Goal: Task Accomplishment & Management: Contribute content

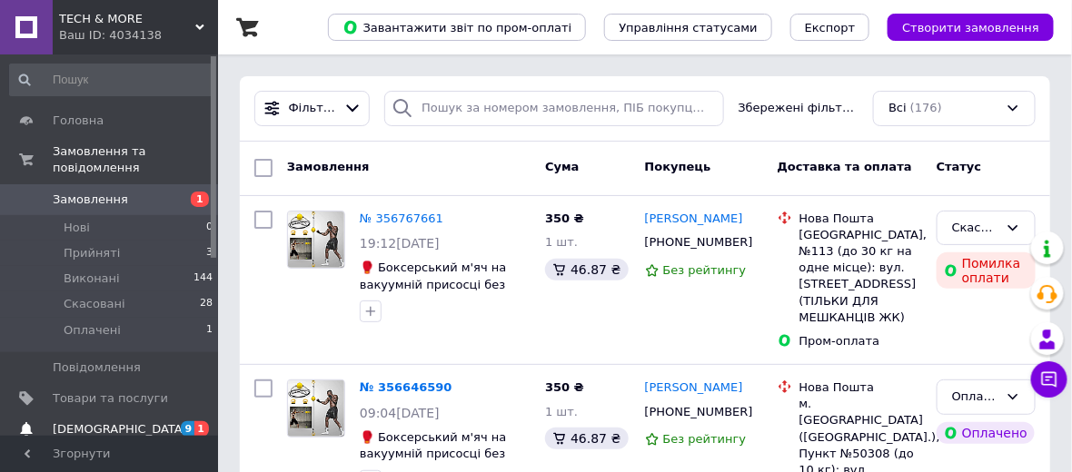
click at [143, 421] on span "[DEMOGRAPHIC_DATA]" at bounding box center [110, 429] width 115 height 16
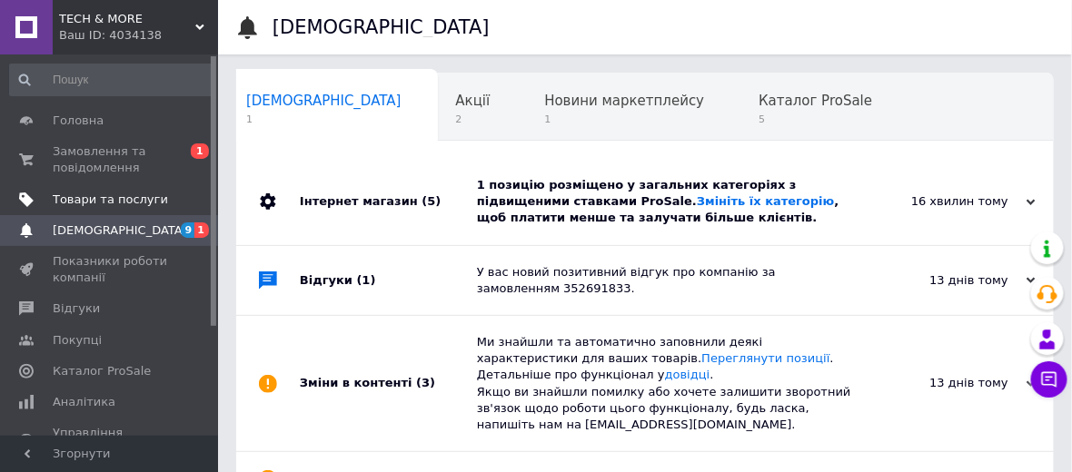
click at [125, 200] on span "Товари та послуги" at bounding box center [110, 200] width 115 height 16
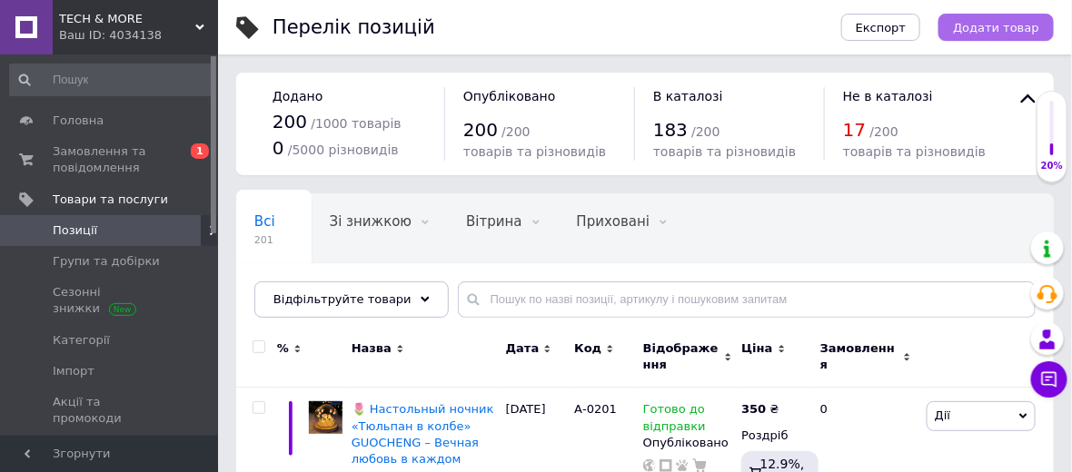
click at [1003, 27] on span "Додати товар" at bounding box center [996, 28] width 86 height 14
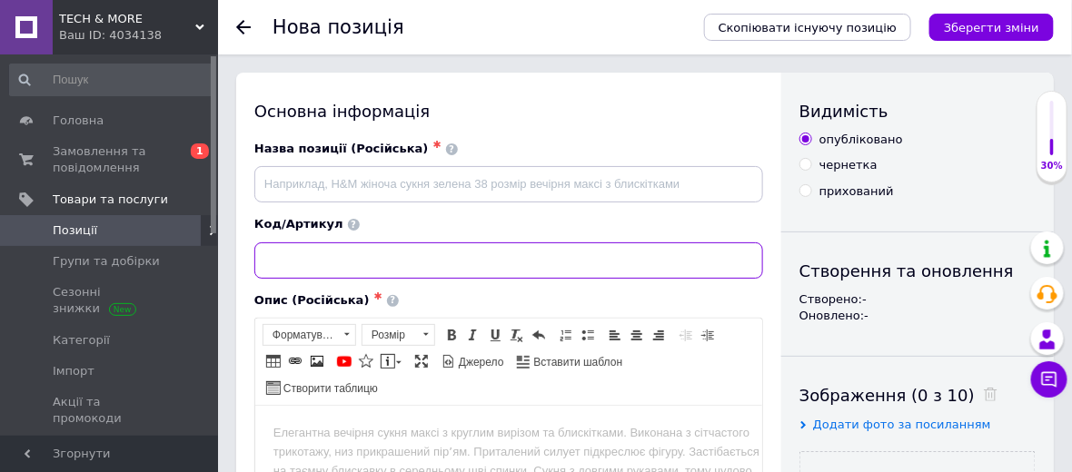
click at [385, 263] on input at bounding box center [508, 260] width 509 height 36
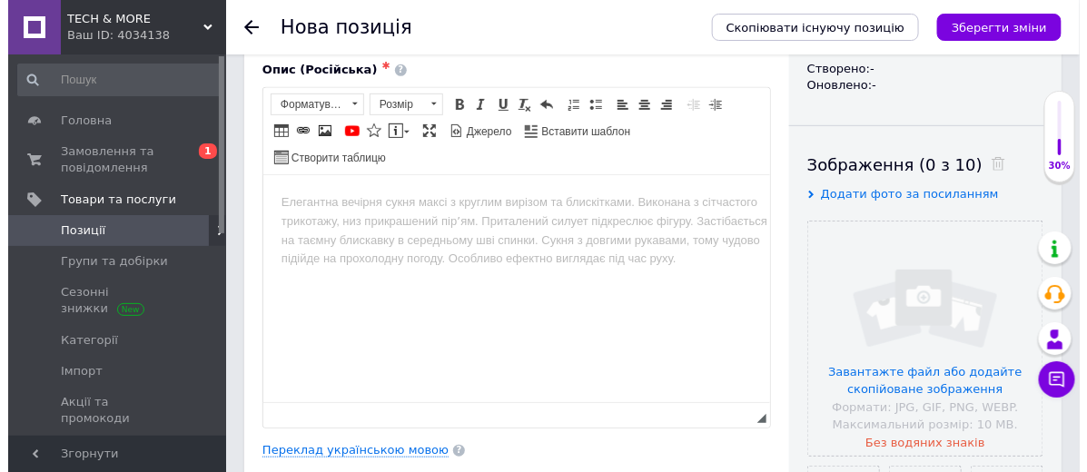
scroll to position [403, 0]
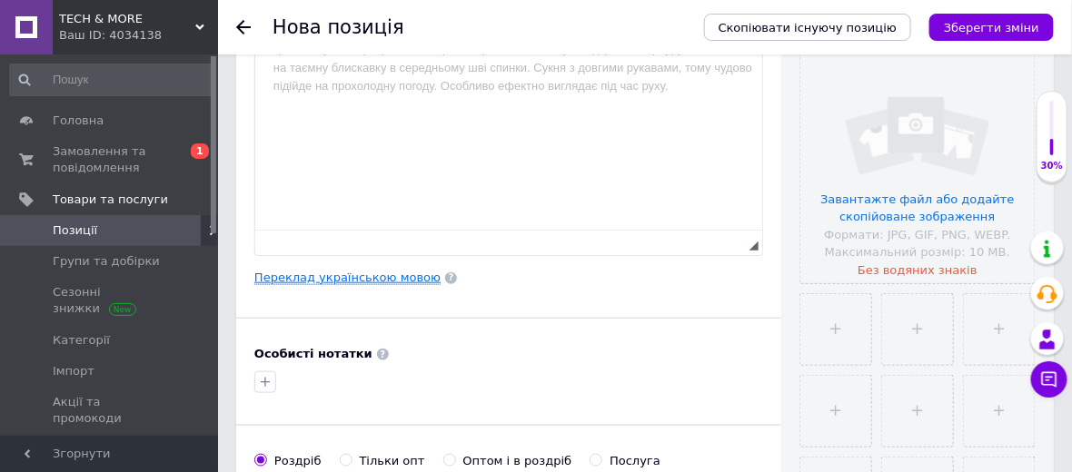
type input "А-0202"
click at [324, 271] on link "Переклад українською мовою" at bounding box center [347, 278] width 186 height 15
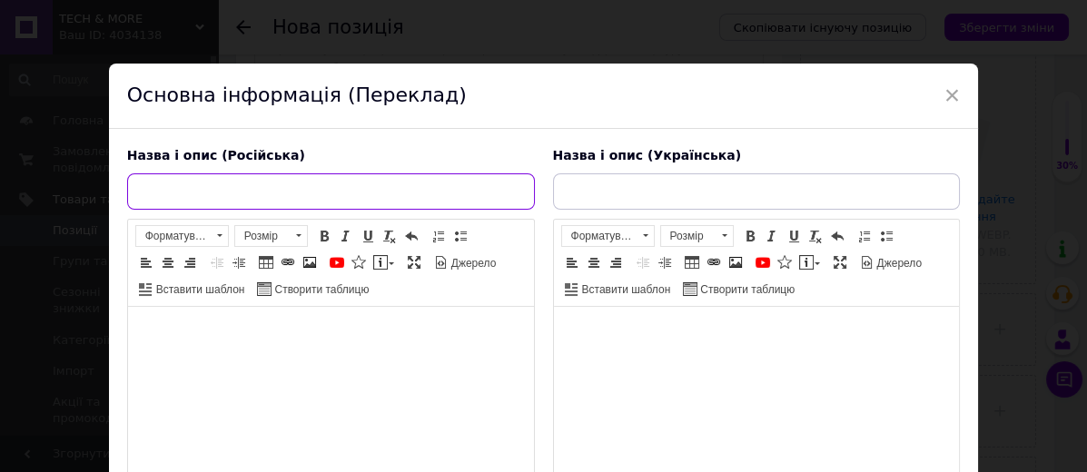
paste input "Фигурка-сюрприз Disney Стич с вкусняшкой, коллекция «Eat Something Before Sleep…"
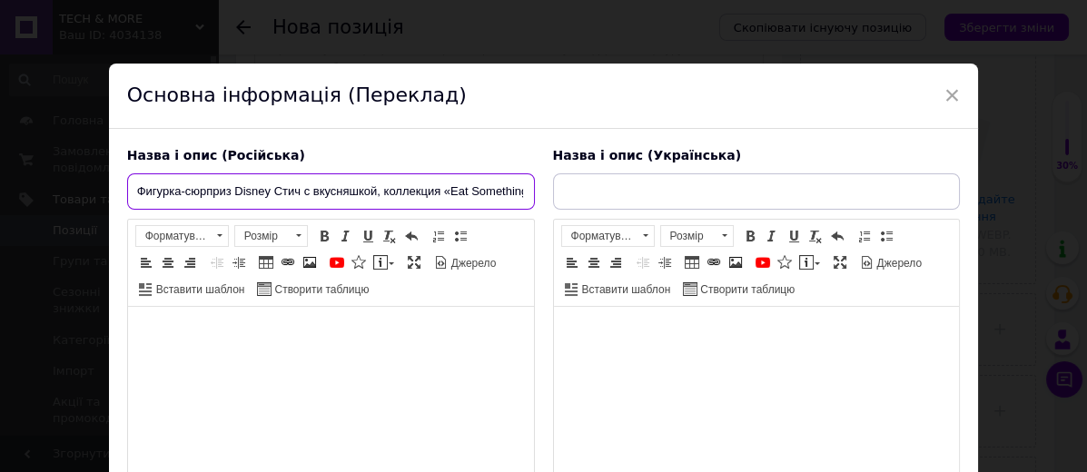
scroll to position [0, 211]
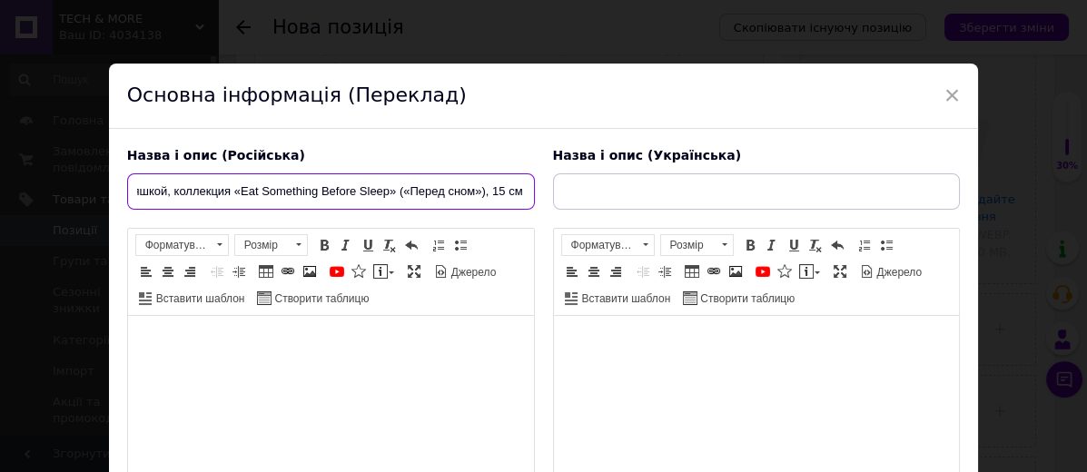
type input "Фигурка-сюрприз Disney Стич с вкусняшкой, коллекция «Eat Something Before Sleep…"
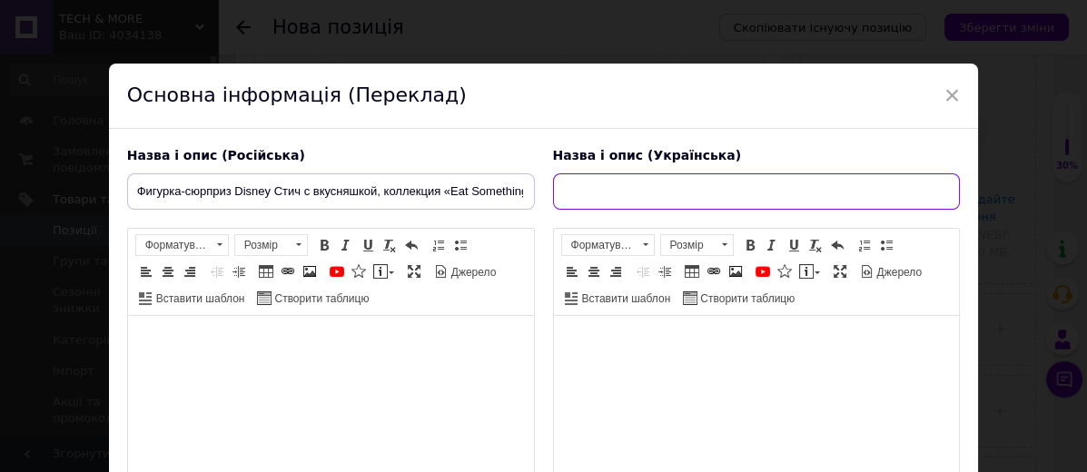
paste input "Фігурка-сюрприз Disney Стіч зі смаколиком, колекція «Eat Something Before Sleep…"
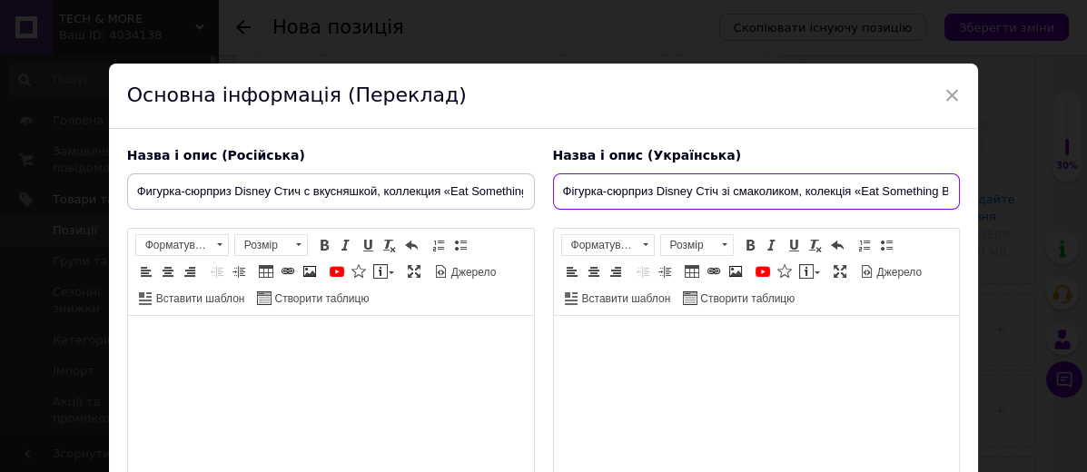
scroll to position [0, 195]
type input "Фігурка-сюрприз Disney Стіч зі смаколиком, колекція «Eat Something Before Sleep…"
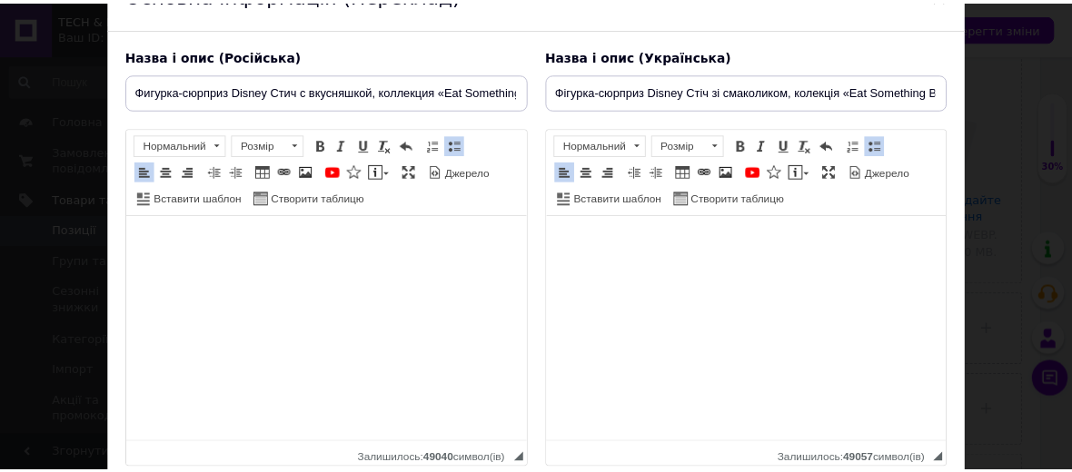
scroll to position [268, 0]
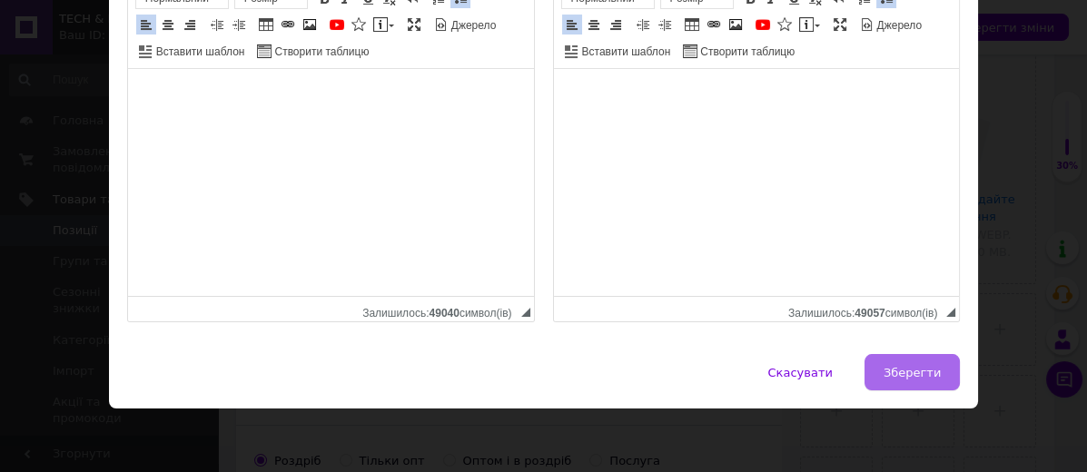
click at [904, 374] on span "Зберегти" at bounding box center [912, 373] width 57 height 14
type input "Фигурка-сюрприз Disney Стич с вкусняшкой, коллекция «Eat Something Before Sleep…"
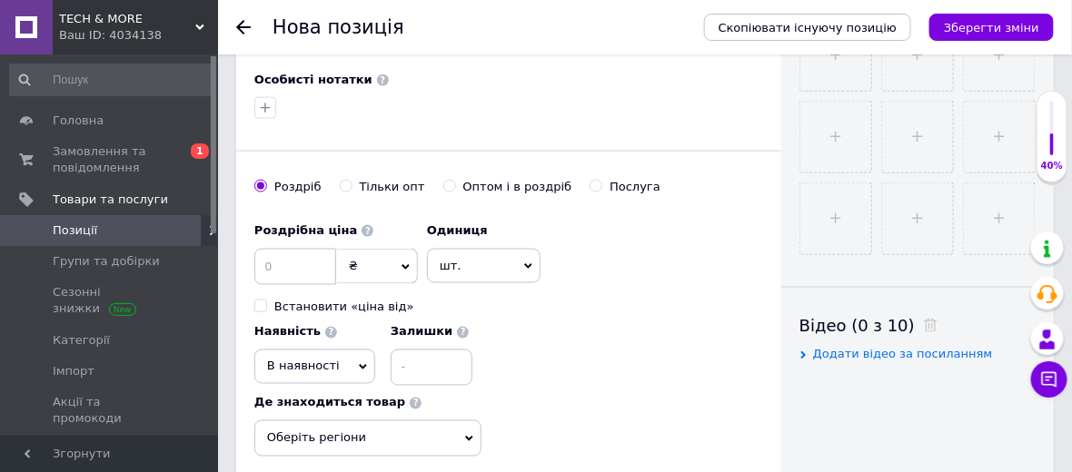
scroll to position [706, 0]
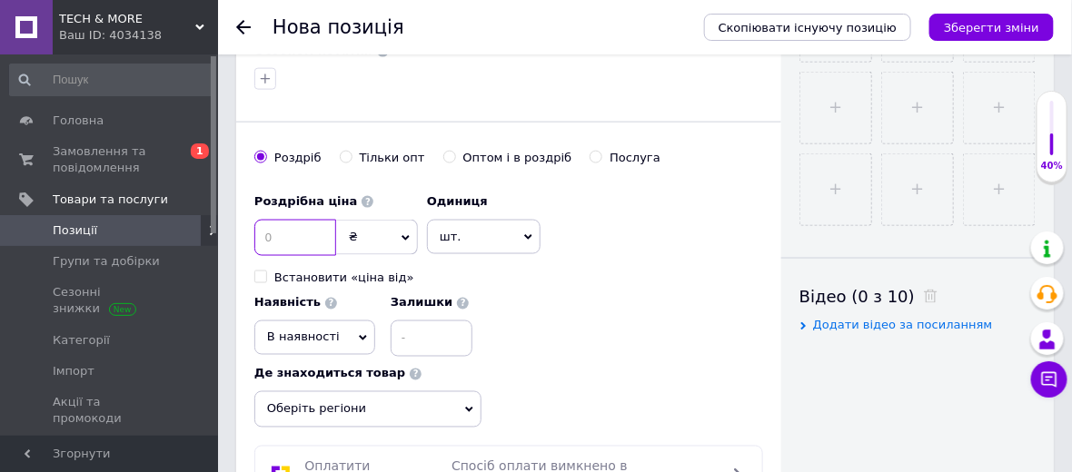
drag, startPoint x: 289, startPoint y: 230, endPoint x: 218, endPoint y: 224, distance: 71.0
click at [232, 227] on div "Основна інформація Назва позиції (Російська) ✱ Фигурка-сюрприз Disney Стич с вк…" at bounding box center [645, 383] width 854 height 2035
type input "370"
click at [569, 318] on div "Роздрібна ціна 370 ₴ $ EUR CHF GBP ¥ PLN ₸ MDL HUF KGS CNY TRY KRW lei Встанови…" at bounding box center [508, 270] width 509 height 173
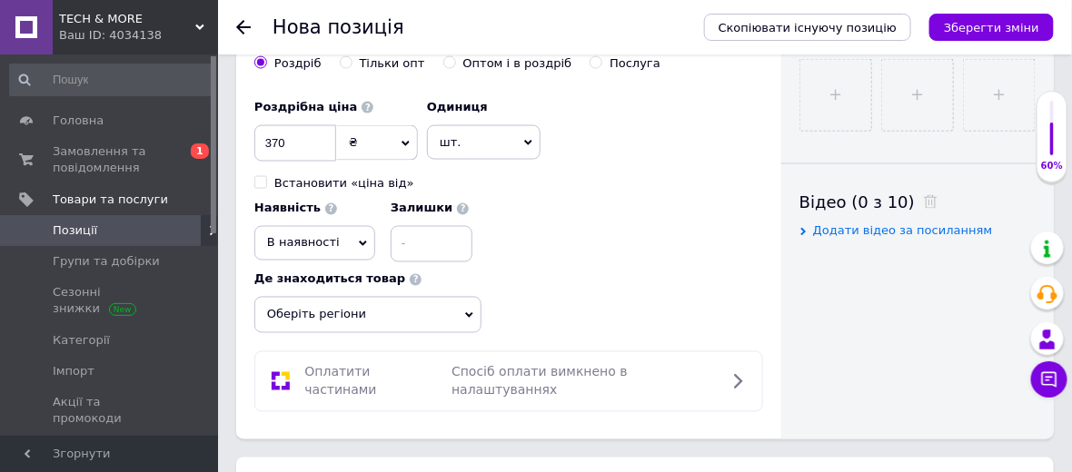
scroll to position [907, 0]
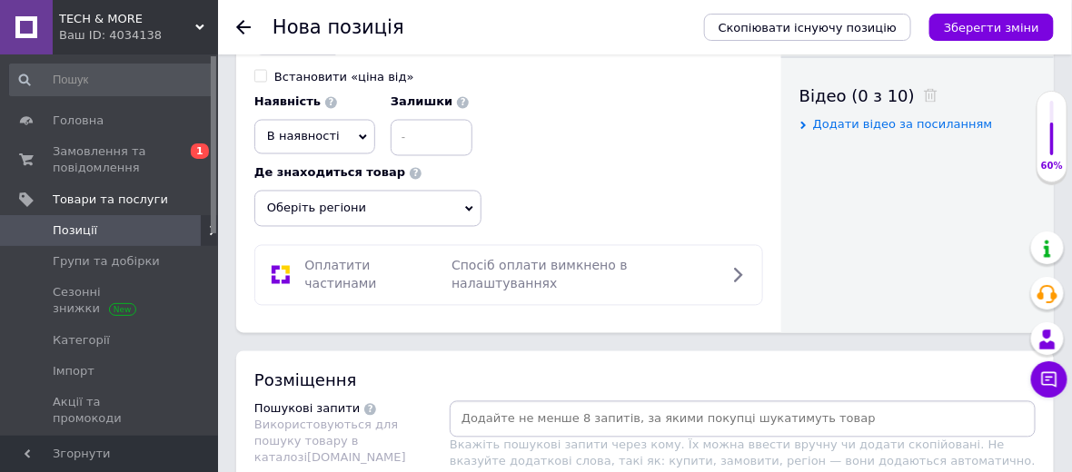
click at [472, 211] on span "Оберіть регіони" at bounding box center [367, 209] width 227 height 36
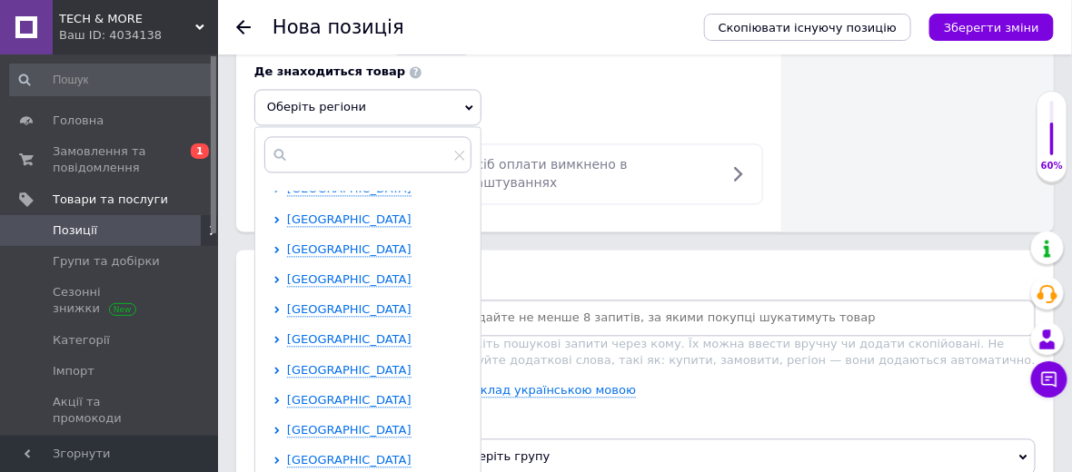
scroll to position [372, 0]
click at [351, 212] on span "[GEOGRAPHIC_DATA]" at bounding box center [349, 219] width 124 height 14
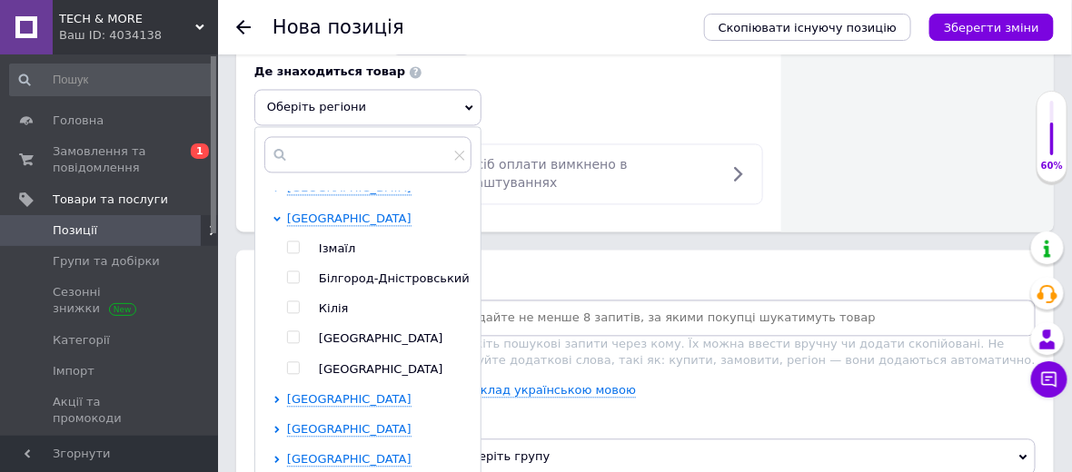
click at [296, 331] on input "checkbox" at bounding box center [293, 337] width 12 height 12
checkbox input "true"
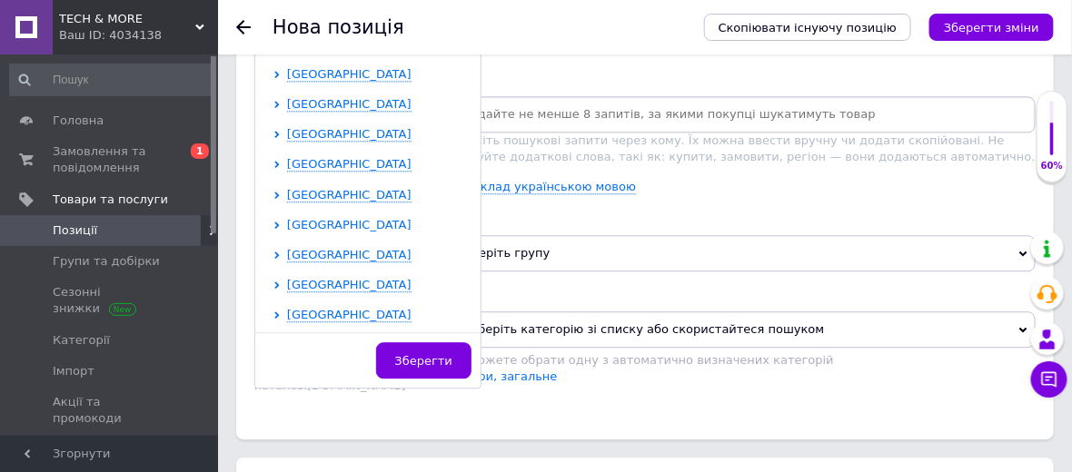
scroll to position [1513, 0]
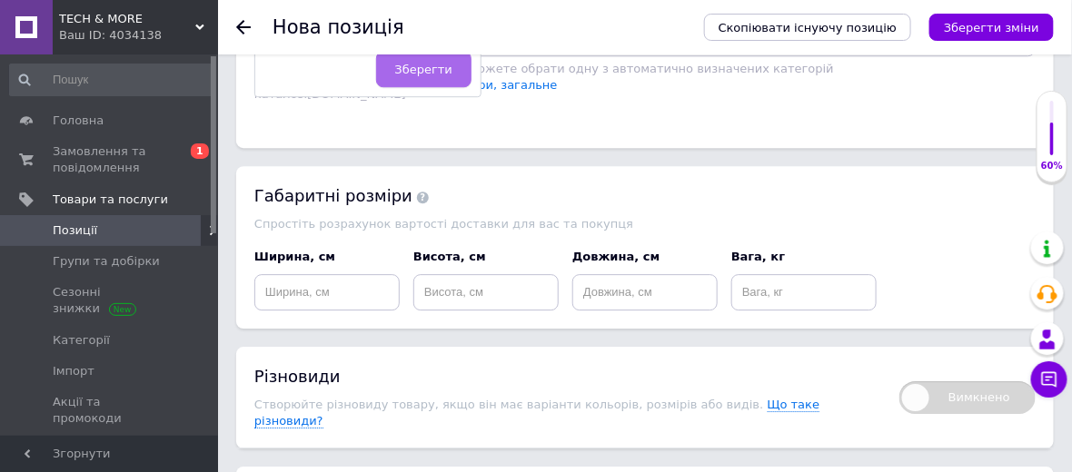
click at [440, 75] on button "Зберегти" at bounding box center [423, 69] width 95 height 36
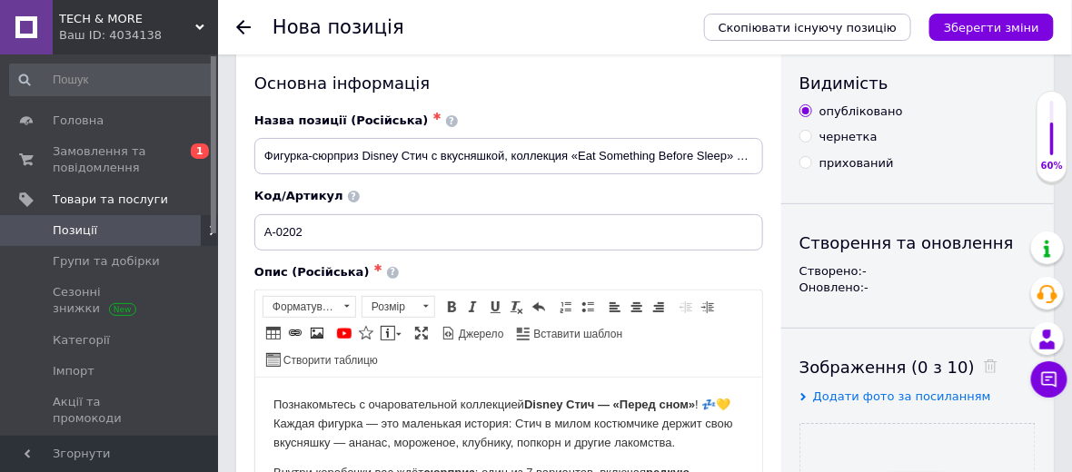
scroll to position [0, 0]
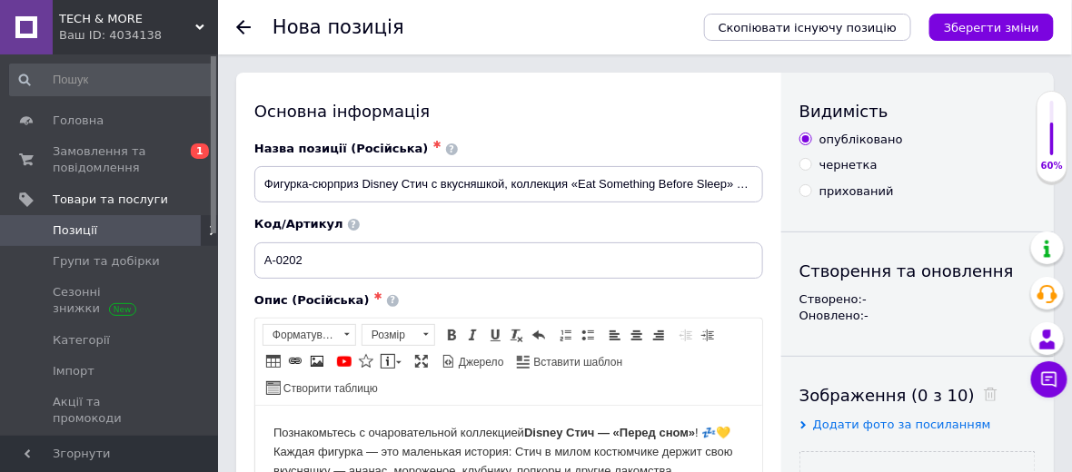
click at [806, 166] on input "чернетка" at bounding box center [805, 164] width 12 height 12
radio input "true"
click at [993, 30] on icon "Зберегти зміни" at bounding box center [990, 28] width 95 height 14
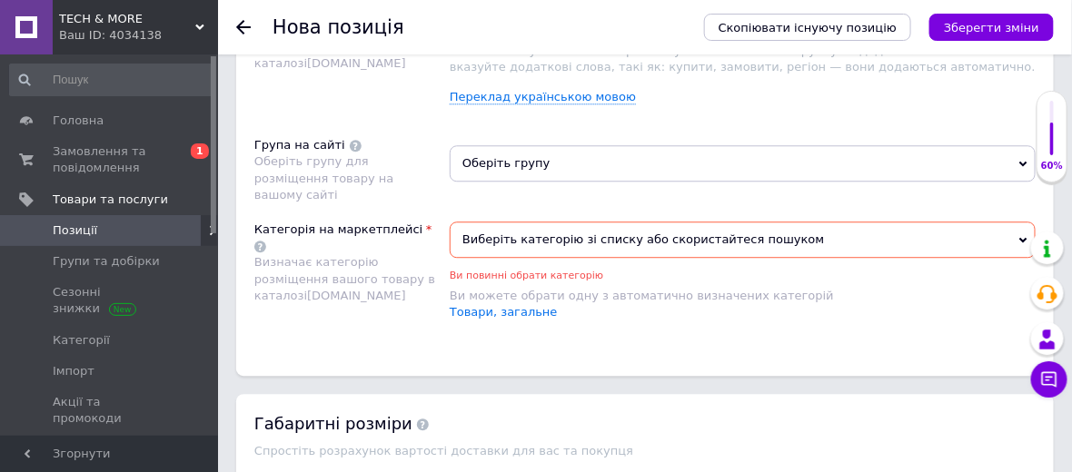
scroll to position [1210, 0]
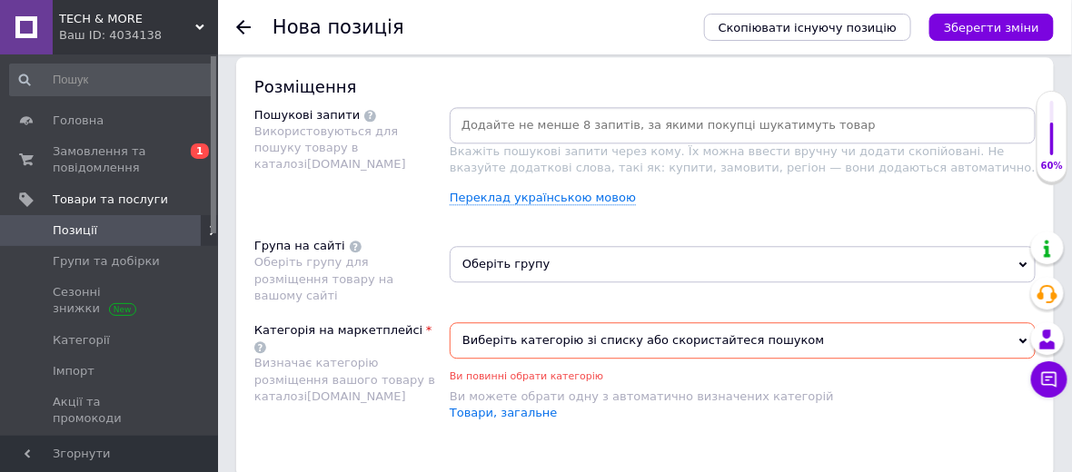
click at [567, 322] on span "Виберіть категорію зі списку або скористайтеся пошуком" at bounding box center [742, 340] width 586 height 36
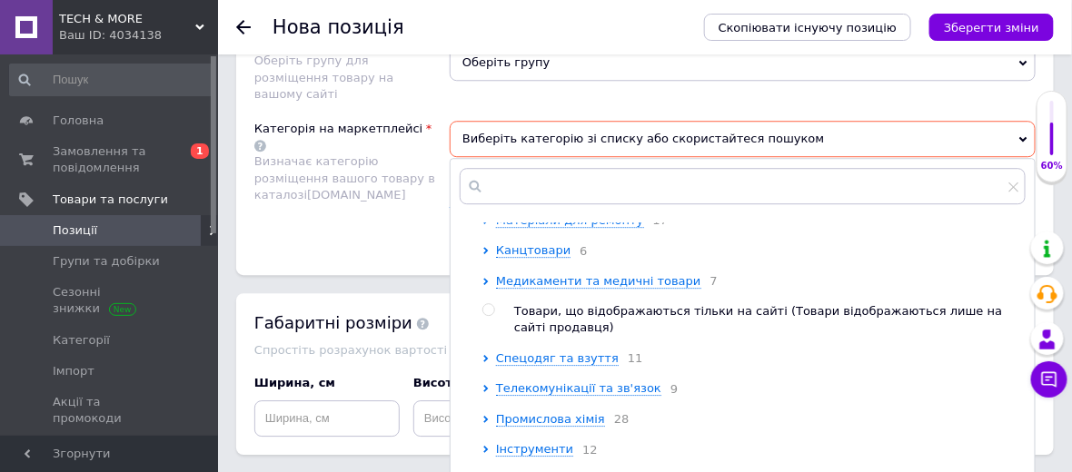
scroll to position [890, 0]
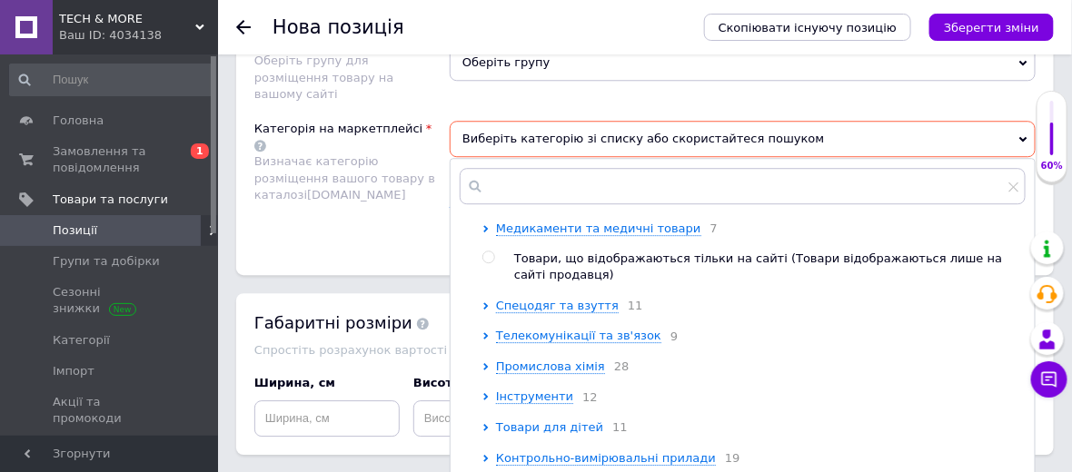
click at [555, 420] on span "Товари для дітей" at bounding box center [549, 427] width 107 height 14
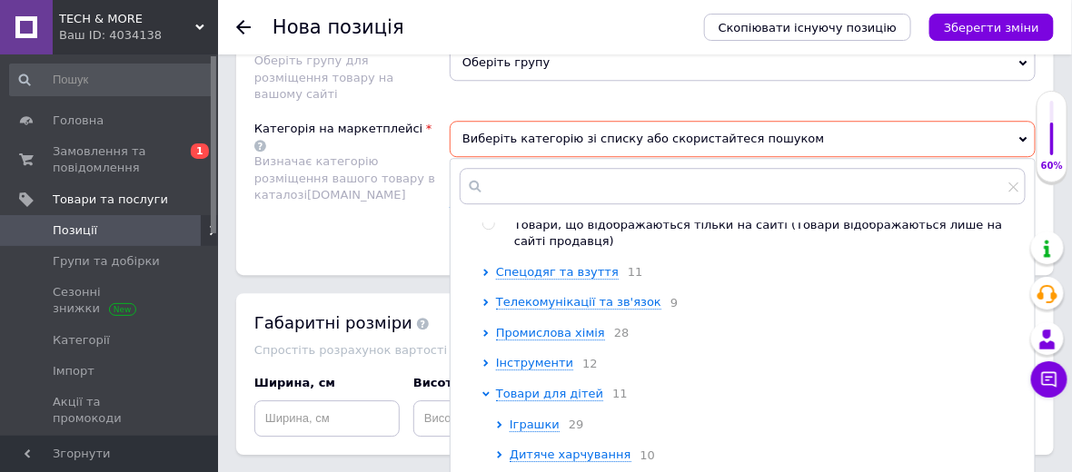
scroll to position [991, 0]
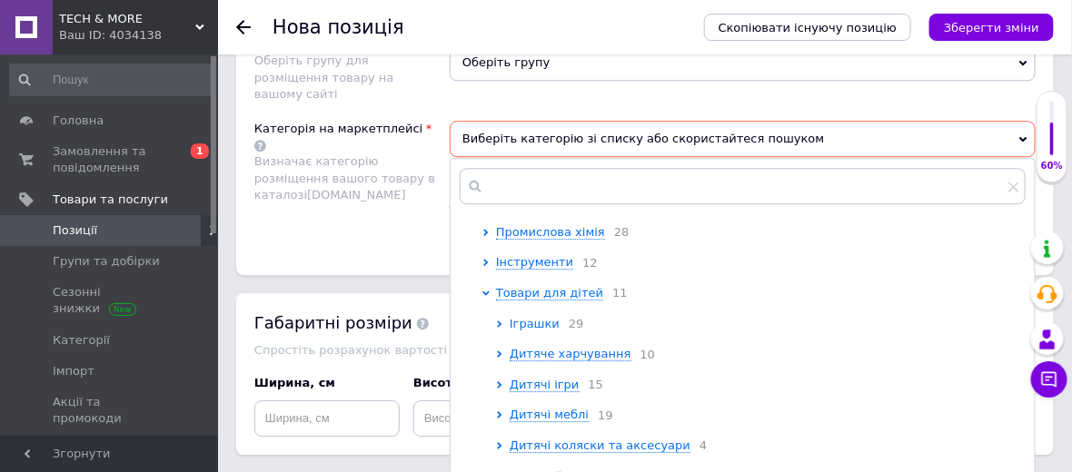
click at [518, 317] on span "Іграшки" at bounding box center [534, 324] width 50 height 14
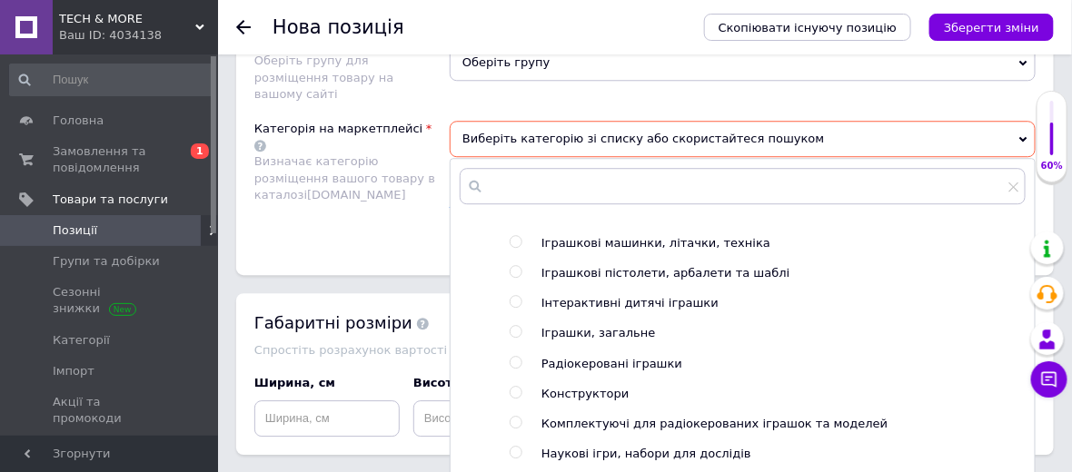
scroll to position [1092, 0]
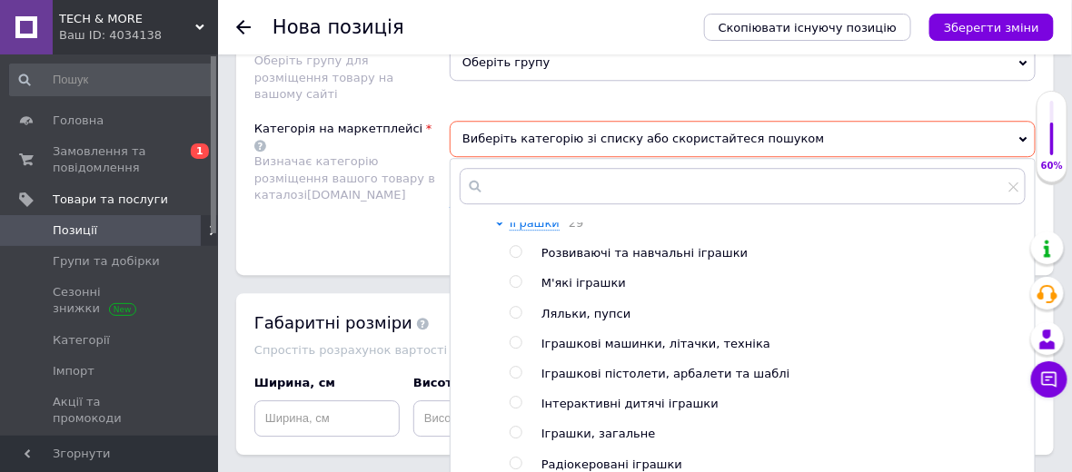
click at [518, 276] on input "radio" at bounding box center [515, 282] width 12 height 12
radio input "true"
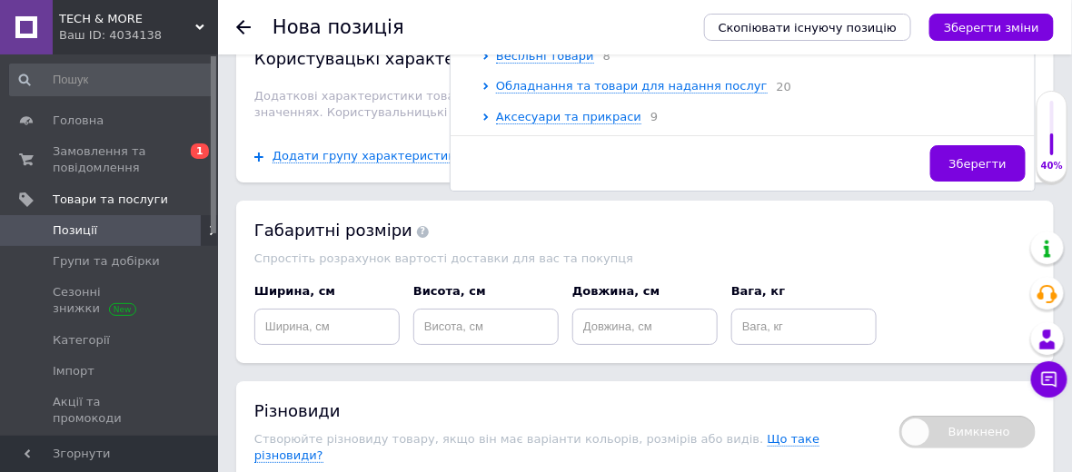
scroll to position [1815, 0]
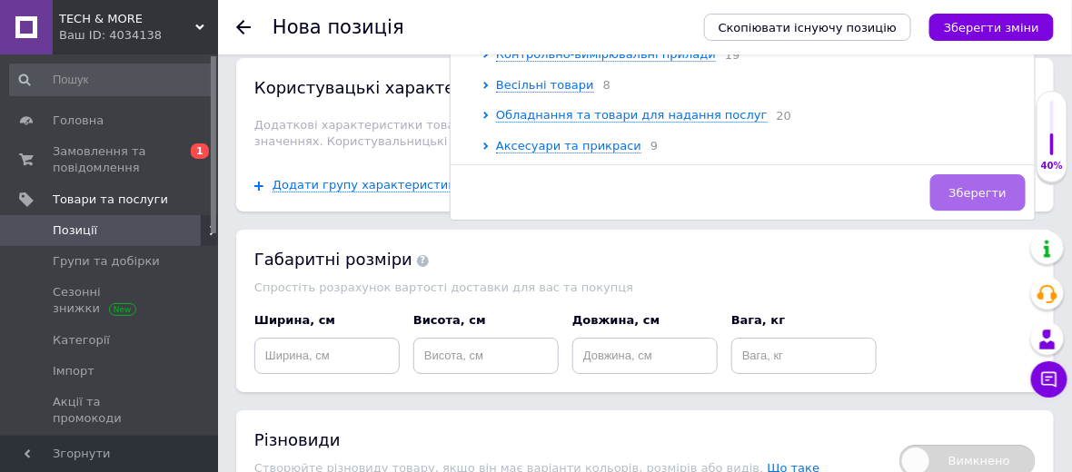
click at [971, 174] on button "Зберегти" at bounding box center [977, 192] width 95 height 36
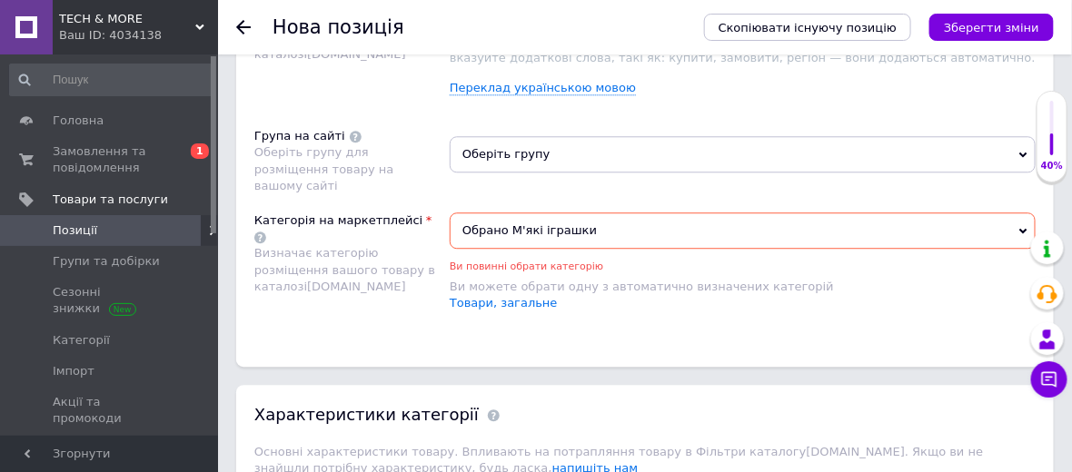
scroll to position [1311, 0]
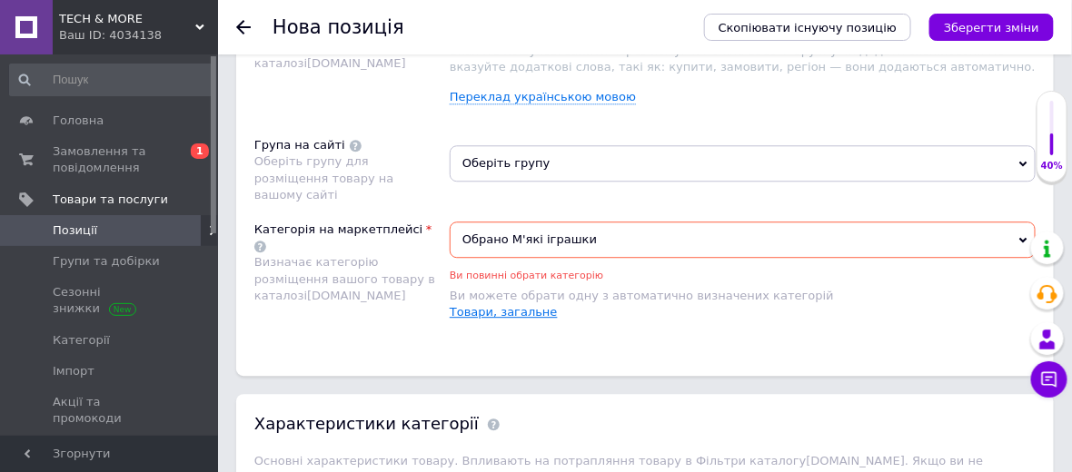
click at [529, 305] on link "Товари, загальне" at bounding box center [503, 312] width 108 height 14
click at [683, 222] on span "Обрано Товари, загальне" at bounding box center [742, 240] width 586 height 36
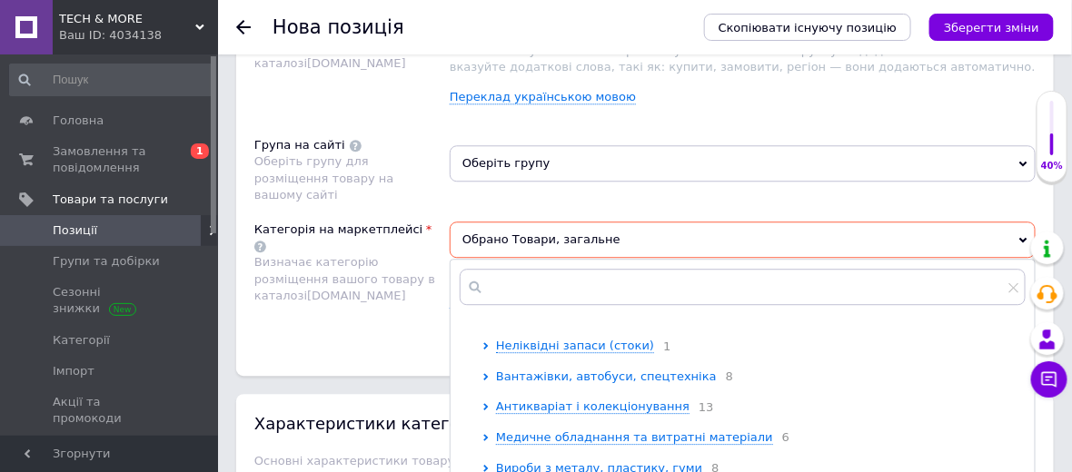
scroll to position [706, 0]
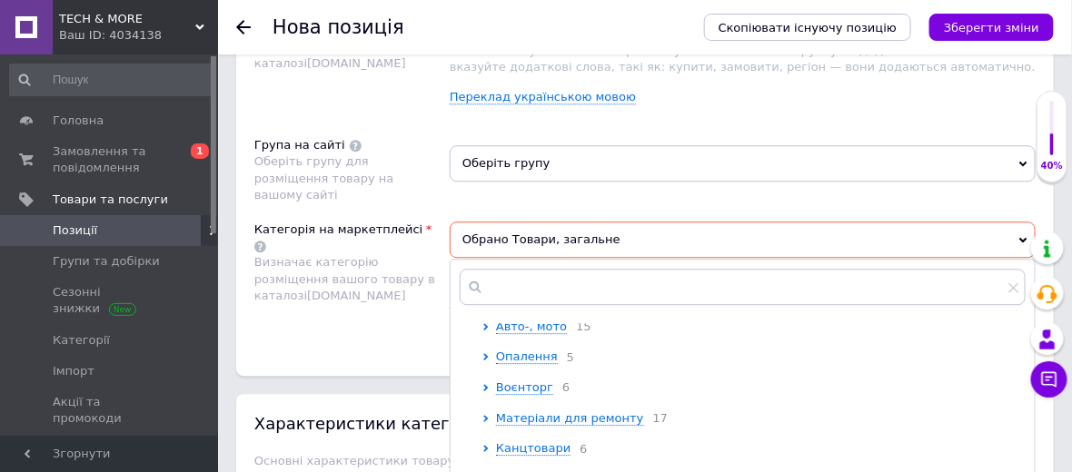
click at [276, 278] on div "Категорія на маркетплейсі Визначає категорію розміщення вашого товару в каталоз…" at bounding box center [351, 281] width 195 height 118
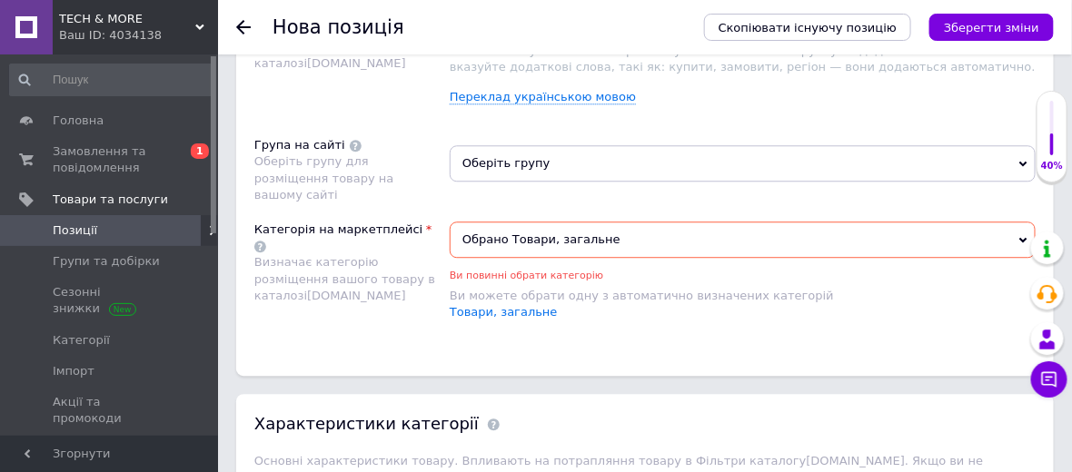
drag, startPoint x: 612, startPoint y: 195, endPoint x: 281, endPoint y: 222, distance: 332.5
click at [281, 222] on div "Категорія на маркетплейсі Визначає категорію розміщення вашого товару в каталоз…" at bounding box center [644, 281] width 781 height 118
click at [536, 222] on span "Обрано Товари, загальне" at bounding box center [742, 240] width 586 height 36
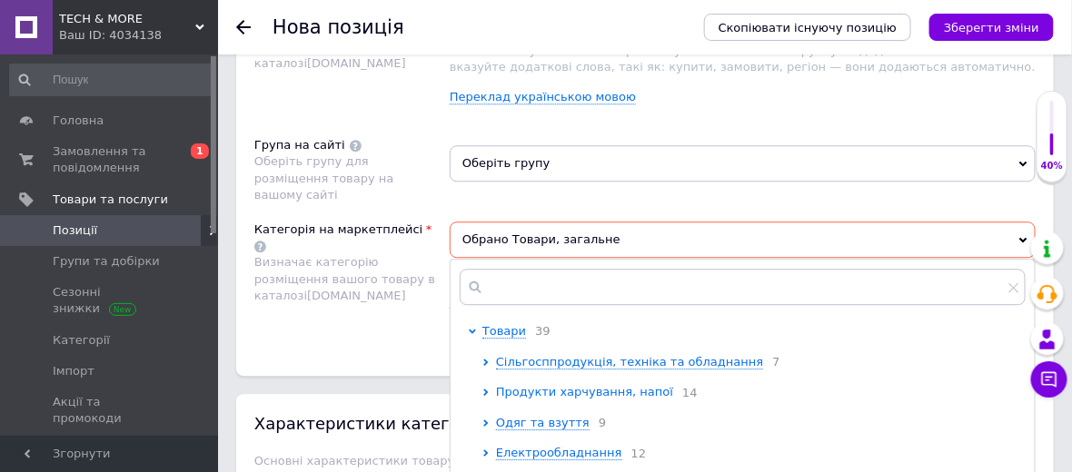
scroll to position [101, 0]
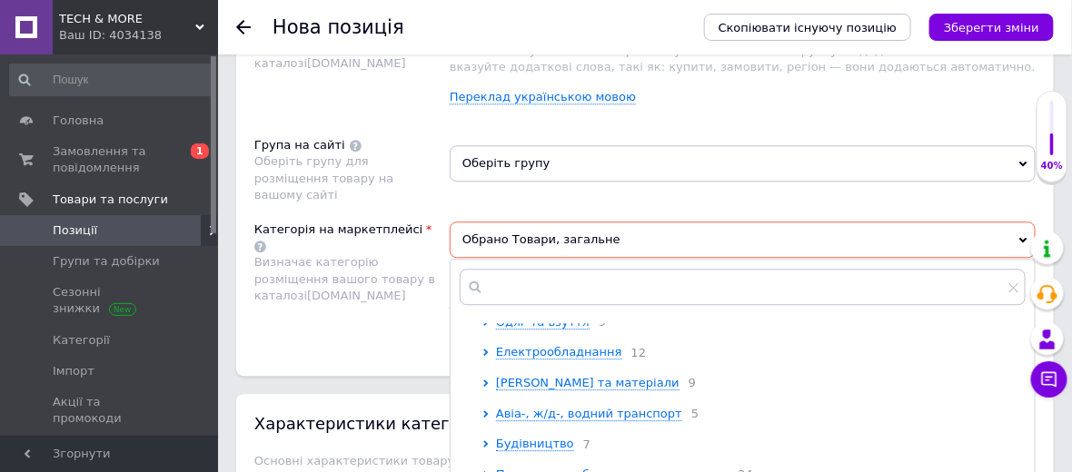
click at [1003, 222] on span "Обрано Товари, загальне" at bounding box center [742, 240] width 586 height 36
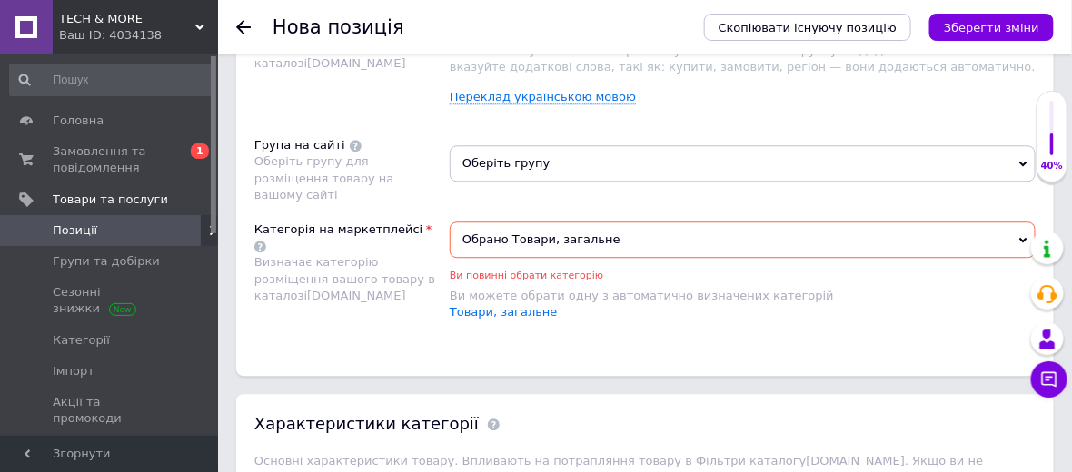
click at [518, 270] on span "Ви повинні обрати категорію" at bounding box center [525, 276] width 153 height 12
drag, startPoint x: 548, startPoint y: 272, endPoint x: 567, endPoint y: 218, distance: 56.6
click at [545, 304] on li "Товари, загальне" at bounding box center [742, 312] width 586 height 16
drag, startPoint x: 605, startPoint y: 198, endPoint x: 485, endPoint y: 196, distance: 119.9
click at [485, 222] on span "Обрано Товари, загальне" at bounding box center [742, 240] width 586 height 36
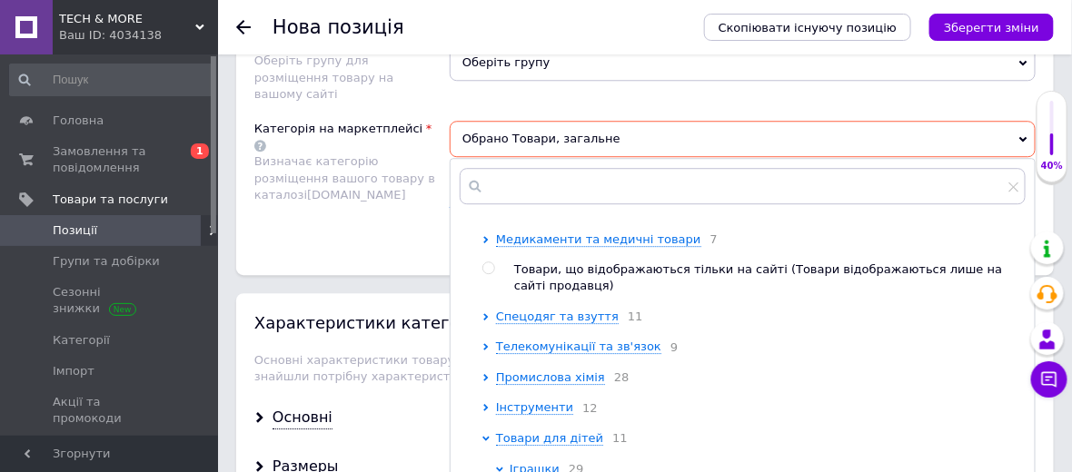
scroll to position [907, 0]
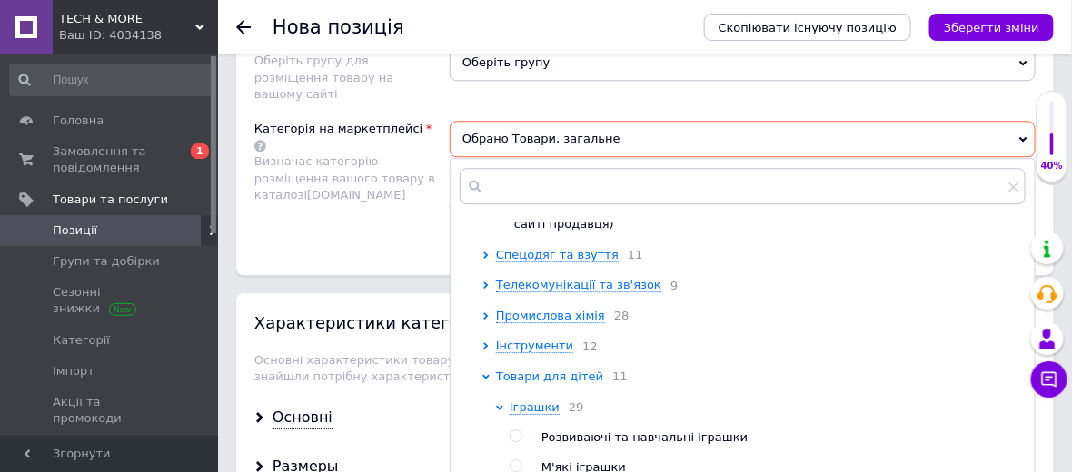
click at [538, 370] on span "Товари для дітей" at bounding box center [549, 377] width 107 height 14
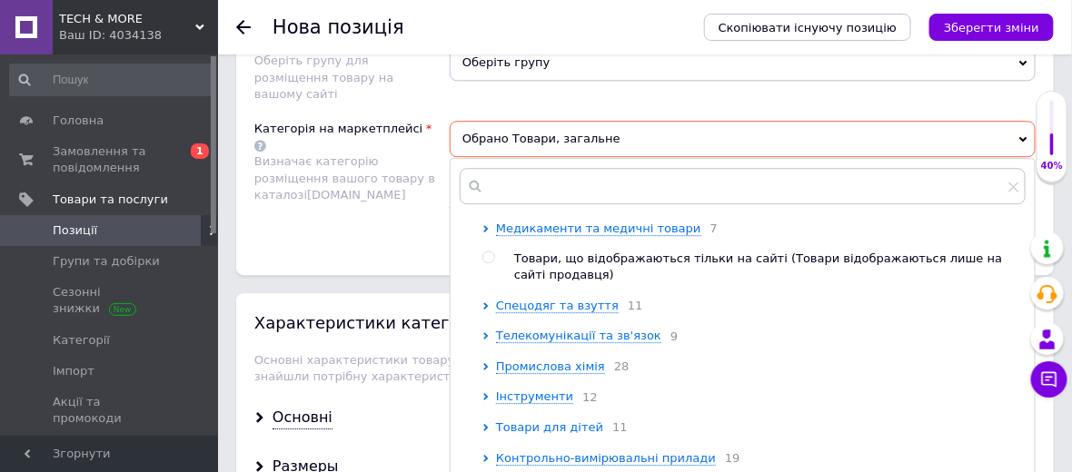
scroll to position [890, 0]
click at [557, 420] on span "Товари для дітей" at bounding box center [549, 427] width 107 height 14
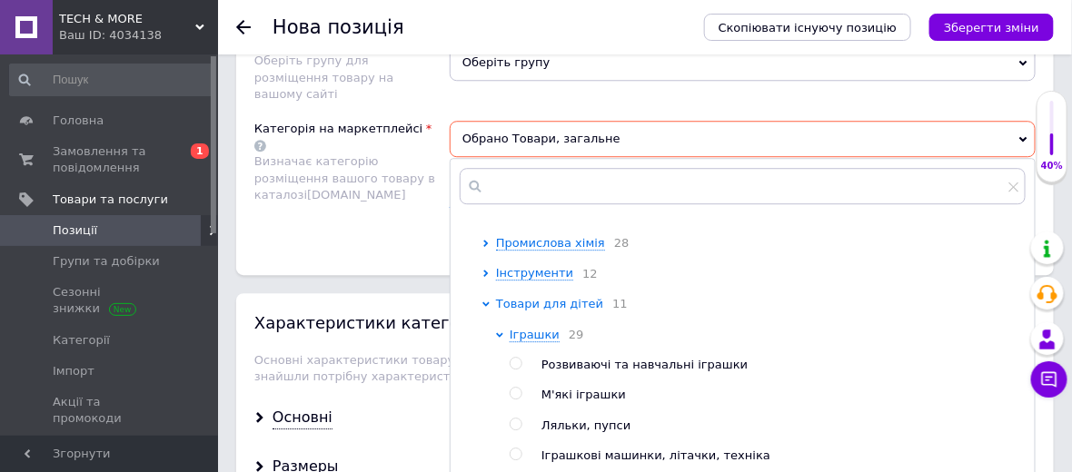
scroll to position [1009, 0]
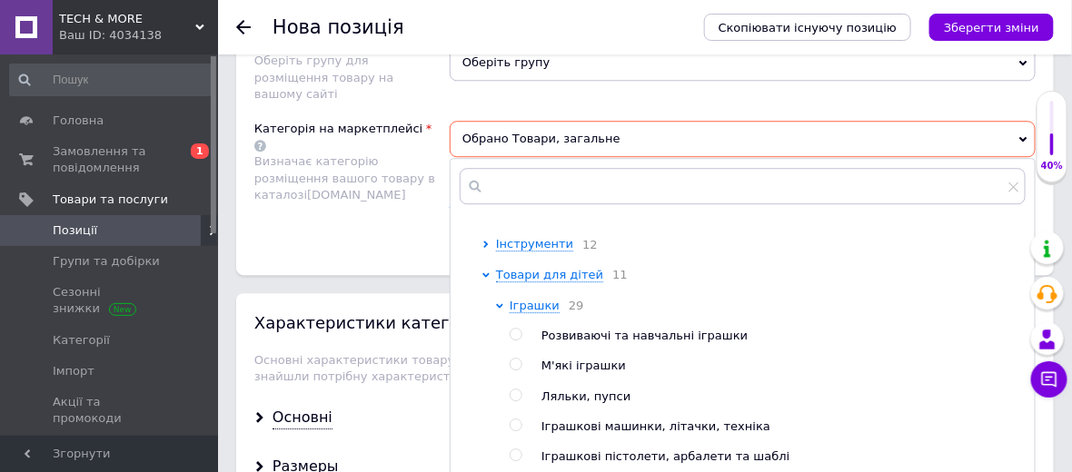
click at [516, 359] on input "radio" at bounding box center [515, 365] width 12 height 12
radio input "true"
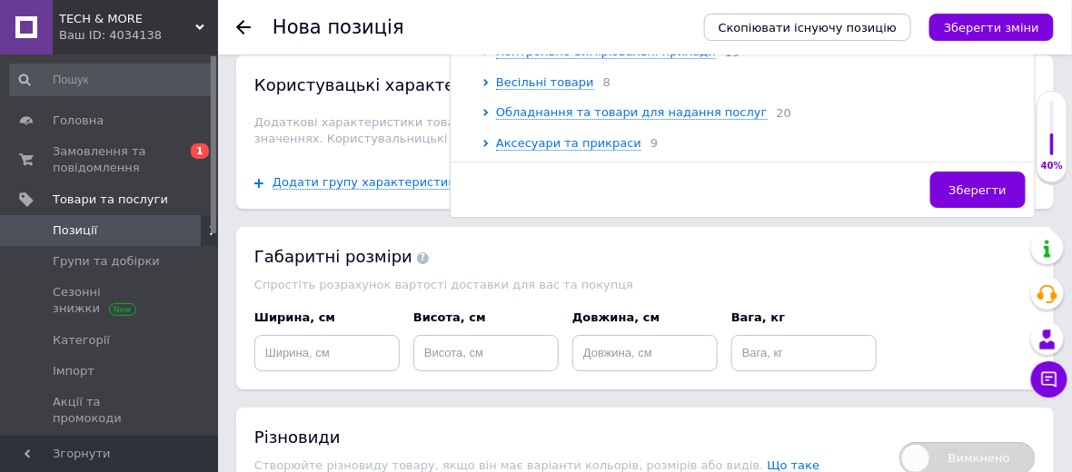
scroll to position [1789, 0]
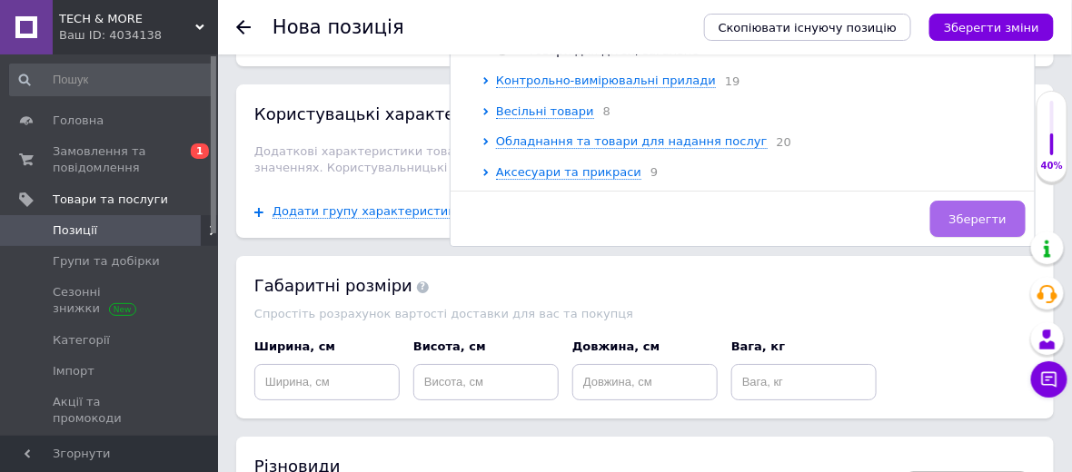
click at [985, 212] on span "Зберегти" at bounding box center [977, 219] width 57 height 14
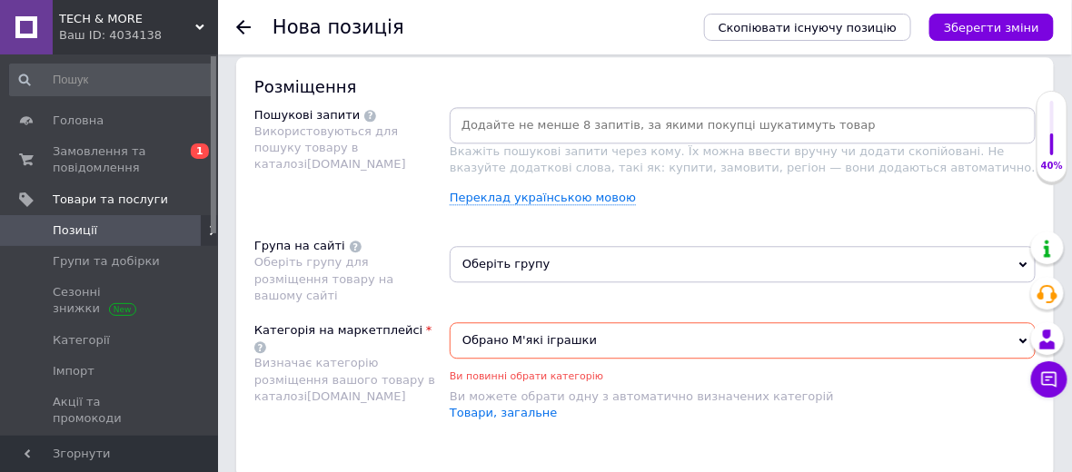
scroll to position [1284, 0]
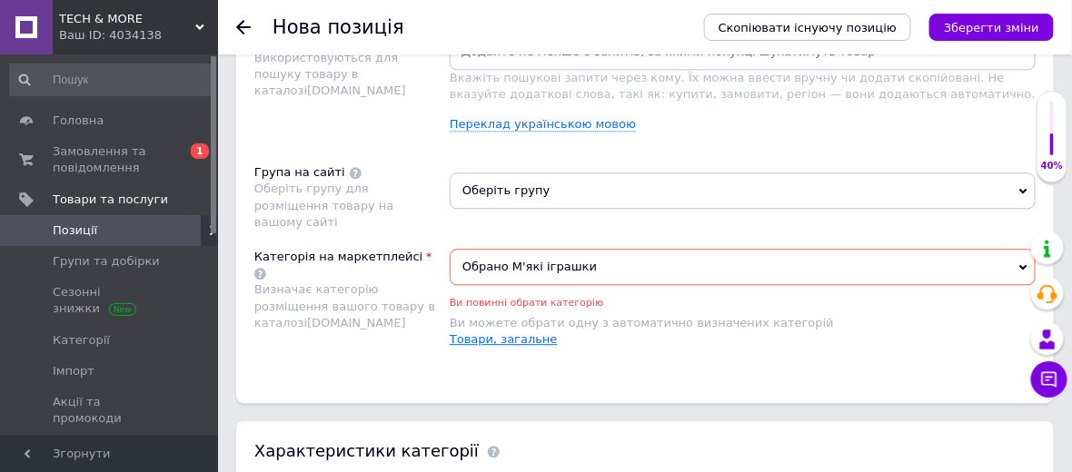
click at [488, 332] on link "Товари, загальне" at bounding box center [503, 339] width 108 height 14
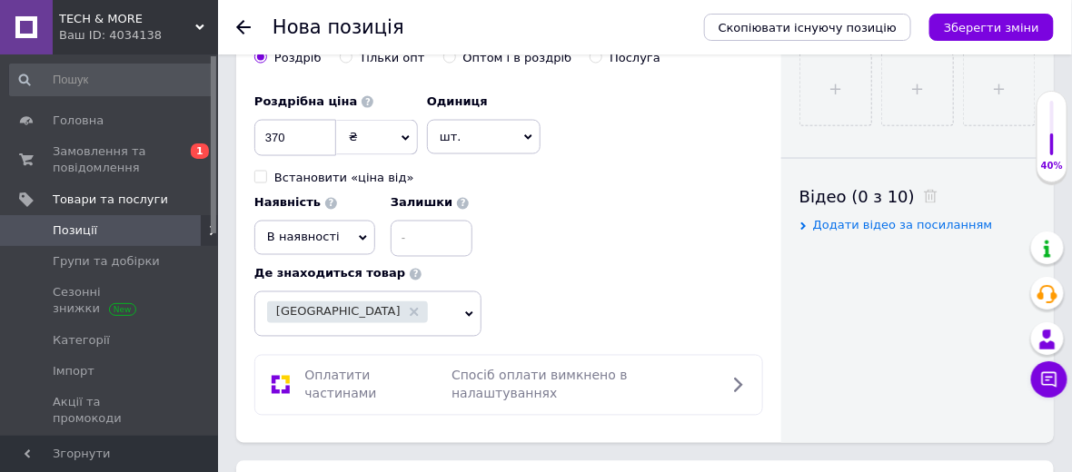
scroll to position [1210, 0]
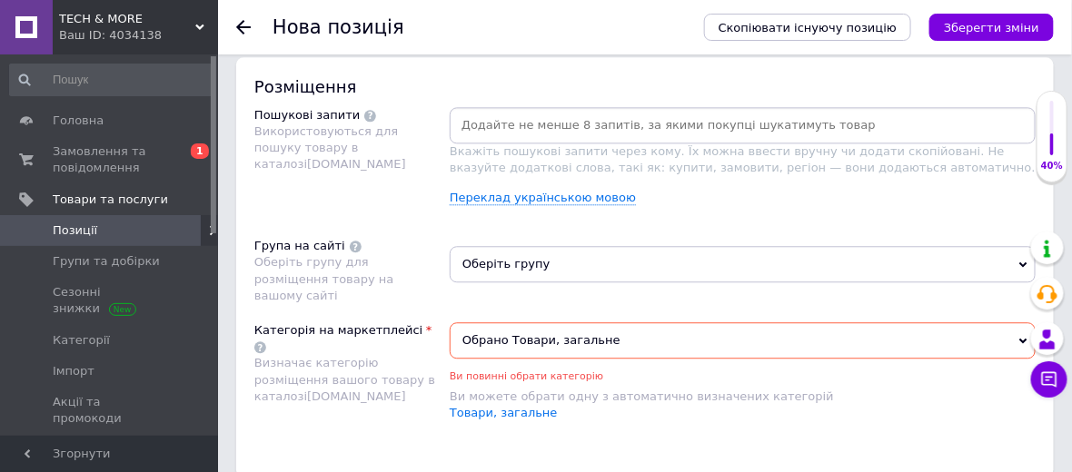
click at [558, 322] on span "Обрано Товари, загальне" at bounding box center [742, 340] width 586 height 36
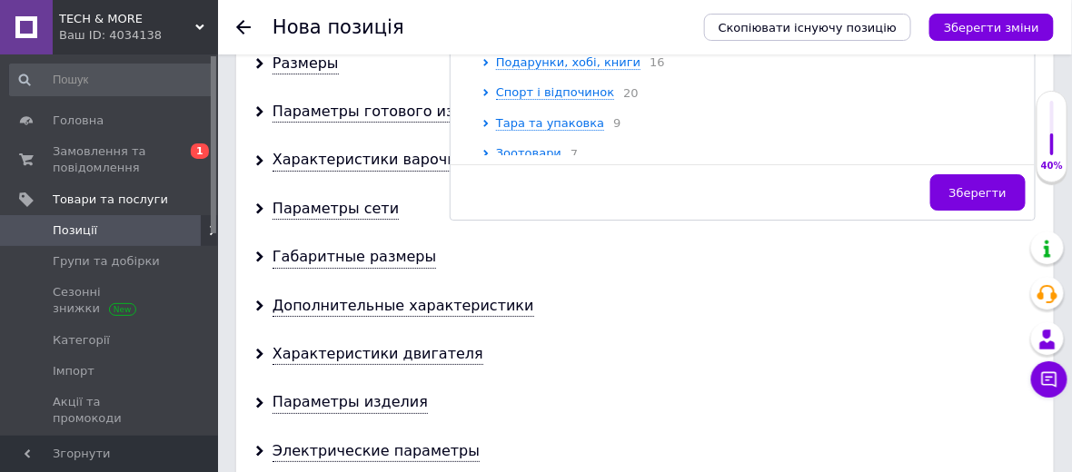
scroll to position [1412, 0]
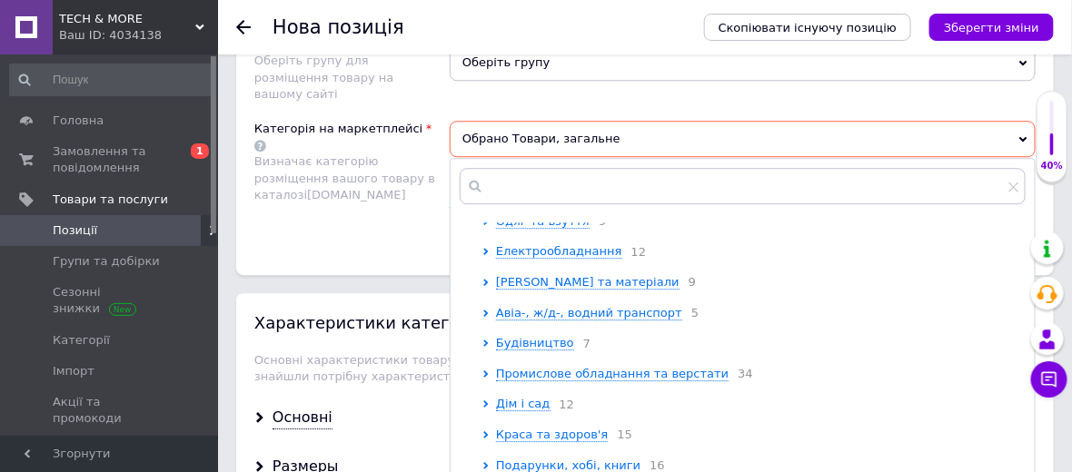
click at [378, 193] on div "Категорія на маркетплейсі Визначає категорію розміщення вашого товару в каталоз…" at bounding box center [351, 180] width 195 height 118
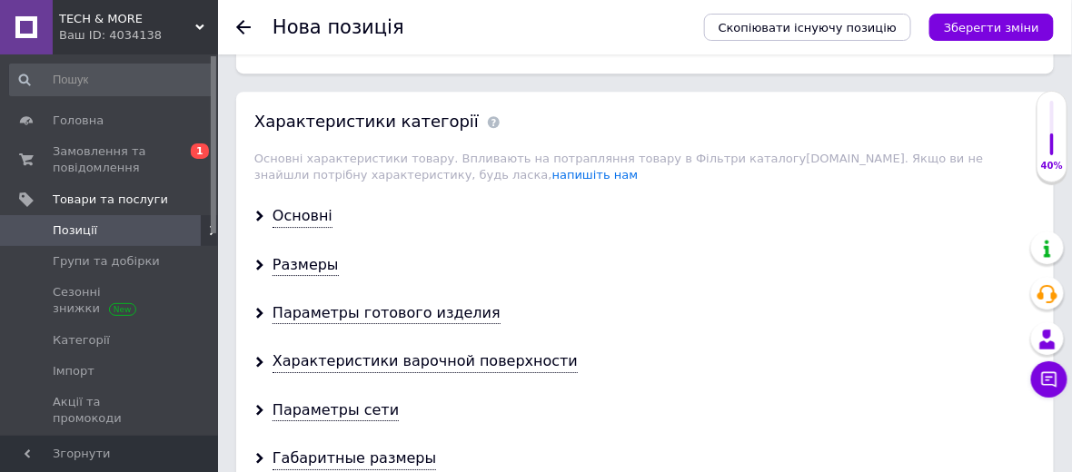
scroll to position [1311, 0]
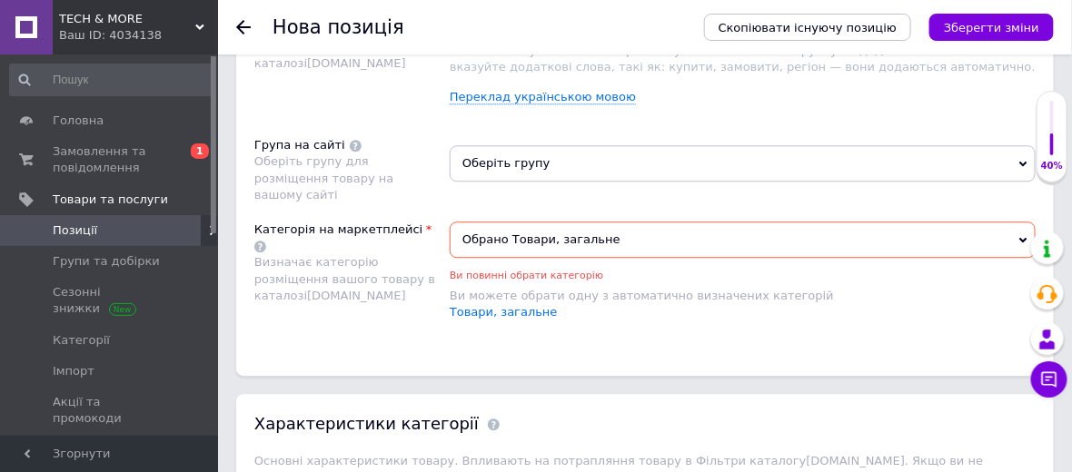
click at [657, 222] on span "Обрано Товари, загальне" at bounding box center [742, 240] width 586 height 36
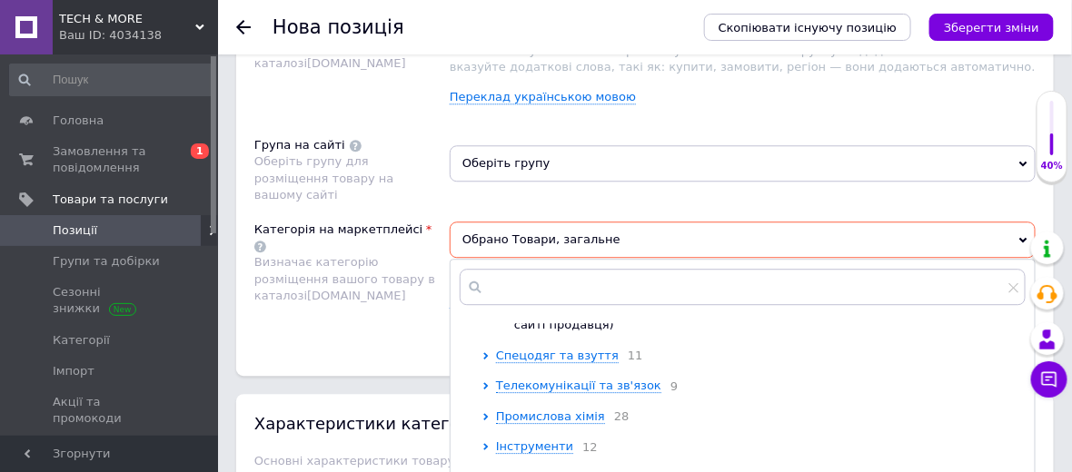
scroll to position [1009, 0]
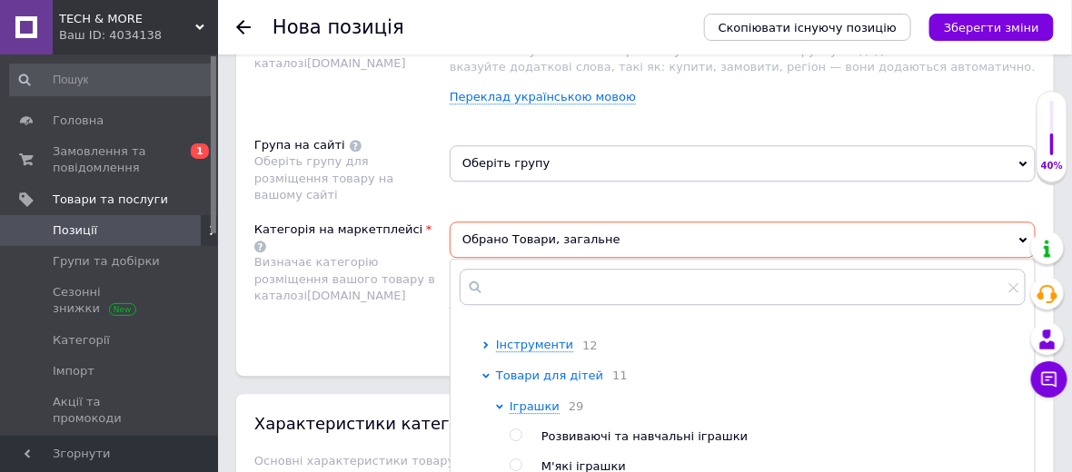
click at [562, 369] on span "Товари для дітей" at bounding box center [549, 376] width 107 height 14
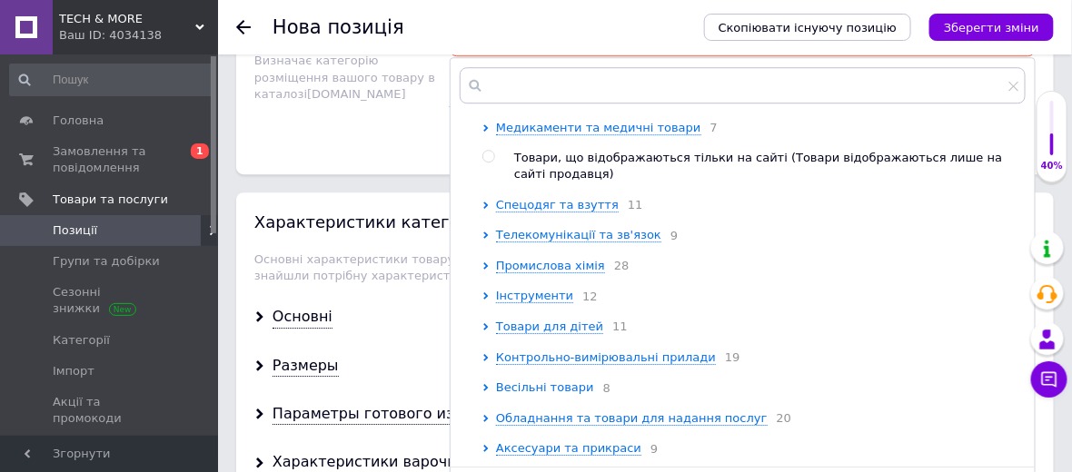
scroll to position [789, 0]
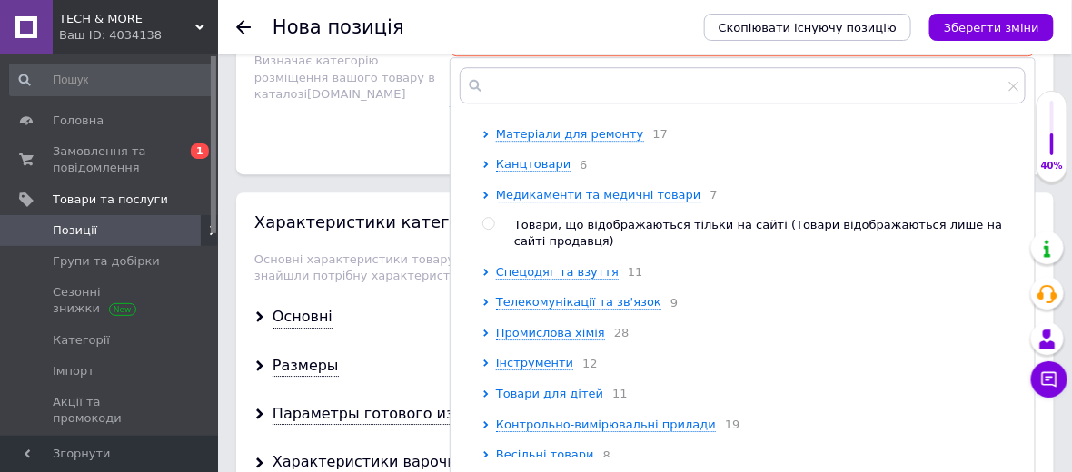
click at [563, 388] on span "Товари для дітей" at bounding box center [549, 394] width 107 height 14
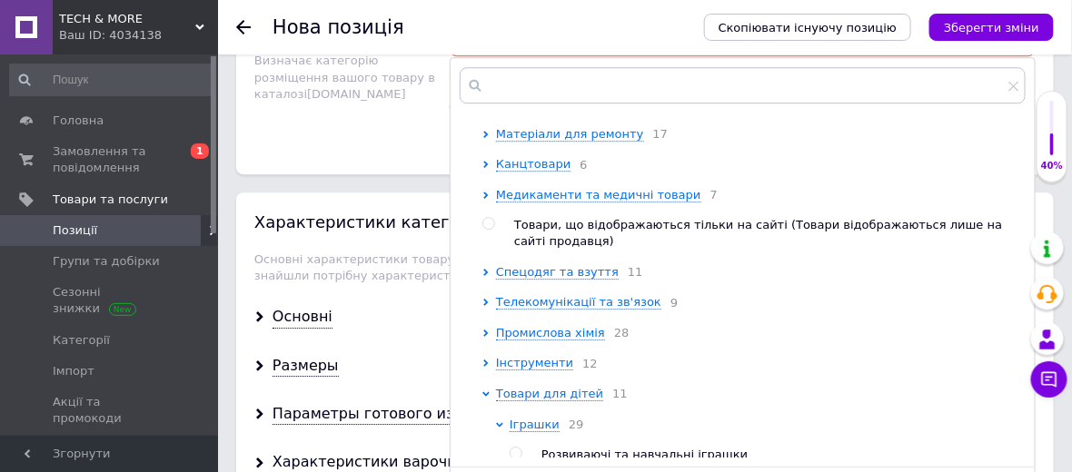
scroll to position [991, 0]
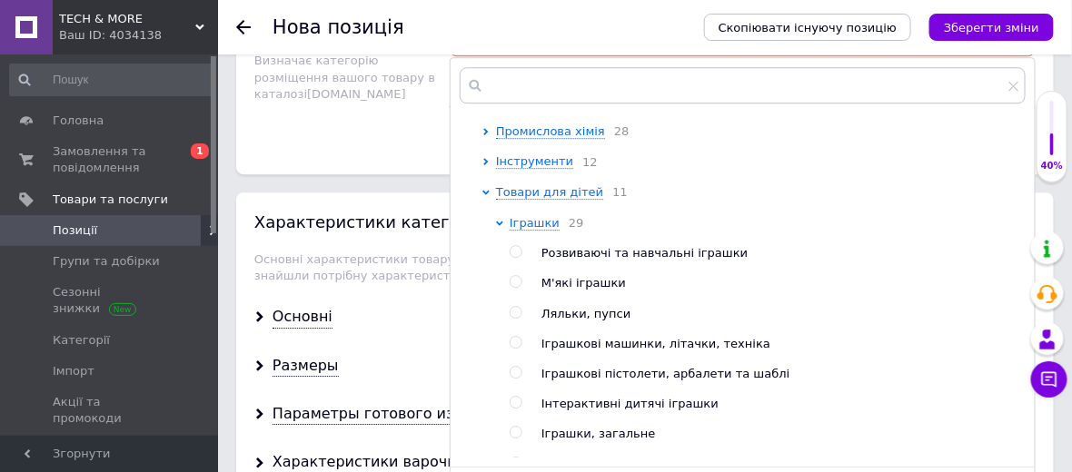
click at [517, 276] on input "radio" at bounding box center [515, 282] width 12 height 12
radio input "true"
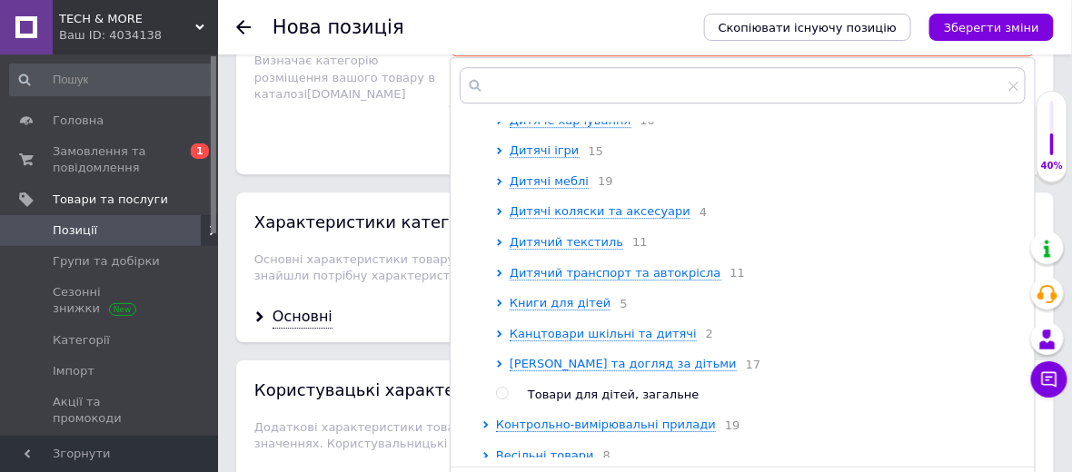
scroll to position [2000, 0]
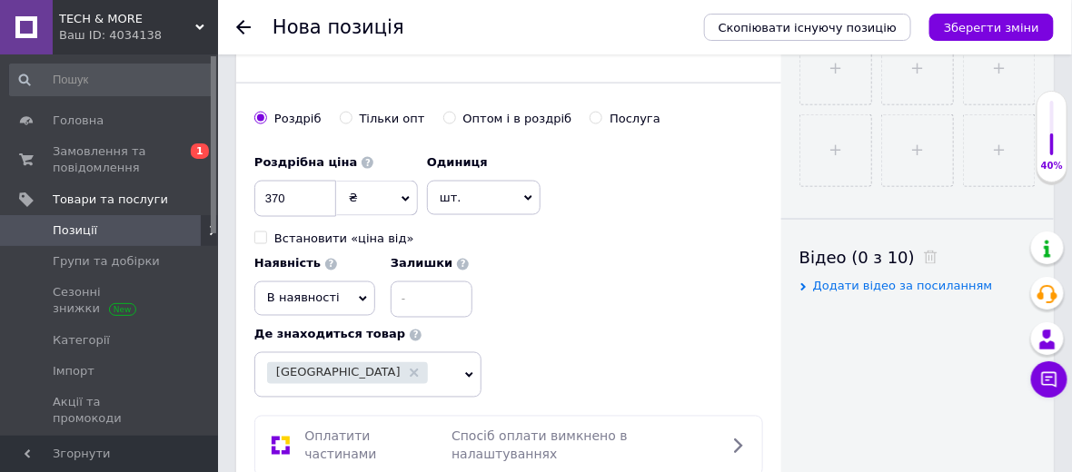
scroll to position [578, 0]
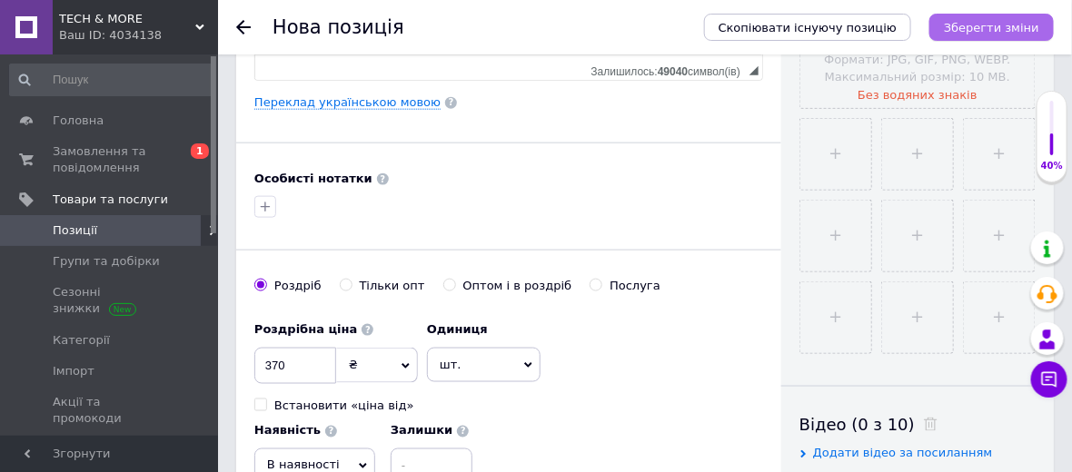
click at [984, 27] on icon "Зберегти зміни" at bounding box center [990, 28] width 95 height 14
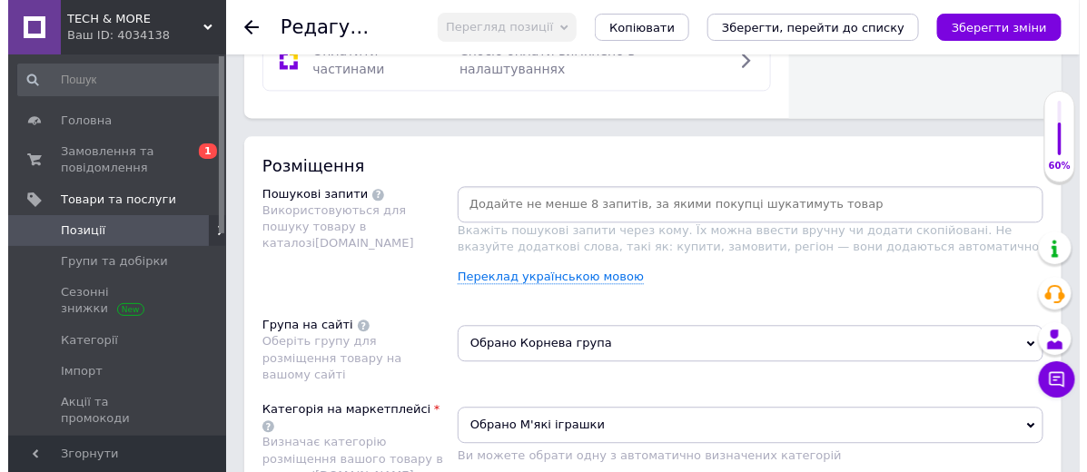
scroll to position [1110, 0]
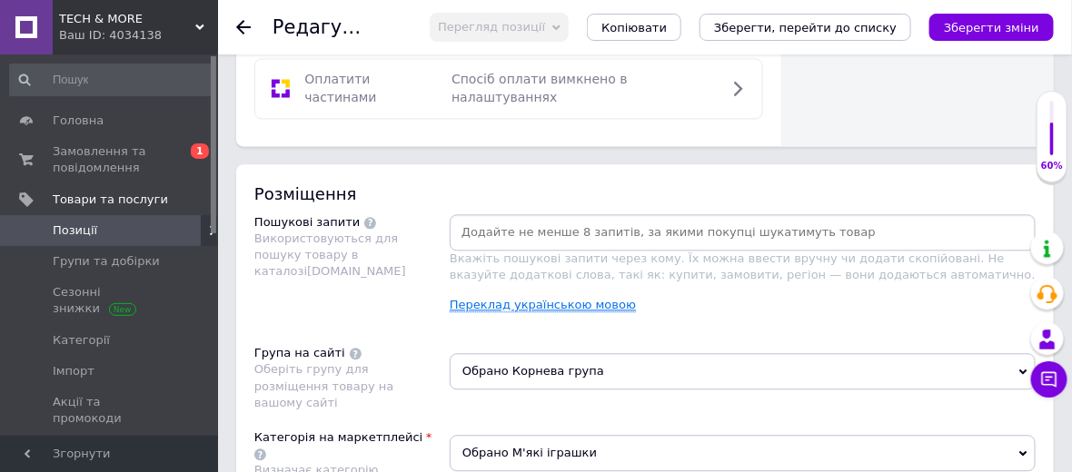
click at [543, 298] on link "Переклад українською мовою" at bounding box center [542, 305] width 186 height 15
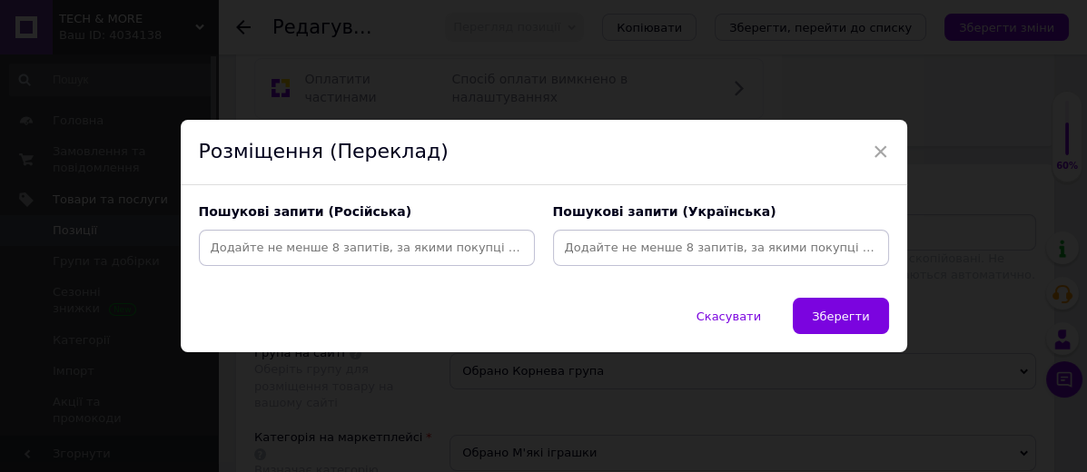
click at [622, 251] on input at bounding box center [721, 247] width 329 height 27
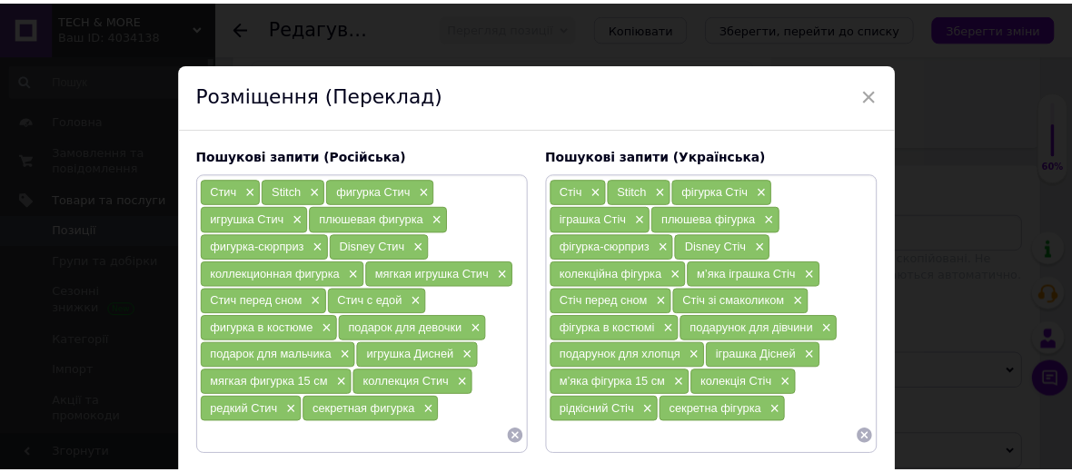
scroll to position [122, 0]
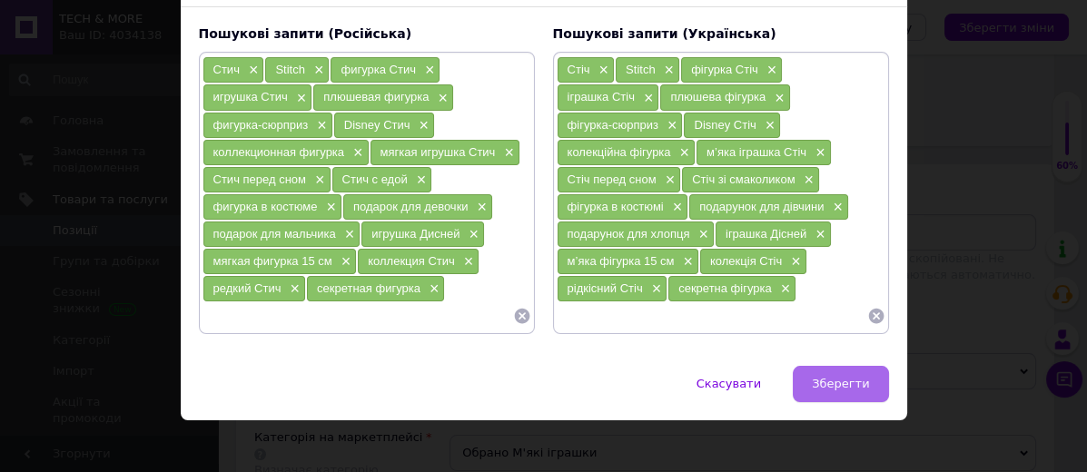
click at [844, 377] on span "Зберегти" at bounding box center [840, 384] width 57 height 14
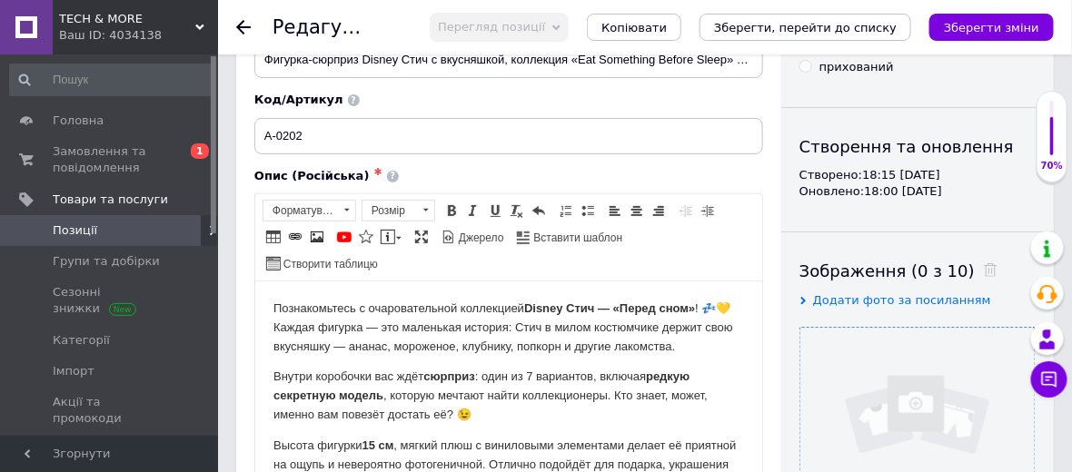
scroll to position [302, 0]
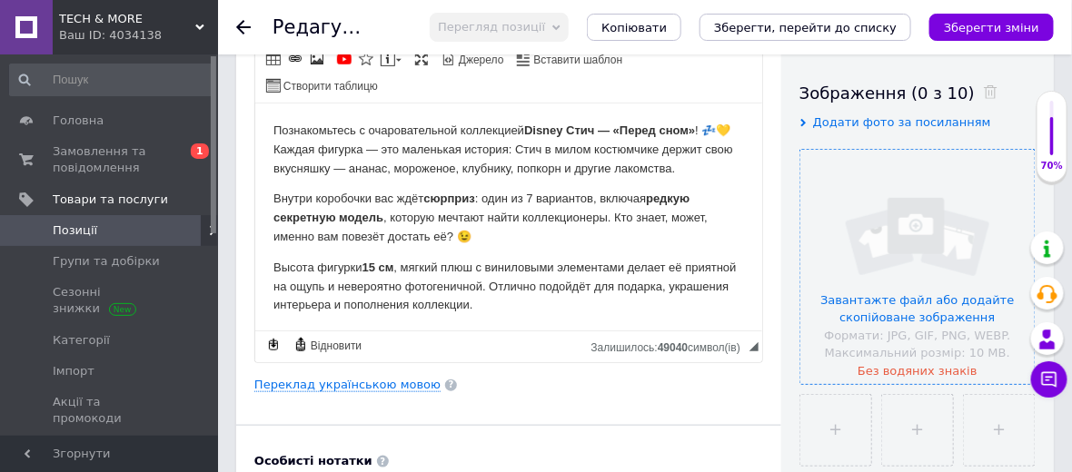
click at [888, 219] on input "file" at bounding box center [917, 267] width 234 height 234
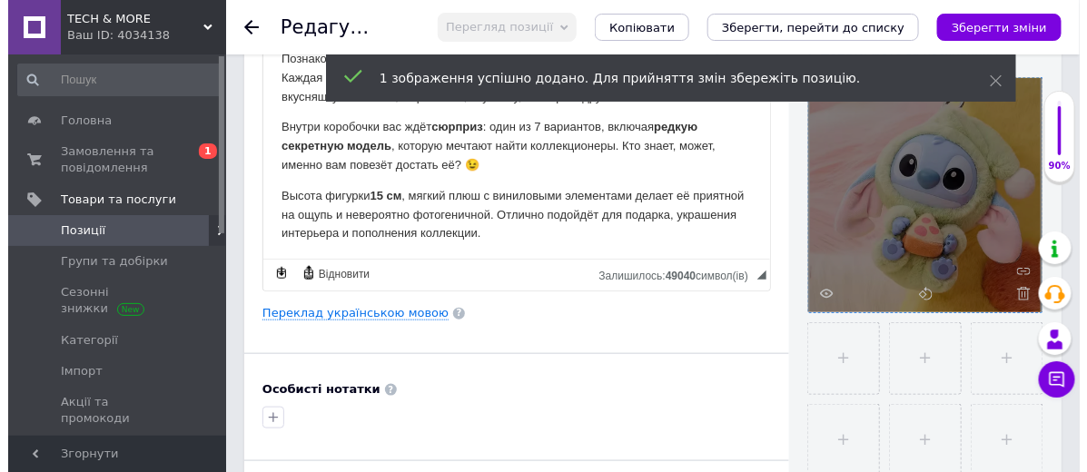
scroll to position [403, 0]
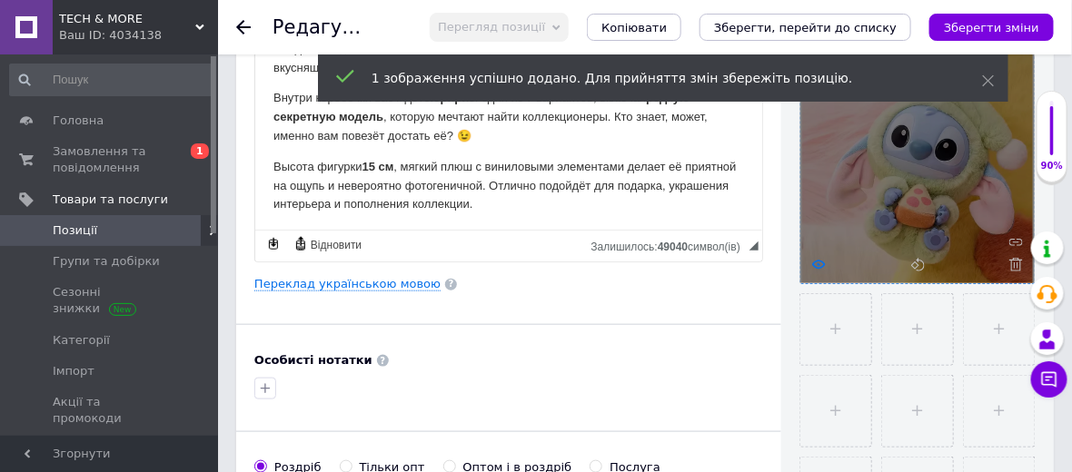
click at [815, 262] on use at bounding box center [819, 264] width 14 height 9
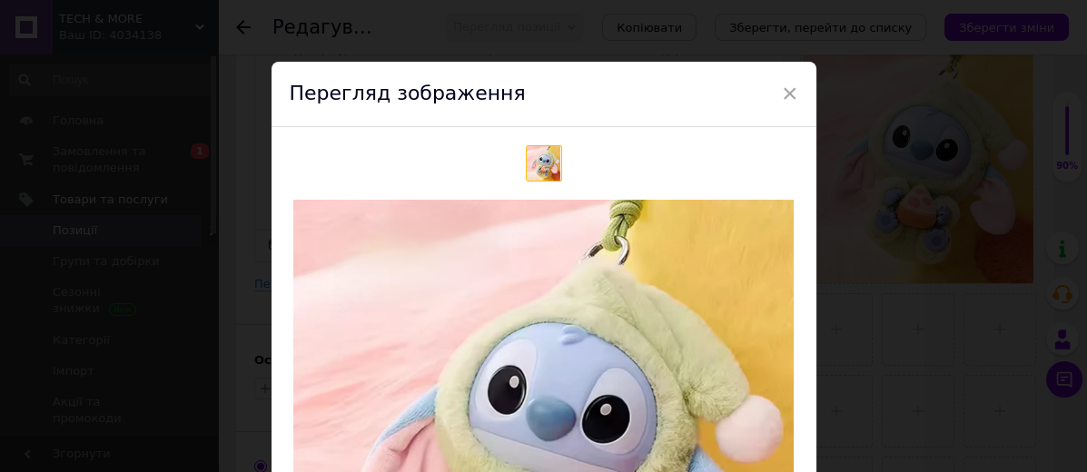
scroll to position [0, 0]
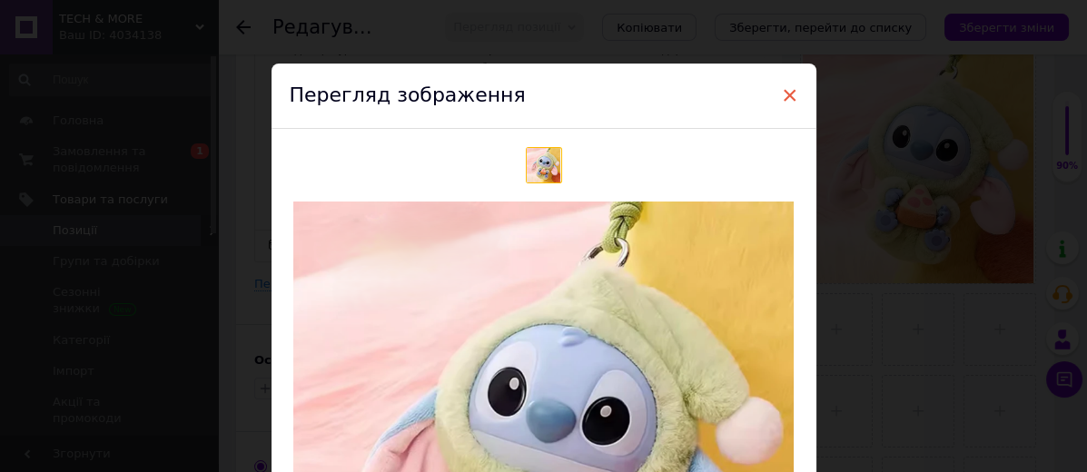
click at [785, 93] on span "×" at bounding box center [790, 95] width 16 height 31
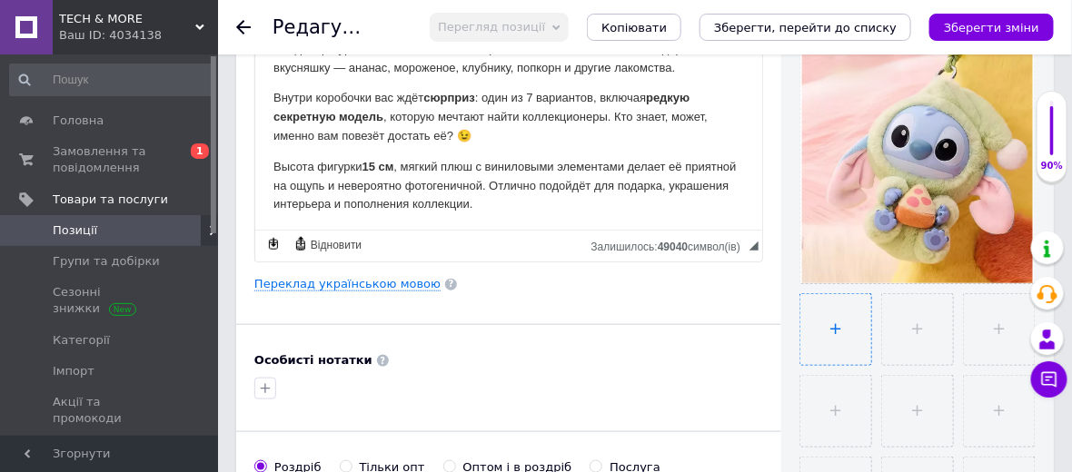
click at [832, 331] on input "file" at bounding box center [835, 329] width 71 height 71
type input "C:\fakepath\Снимок экрана (2440).png"
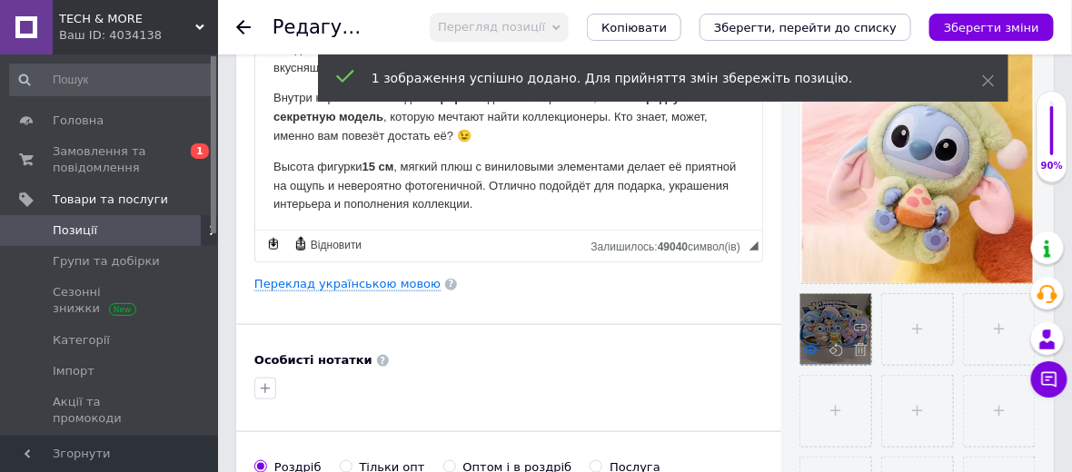
click at [813, 348] on icon at bounding box center [811, 350] width 14 height 14
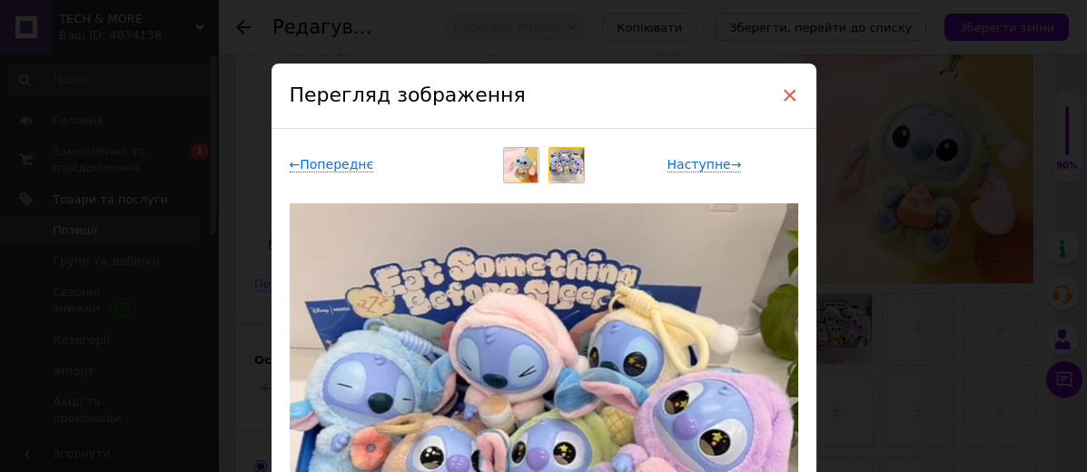
click at [785, 96] on span "×" at bounding box center [790, 95] width 16 height 31
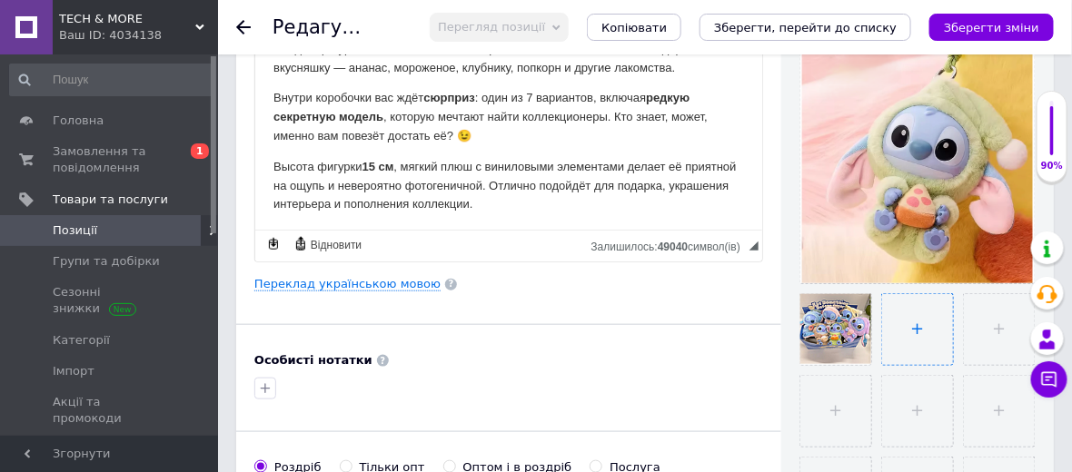
click at [920, 321] on input "file" at bounding box center [917, 329] width 71 height 71
type input "C:\fakepath\Снимок экрана (2422).png"
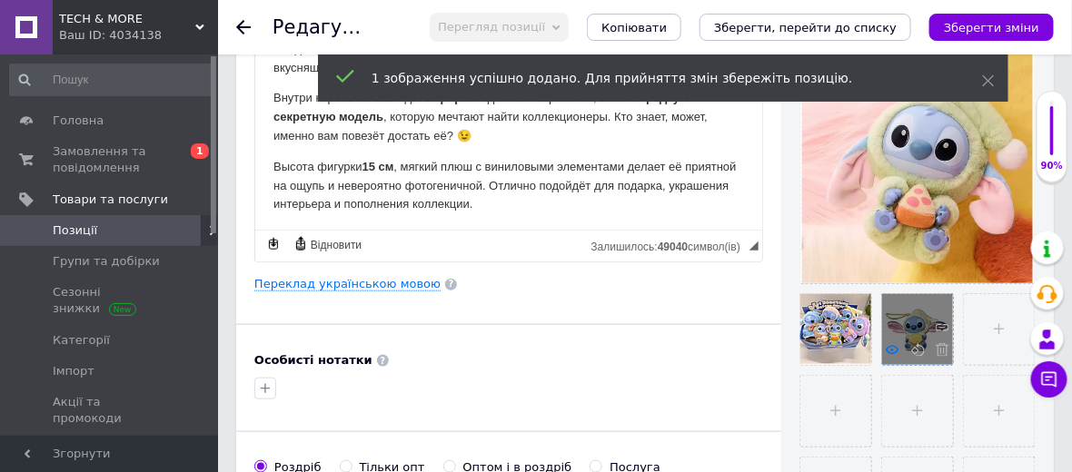
click at [895, 345] on icon at bounding box center [892, 350] width 14 height 14
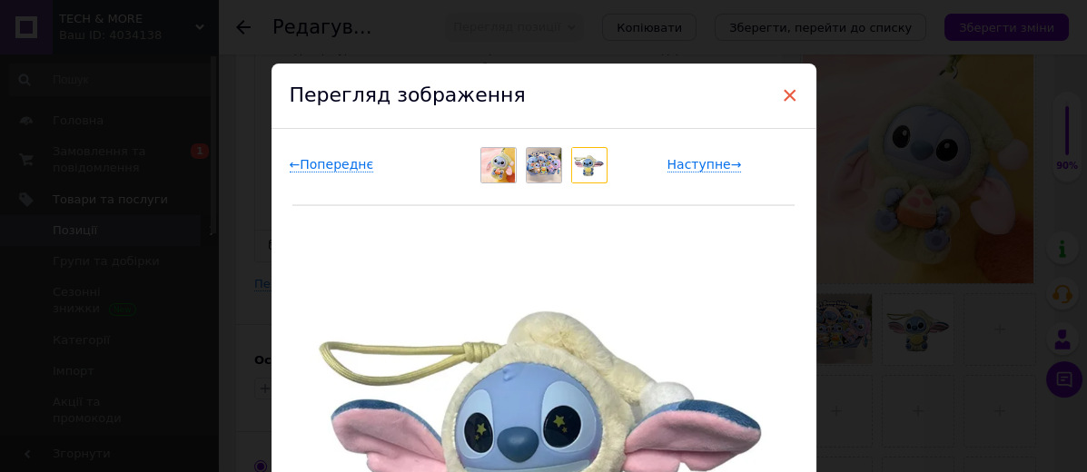
click at [782, 101] on span "×" at bounding box center [790, 95] width 16 height 31
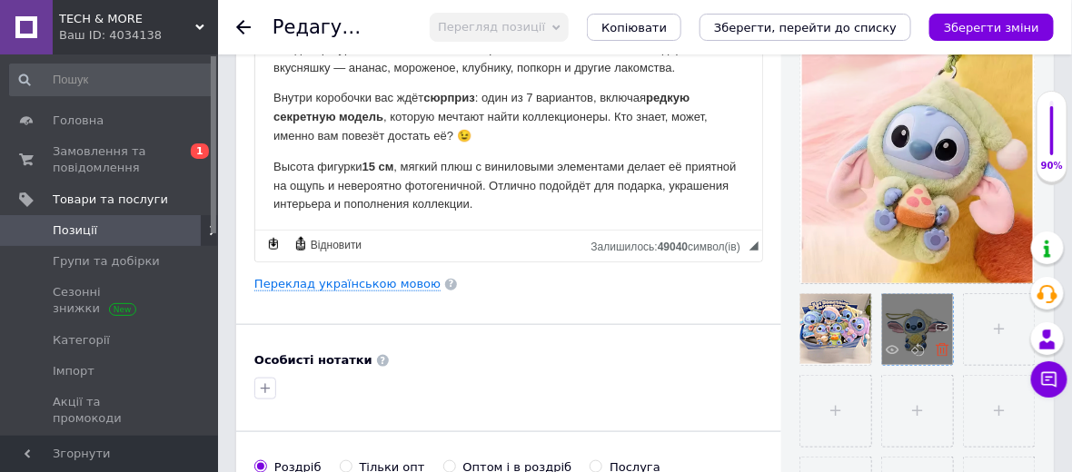
click at [941, 353] on icon at bounding box center [942, 350] width 14 height 14
click at [941, 335] on input "file" at bounding box center [917, 329] width 71 height 71
type input "C:\fakepath\Снимок экрана (2422).png"
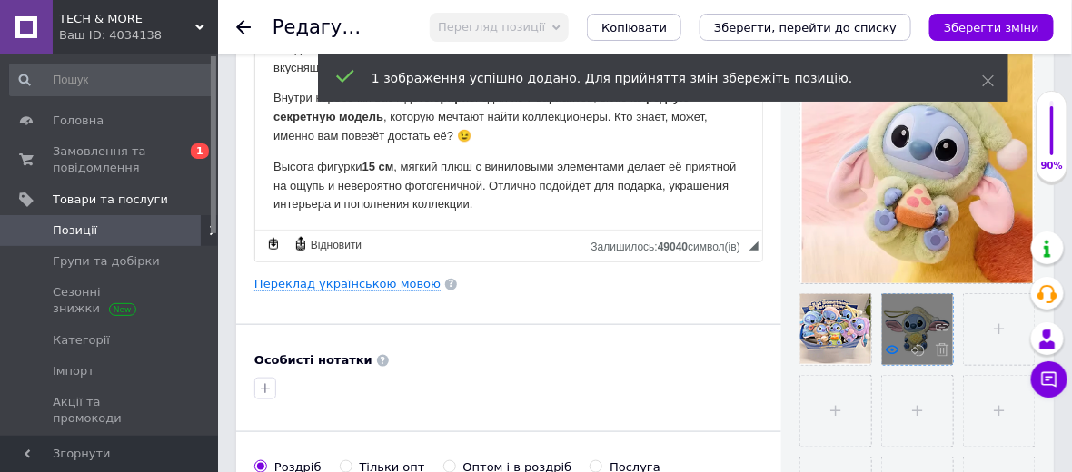
click at [894, 348] on icon at bounding box center [892, 350] width 14 height 14
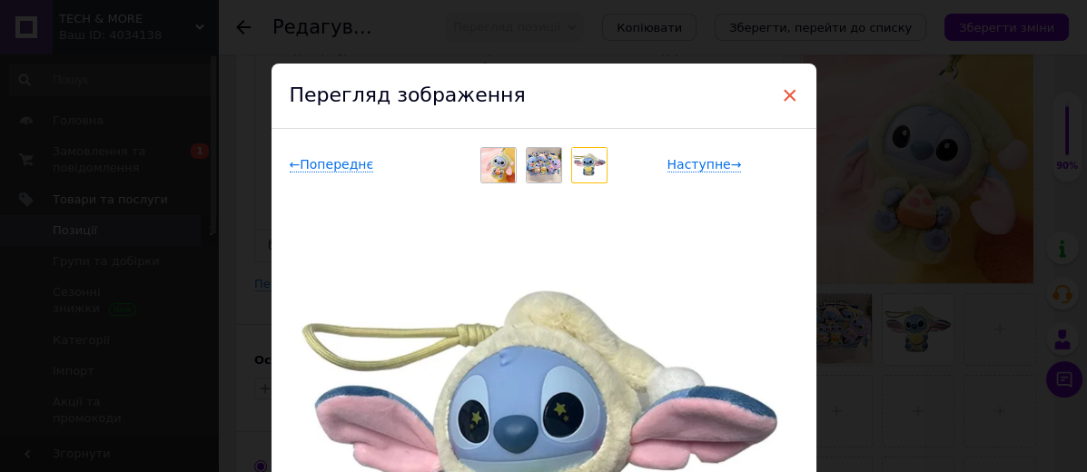
drag, startPoint x: 795, startPoint y: 88, endPoint x: 788, endPoint y: 95, distance: 10.3
click at [794, 91] on div "× Перегляд зображення ← Попереднє Наступне → Видалити зображення Видалити всі з…" at bounding box center [544, 423] width 545 height 718
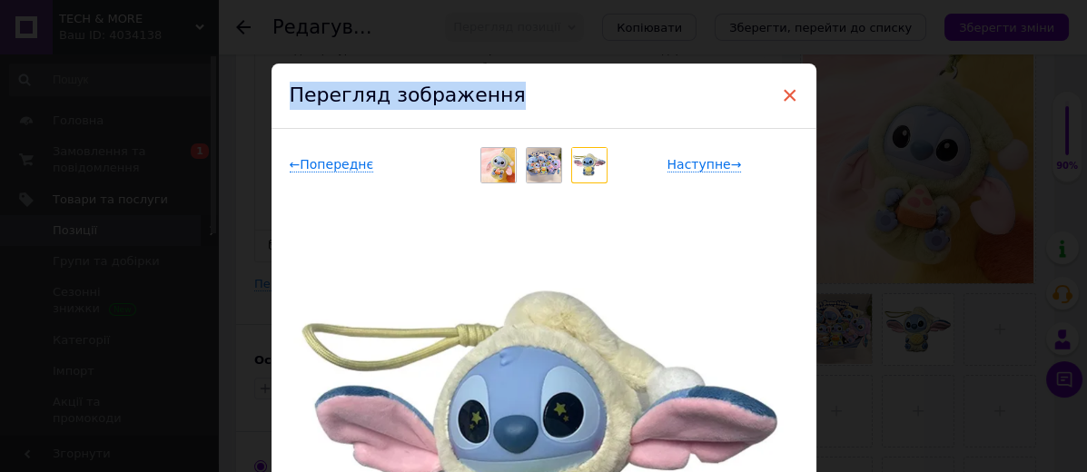
click at [788, 95] on span "×" at bounding box center [790, 95] width 16 height 31
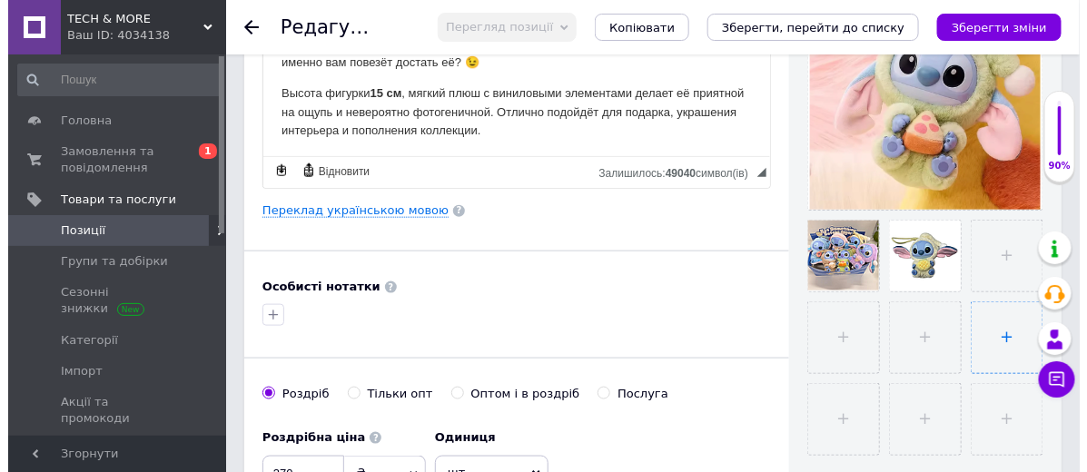
scroll to position [504, 0]
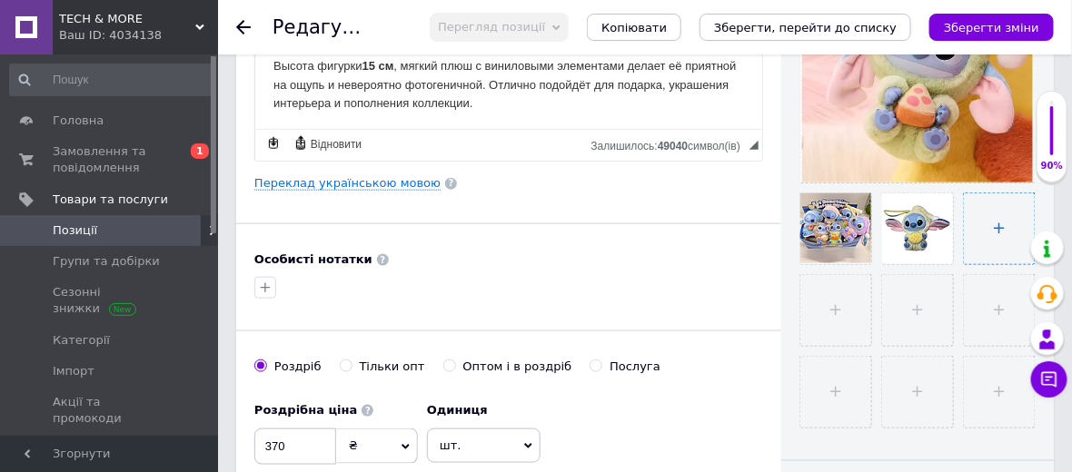
click at [983, 224] on input "file" at bounding box center [998, 228] width 71 height 71
type input "C:\fakepath\Снимок экрана (2435).png"
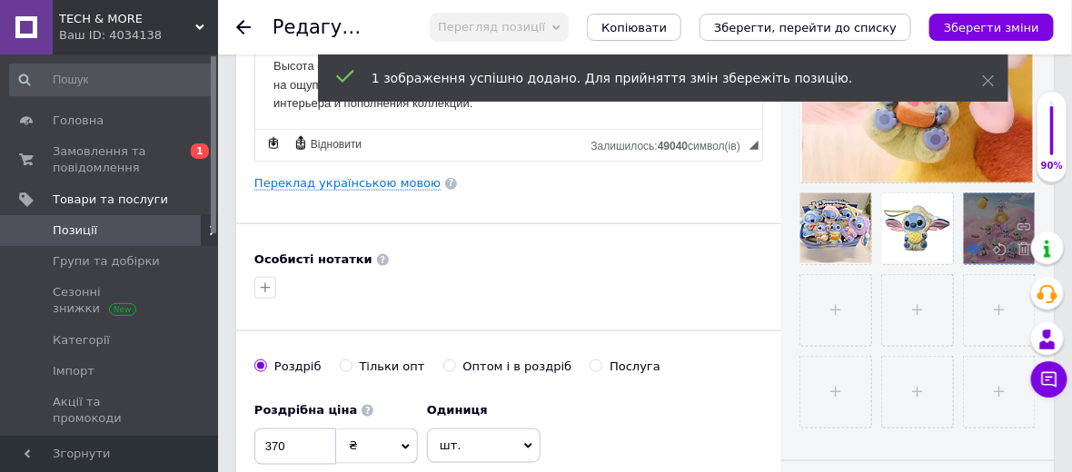
click at [971, 251] on use at bounding box center [974, 248] width 14 height 9
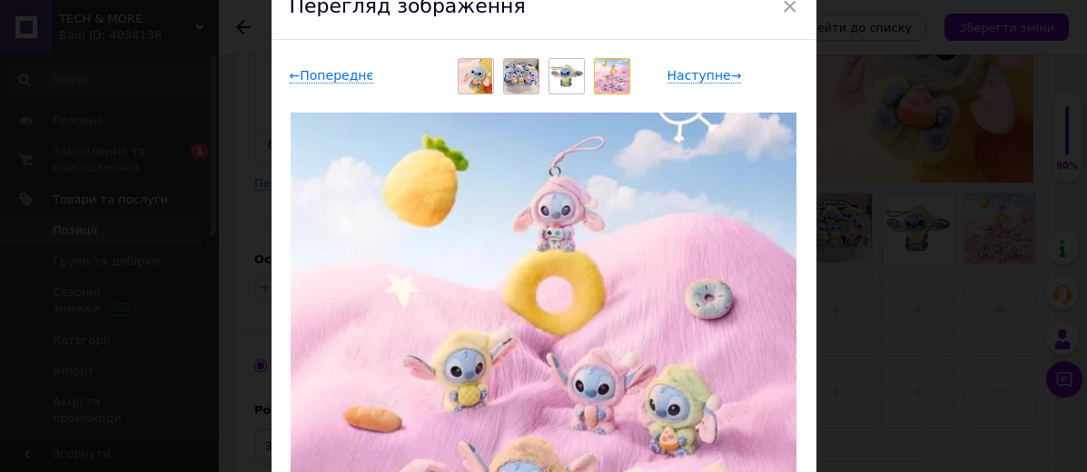
scroll to position [0, 0]
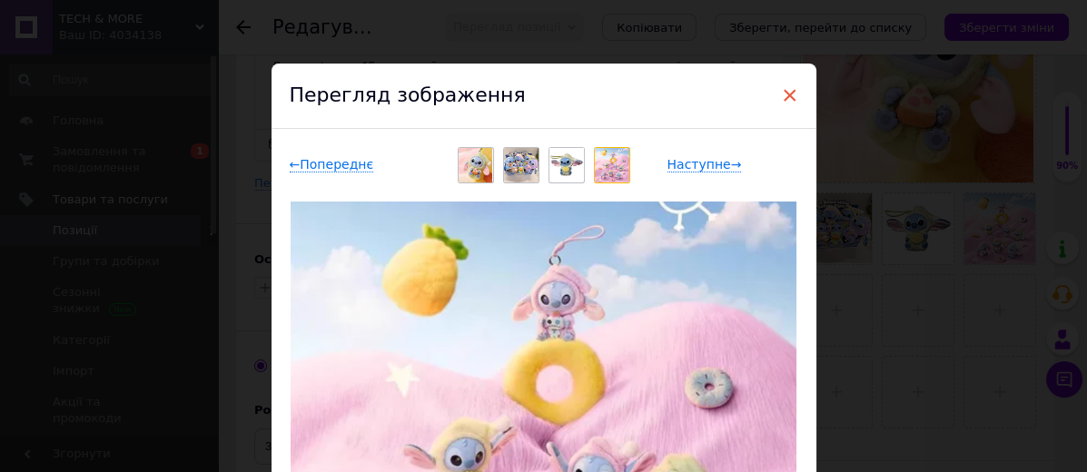
click at [782, 101] on span "×" at bounding box center [790, 95] width 16 height 31
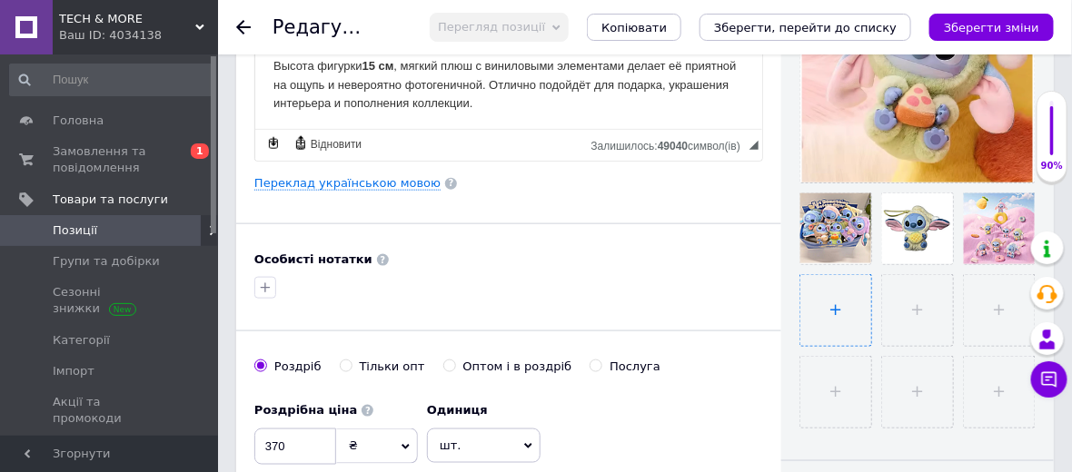
click at [832, 315] on input "file" at bounding box center [835, 310] width 71 height 71
type input "C:\fakepath\Снимок экрана (2436).png"
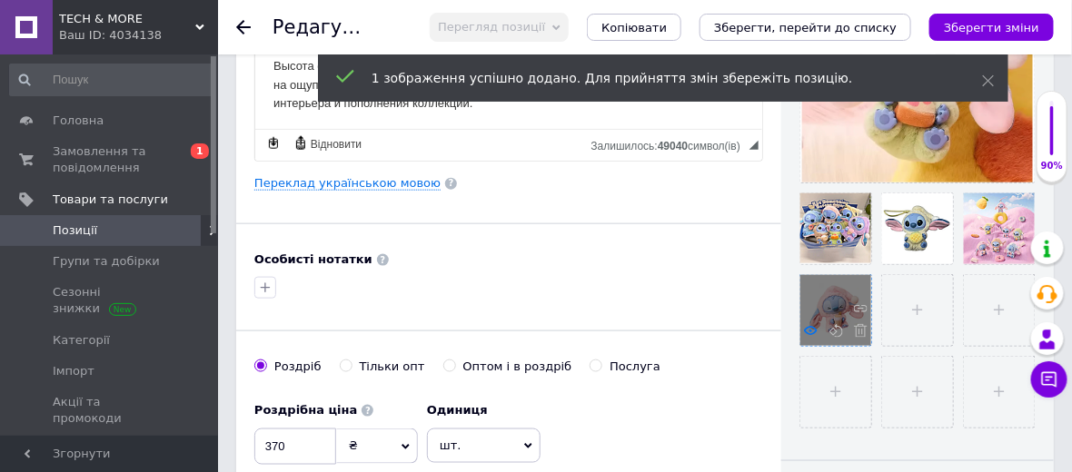
click at [808, 326] on icon at bounding box center [811, 331] width 14 height 14
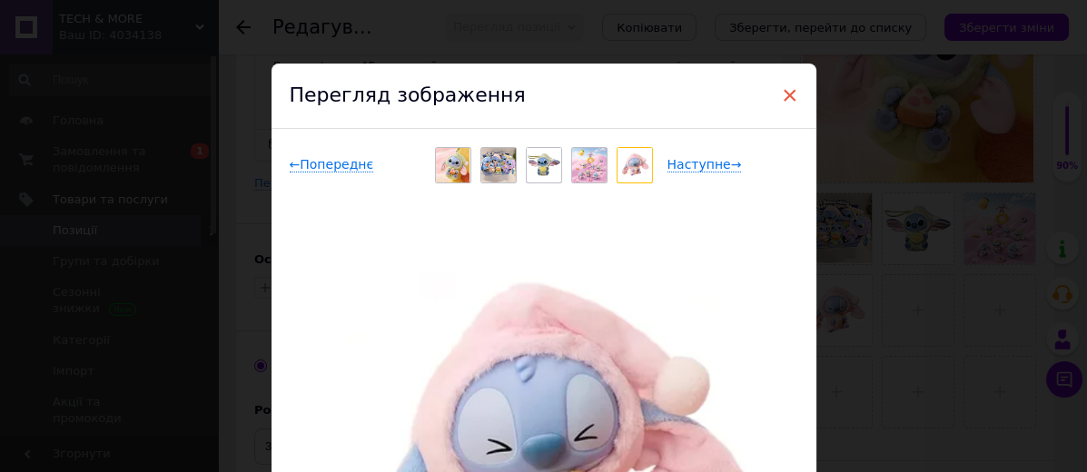
click at [785, 101] on span "×" at bounding box center [790, 95] width 16 height 31
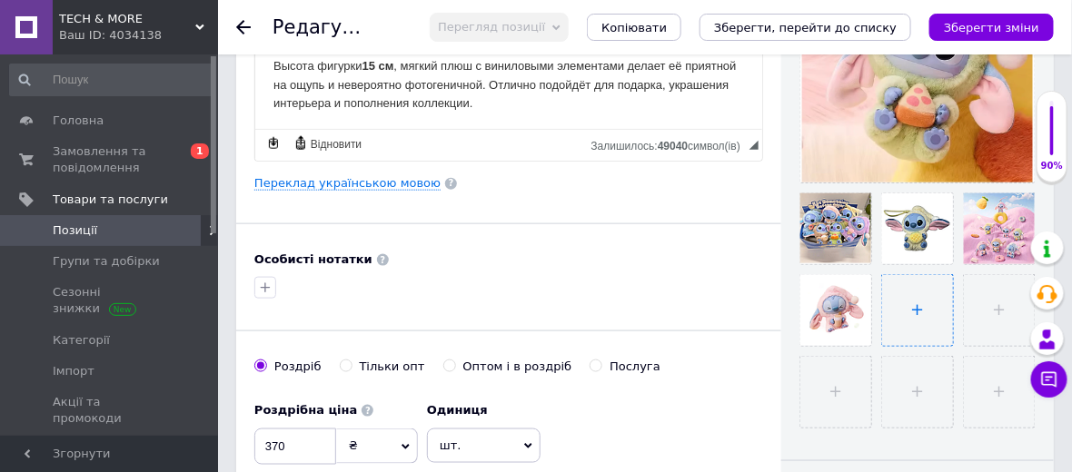
click at [904, 312] on input "file" at bounding box center [917, 310] width 71 height 71
type input "C:\fakepath\Снимок экрана (2437).png"
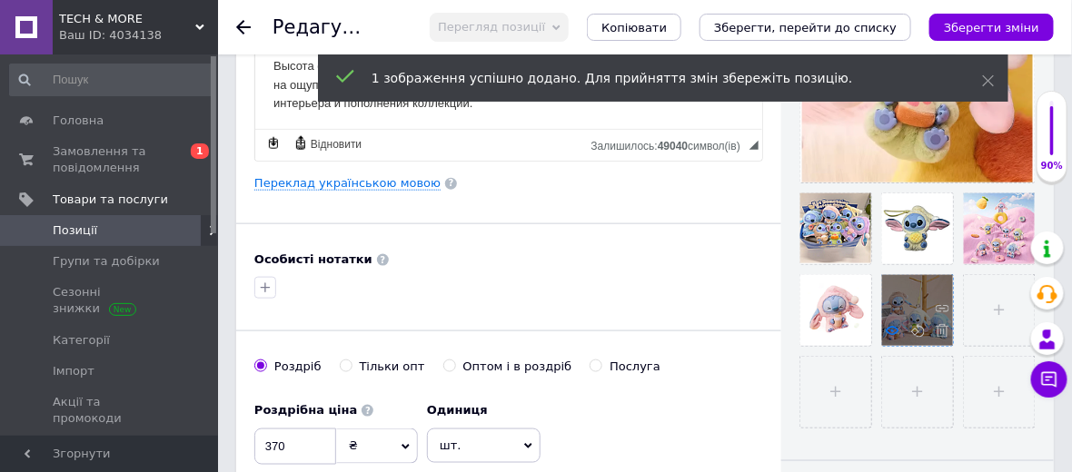
click at [894, 326] on use at bounding box center [892, 330] width 14 height 9
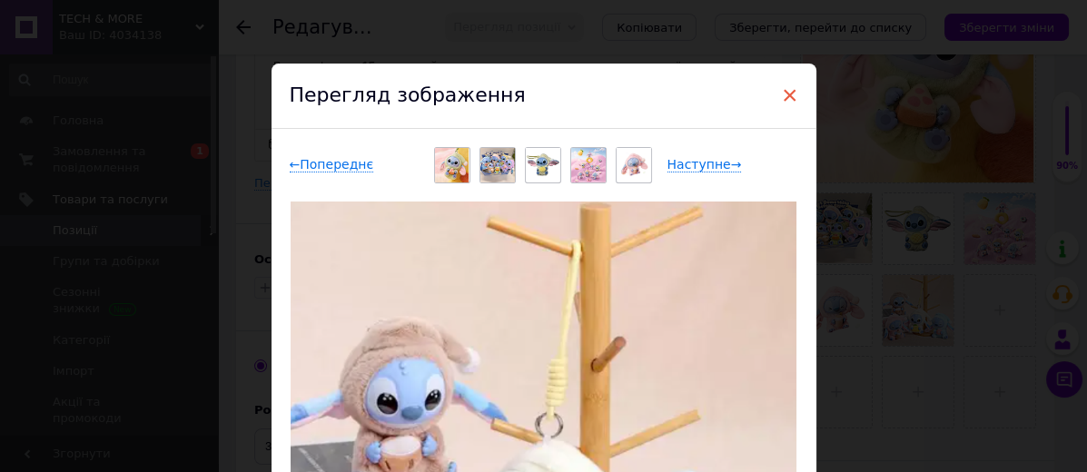
click at [782, 97] on span "×" at bounding box center [790, 95] width 16 height 31
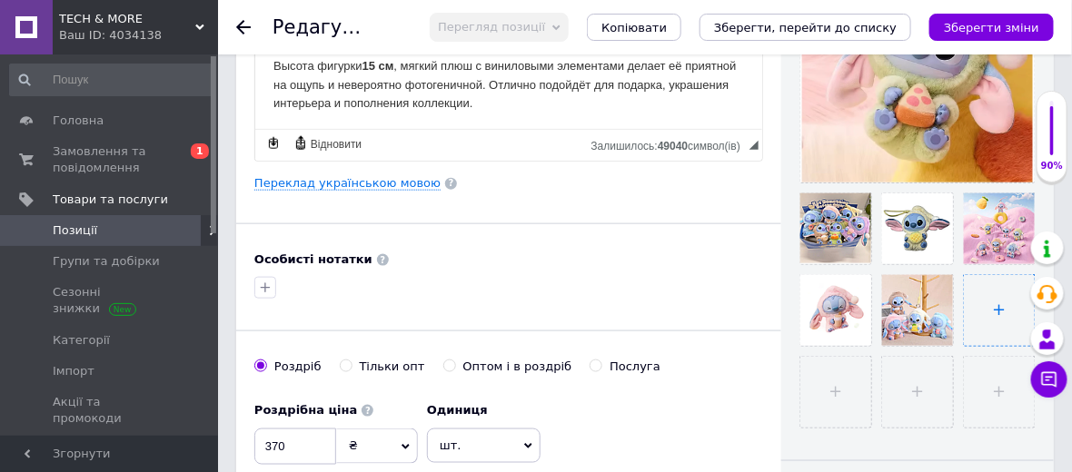
click at [998, 305] on input "file" at bounding box center [998, 310] width 71 height 71
type input "C:\fakepath\Снимок экрана (2438).png"
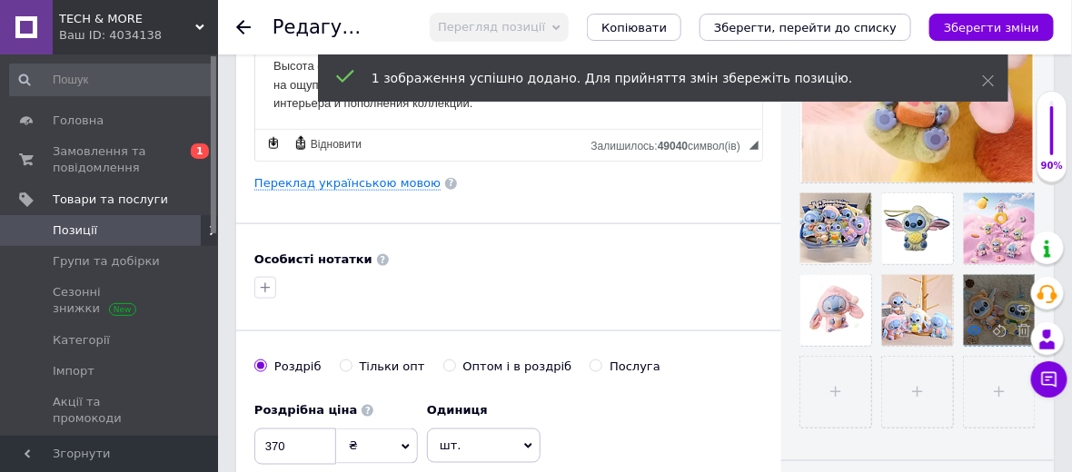
click at [972, 325] on icon at bounding box center [974, 331] width 14 height 14
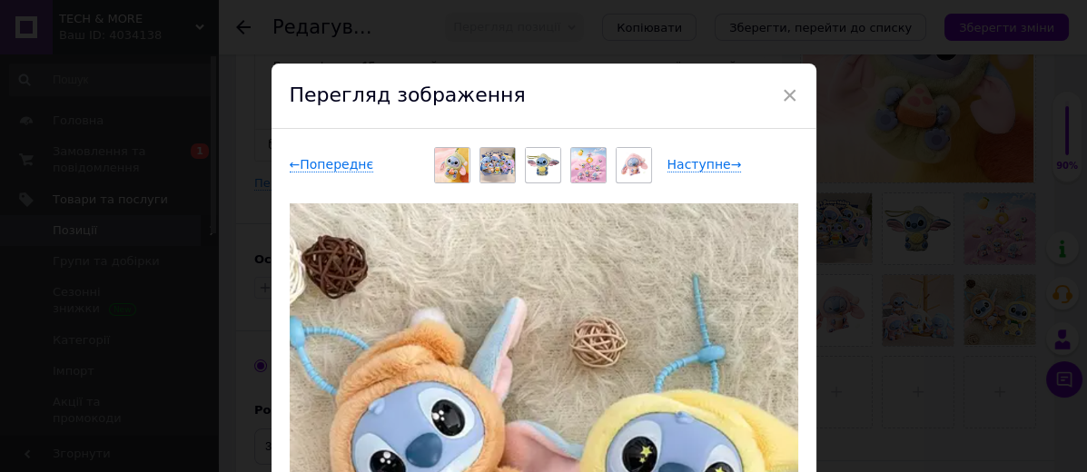
click at [783, 94] on span "×" at bounding box center [790, 95] width 16 height 31
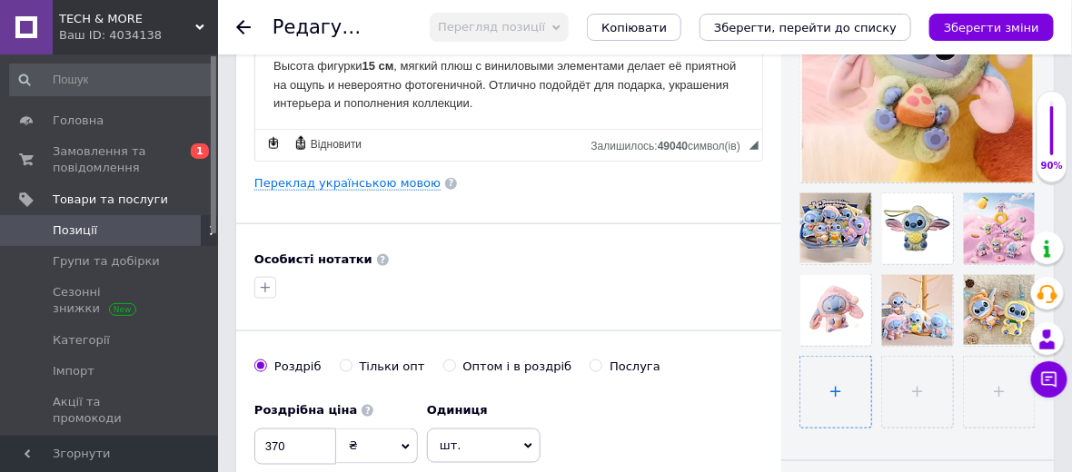
click at [822, 379] on input "file" at bounding box center [835, 392] width 71 height 71
type input "C:\fakepath\Снимок экрана (2250).png"
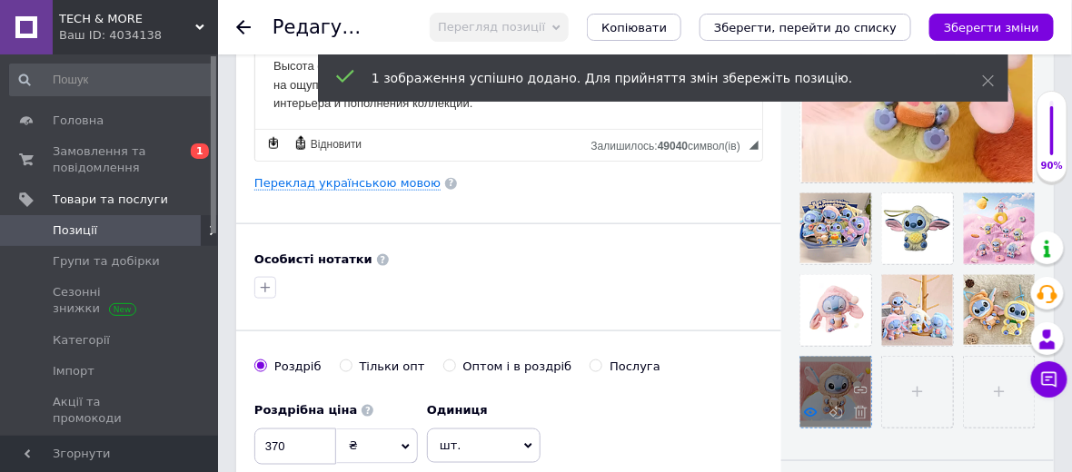
click at [812, 408] on use at bounding box center [811, 412] width 14 height 9
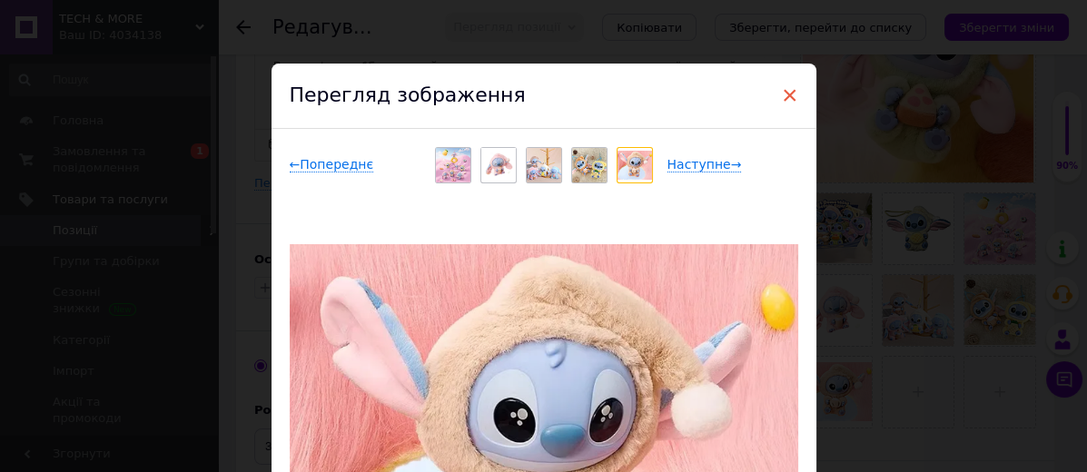
click at [787, 93] on span "×" at bounding box center [790, 95] width 16 height 31
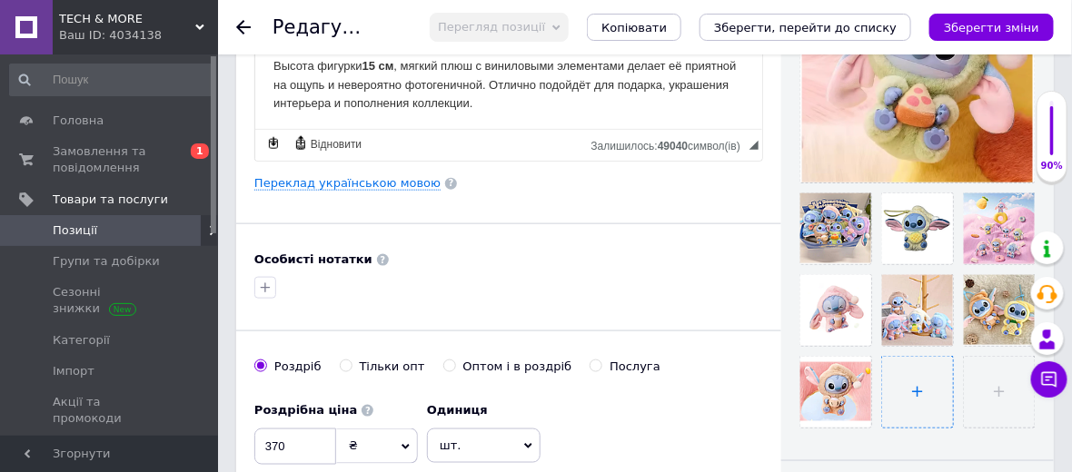
click at [926, 380] on input "file" at bounding box center [917, 392] width 71 height 71
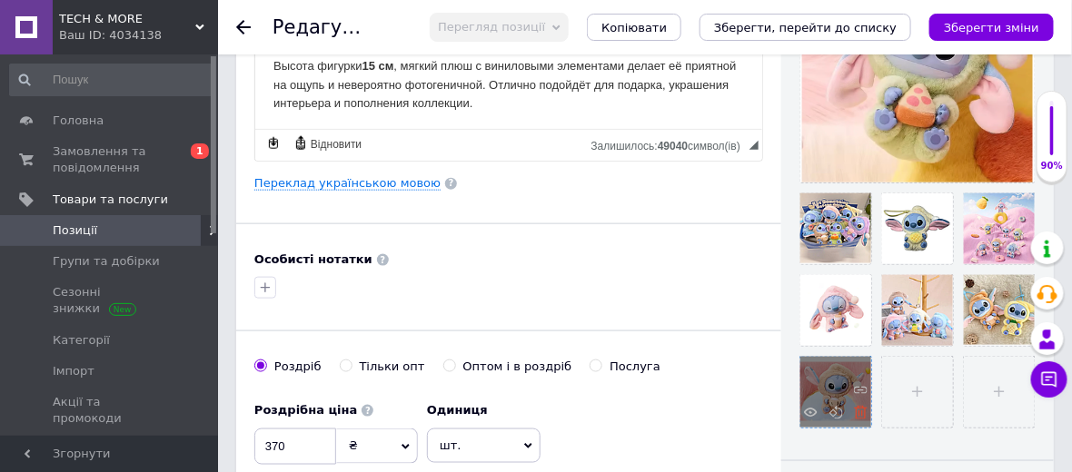
click at [855, 414] on use at bounding box center [861, 413] width 14 height 14
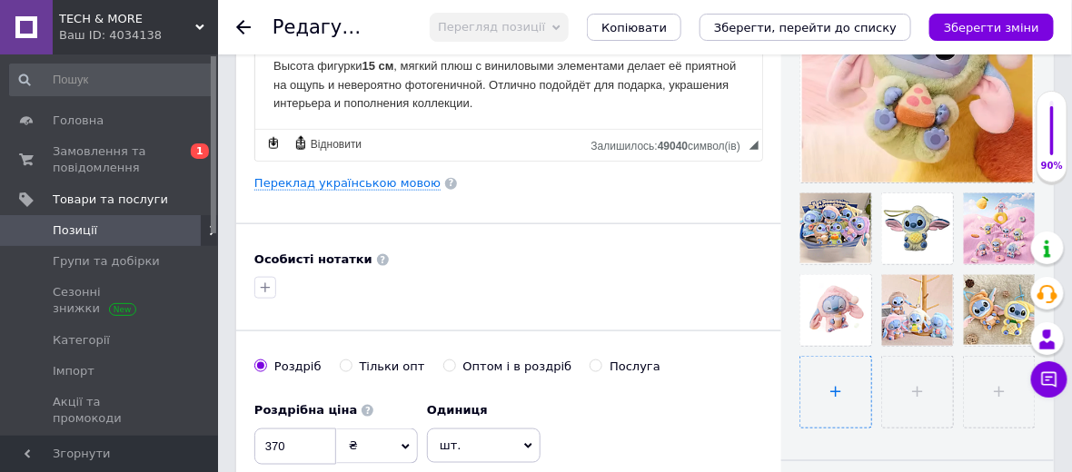
click at [832, 385] on input "file" at bounding box center [835, 392] width 71 height 71
type input "C:\fakepath\Снимок экрана (2431).png"
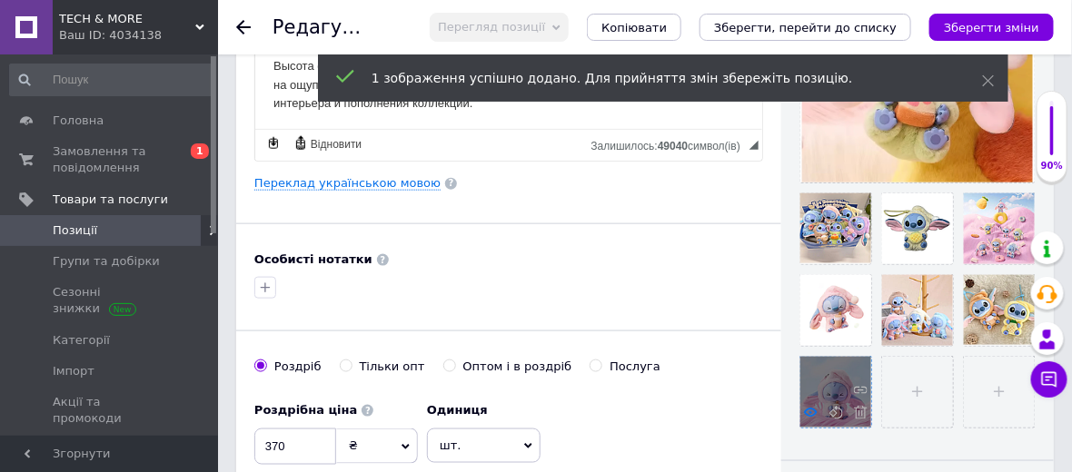
click at [812, 409] on icon at bounding box center [811, 413] width 14 height 14
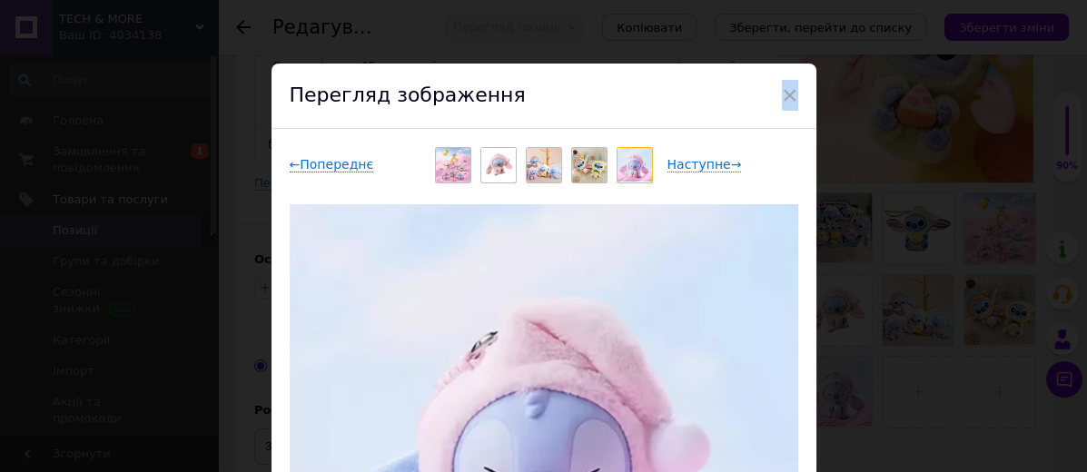
drag, startPoint x: 787, startPoint y: 87, endPoint x: 789, endPoint y: 147, distance: 60.0
click at [784, 93] on span "×" at bounding box center [790, 95] width 16 height 31
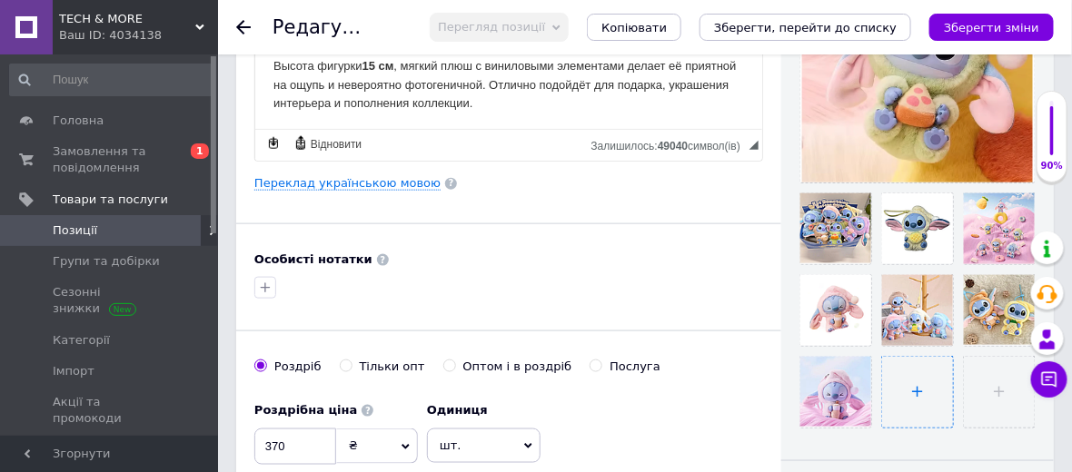
click at [904, 388] on input "file" at bounding box center [917, 392] width 71 height 71
type input "C:\fakepath\Снимок экрана (2430).png"
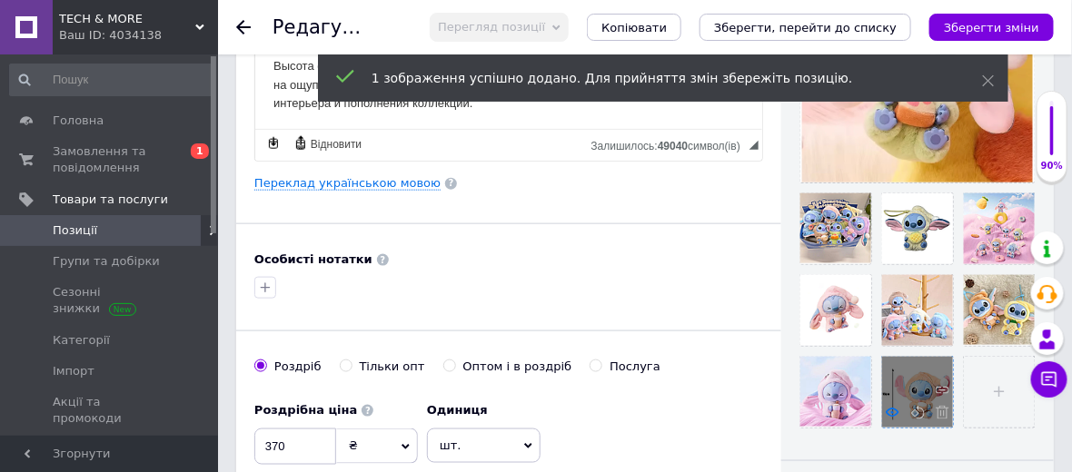
click at [887, 410] on use at bounding box center [892, 412] width 14 height 9
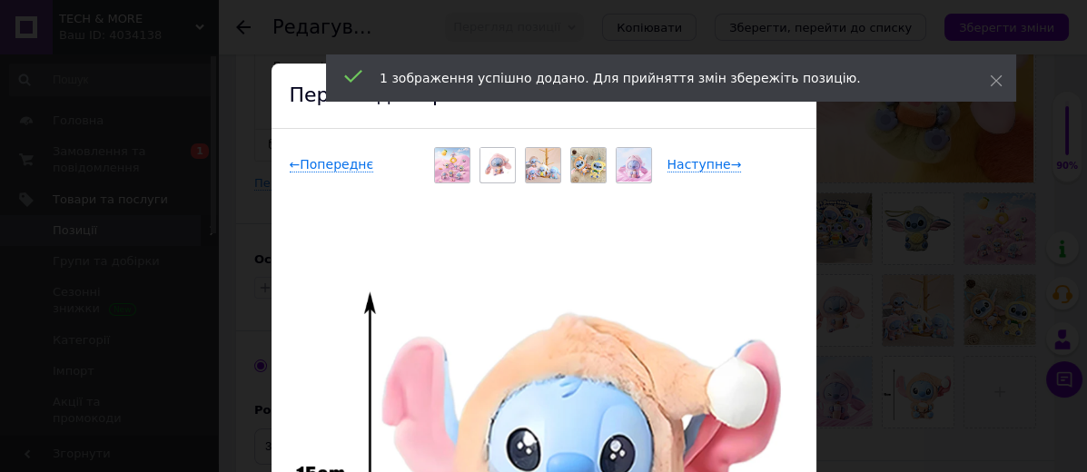
scroll to position [302, 0]
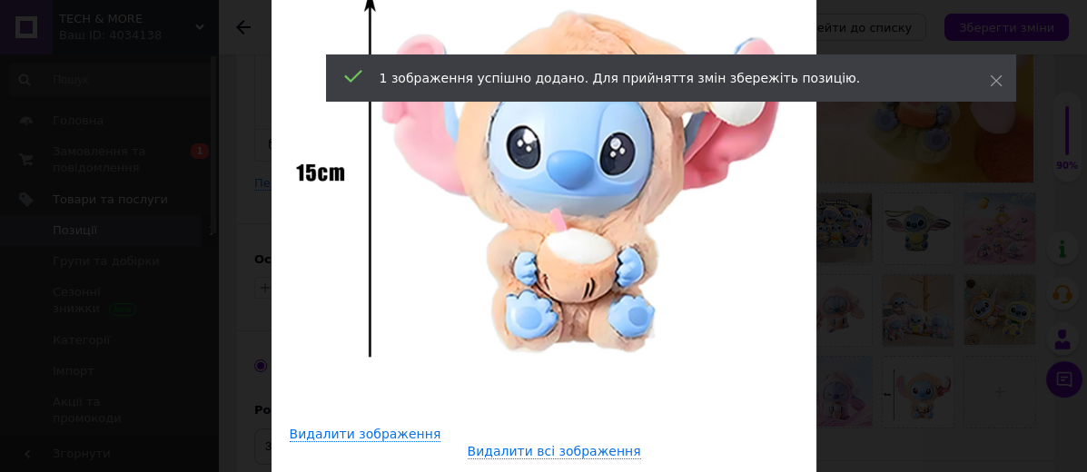
click at [880, 319] on div "× Перегляд зображення ← Попереднє Наступне → Видалити зображення Видалити всі з…" at bounding box center [543, 236] width 1087 height 472
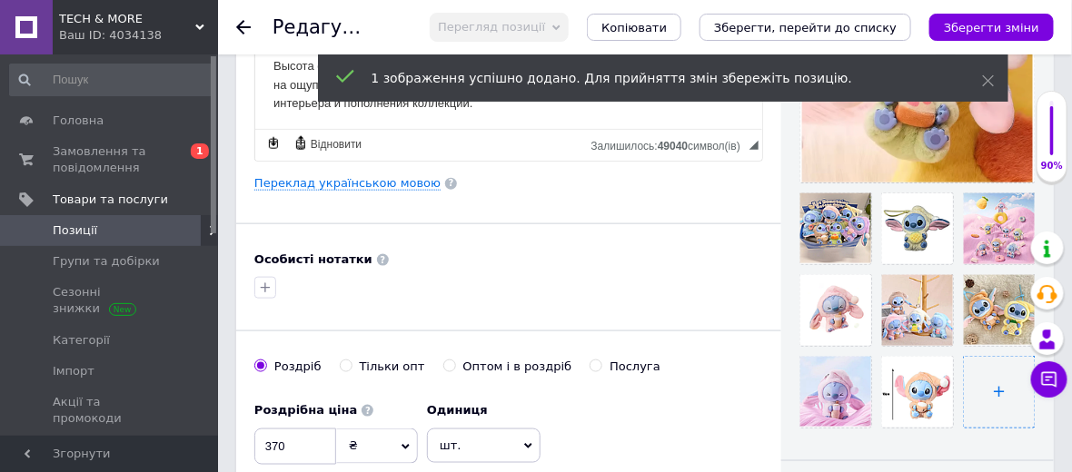
click at [1013, 386] on input "file" at bounding box center [998, 392] width 71 height 71
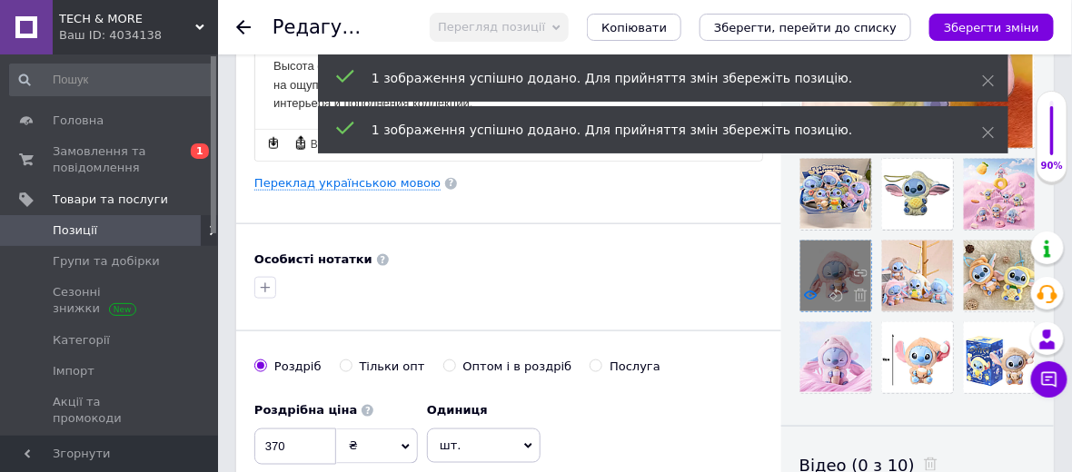
click at [813, 289] on icon at bounding box center [811, 296] width 14 height 14
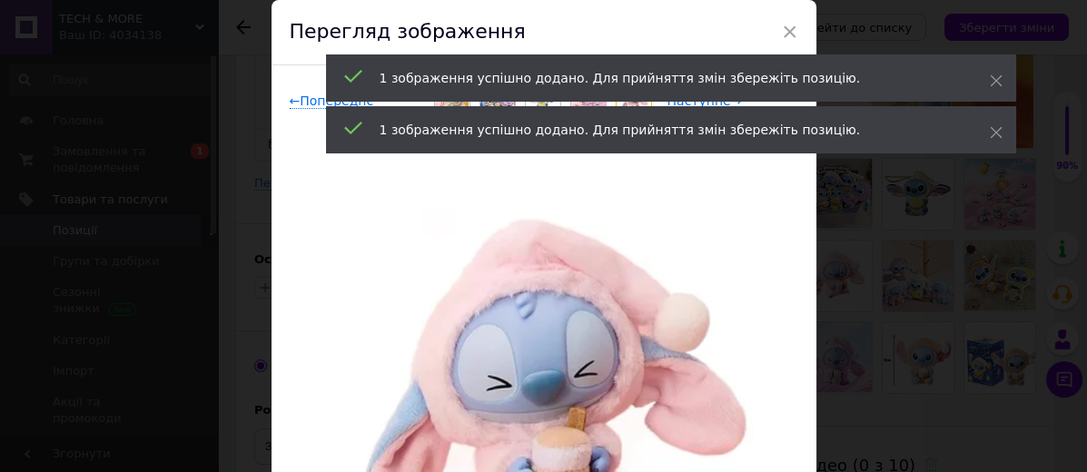
scroll to position [0, 0]
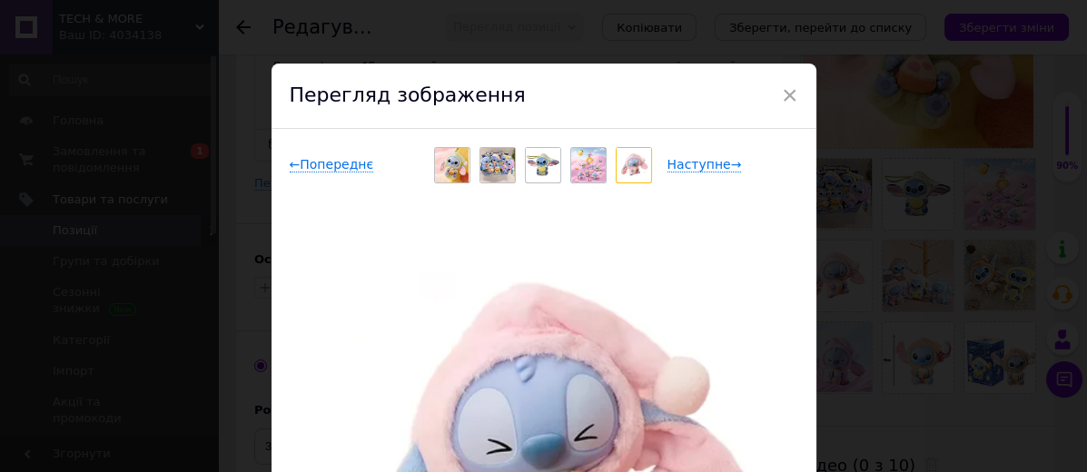
click at [897, 403] on div "× Перегляд зображення ← Попереднє Наступне → Видалити зображення Видалити всі з…" at bounding box center [543, 236] width 1087 height 472
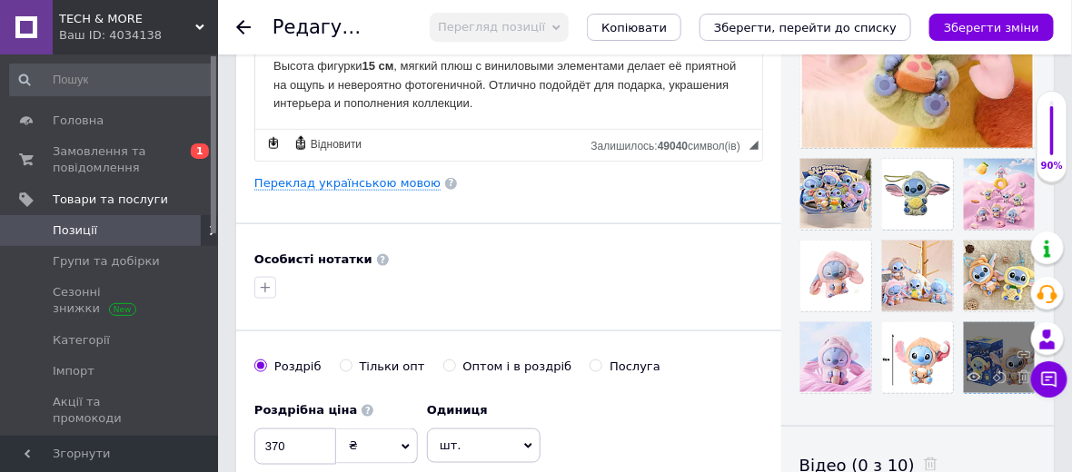
click at [980, 375] on div at bounding box center [998, 357] width 71 height 71
click at [970, 370] on icon at bounding box center [974, 377] width 14 height 14
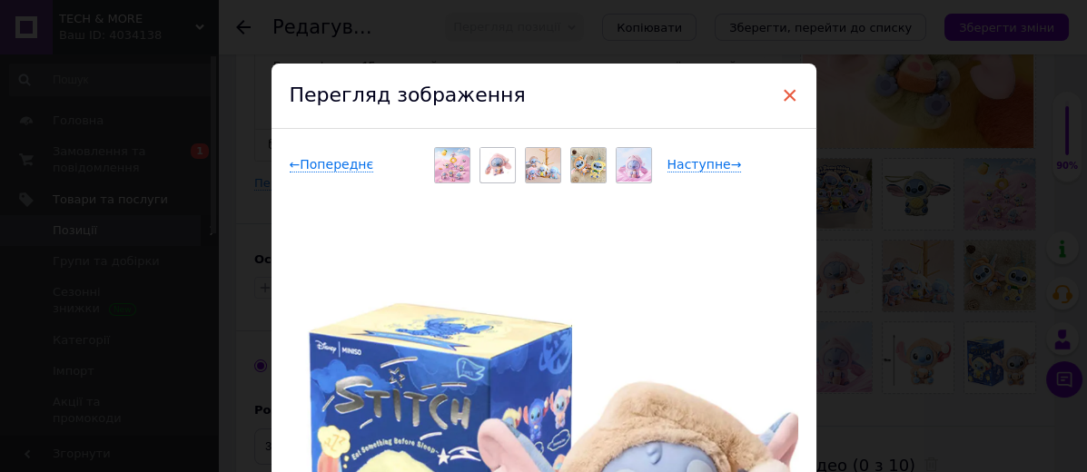
click at [789, 82] on span "×" at bounding box center [790, 95] width 16 height 31
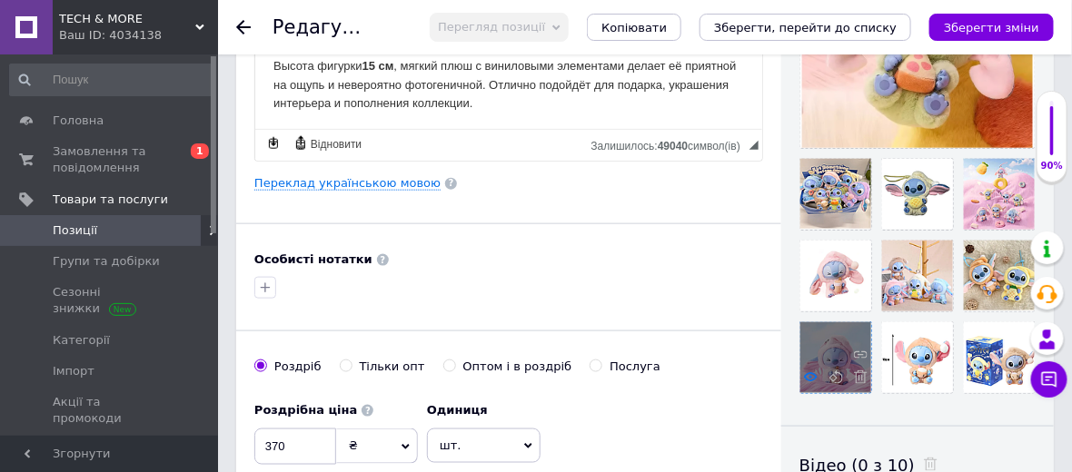
click at [808, 374] on icon at bounding box center [811, 377] width 14 height 14
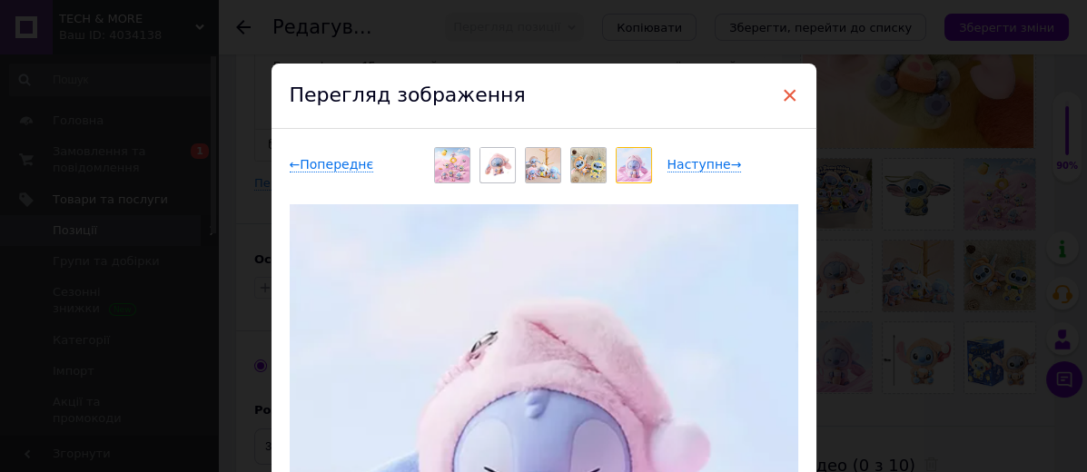
click at [782, 101] on span "×" at bounding box center [790, 95] width 16 height 31
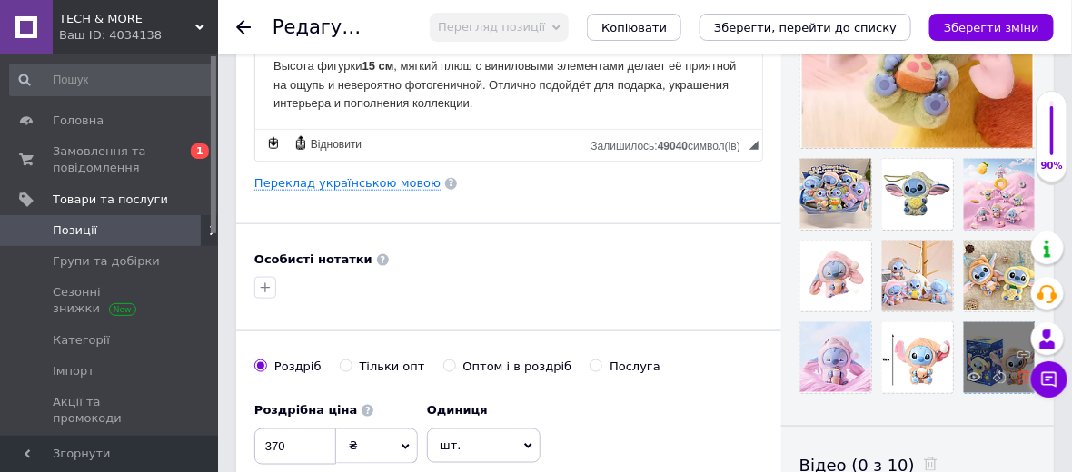
click at [1022, 378] on icon at bounding box center [1024, 377] width 14 height 14
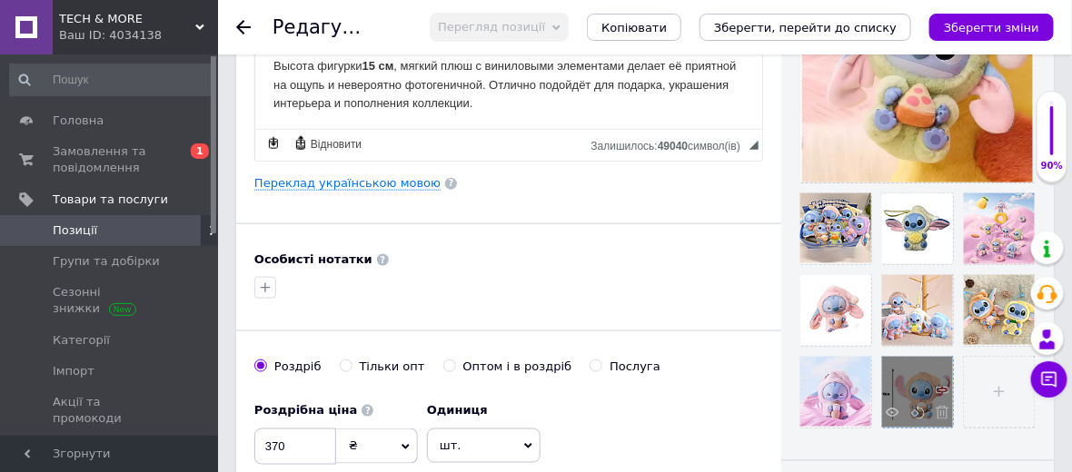
click at [933, 407] on span at bounding box center [937, 415] width 23 height 18
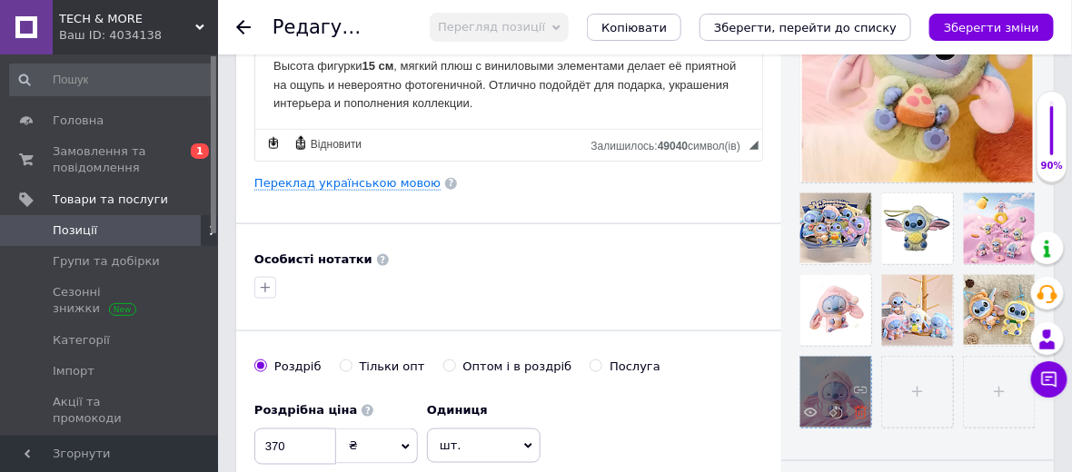
click at [857, 416] on use at bounding box center [861, 413] width 14 height 14
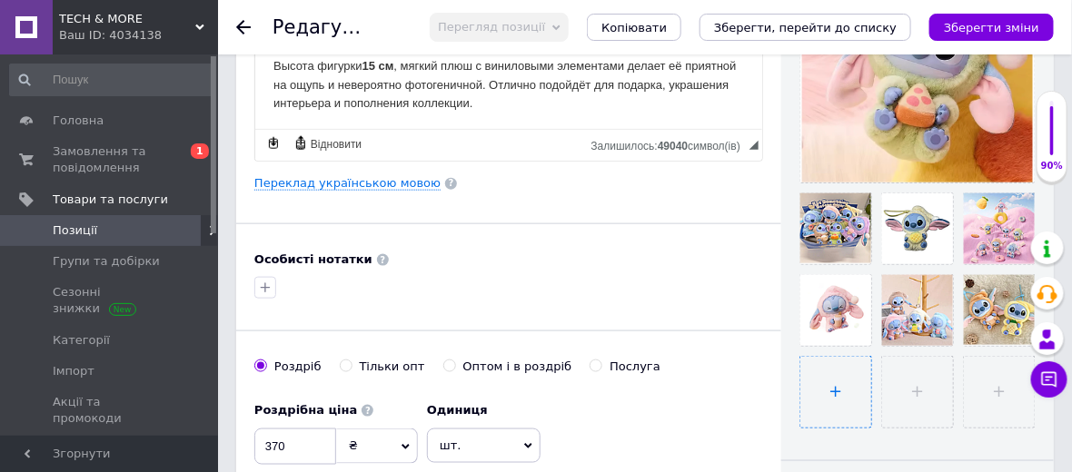
click at [830, 391] on input "file" at bounding box center [835, 392] width 71 height 71
type input "C:\fakepath\Снимок экрана (2432).png"
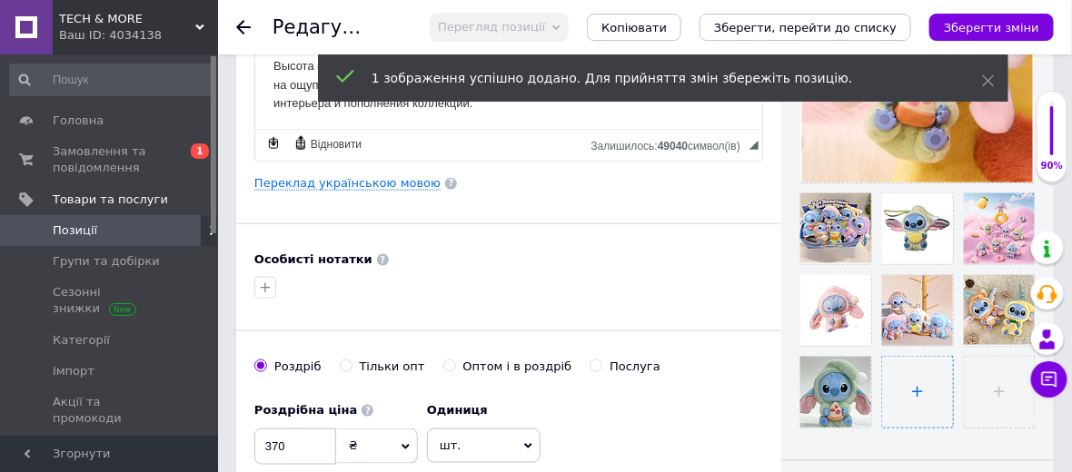
click at [930, 383] on input "file" at bounding box center [917, 392] width 71 height 71
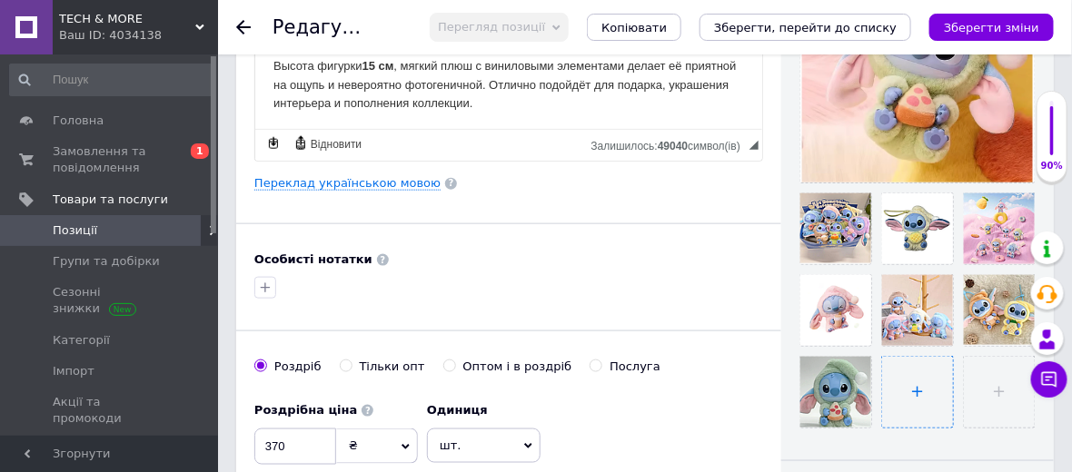
type input "C:\fakepath\Снимок экрана (2430).png"
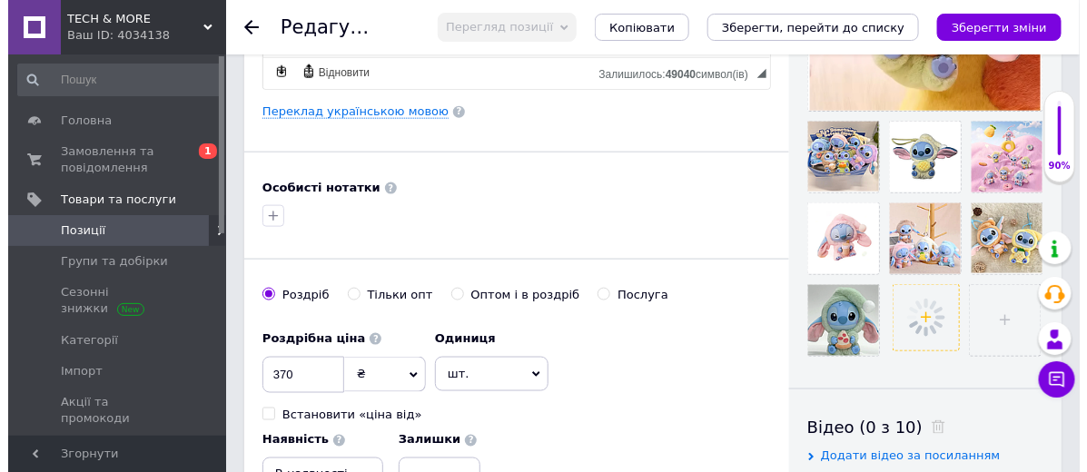
scroll to position [605, 0]
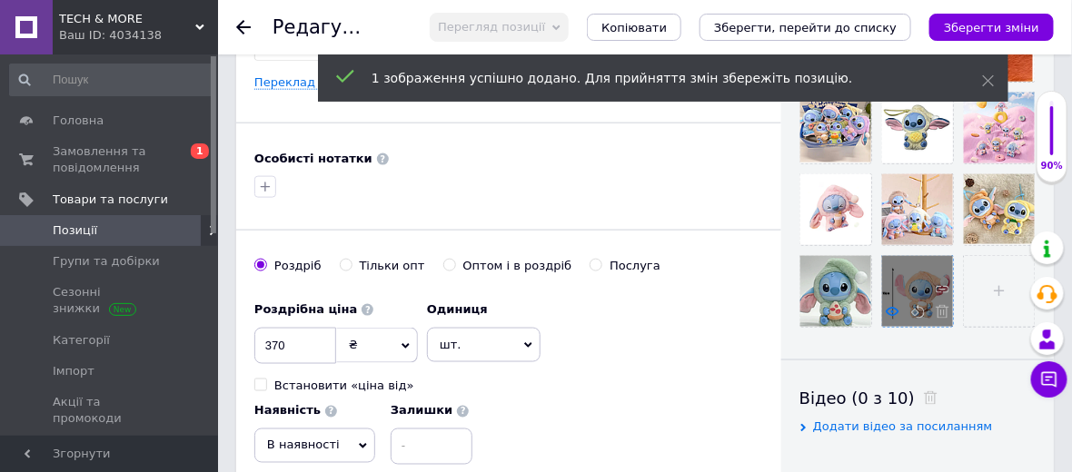
click at [896, 311] on icon at bounding box center [892, 312] width 14 height 14
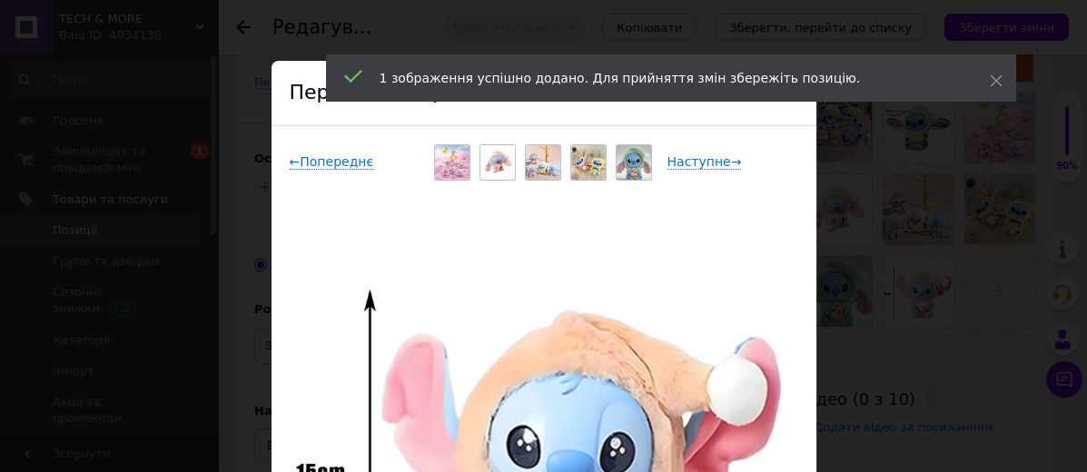
scroll to position [0, 0]
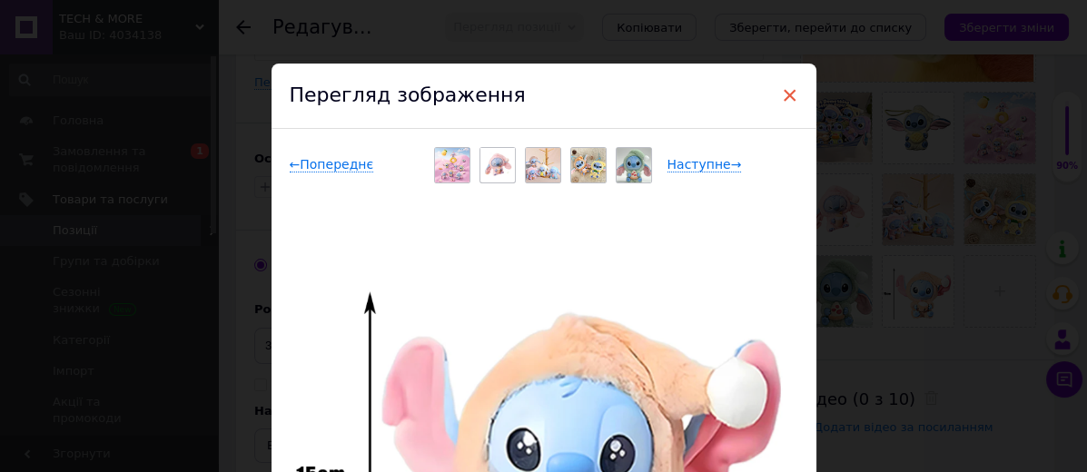
click at [789, 91] on span "×" at bounding box center [790, 95] width 16 height 31
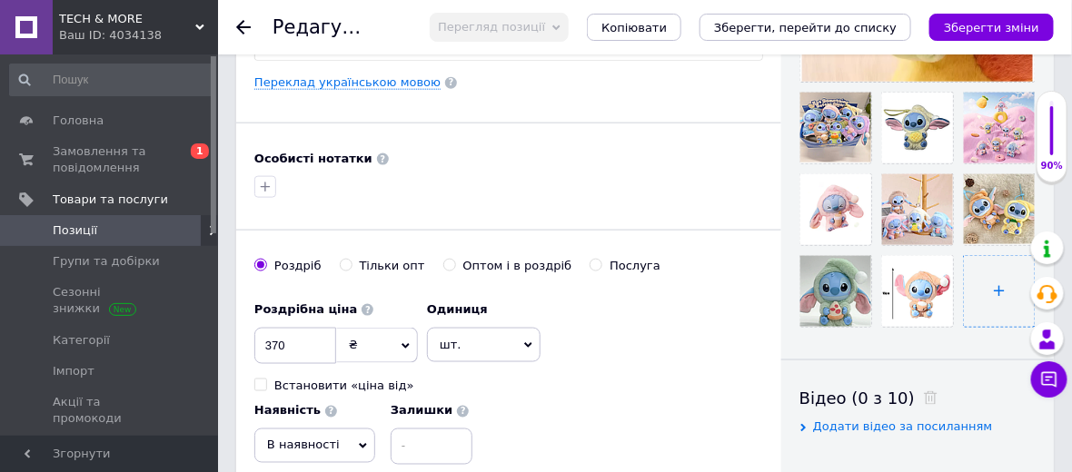
click at [998, 292] on input "file" at bounding box center [998, 291] width 71 height 71
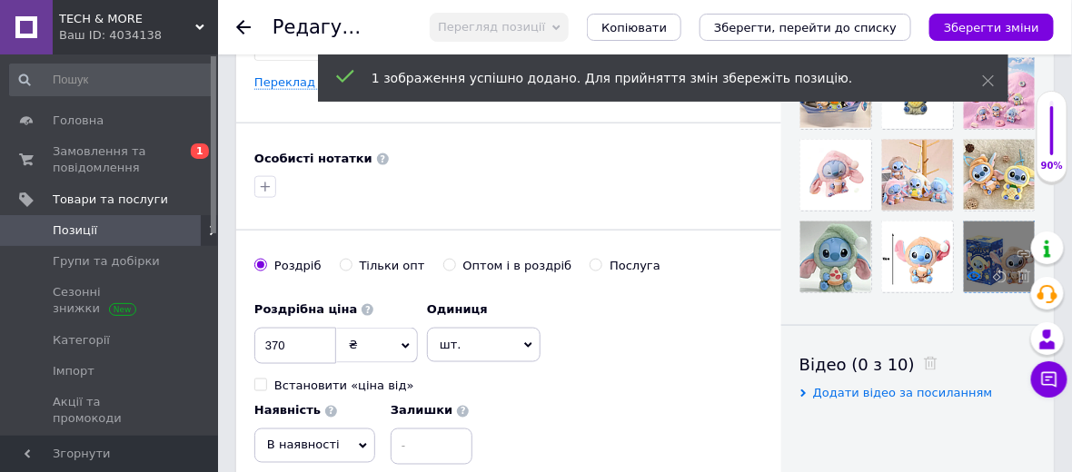
click at [969, 276] on use at bounding box center [974, 276] width 14 height 9
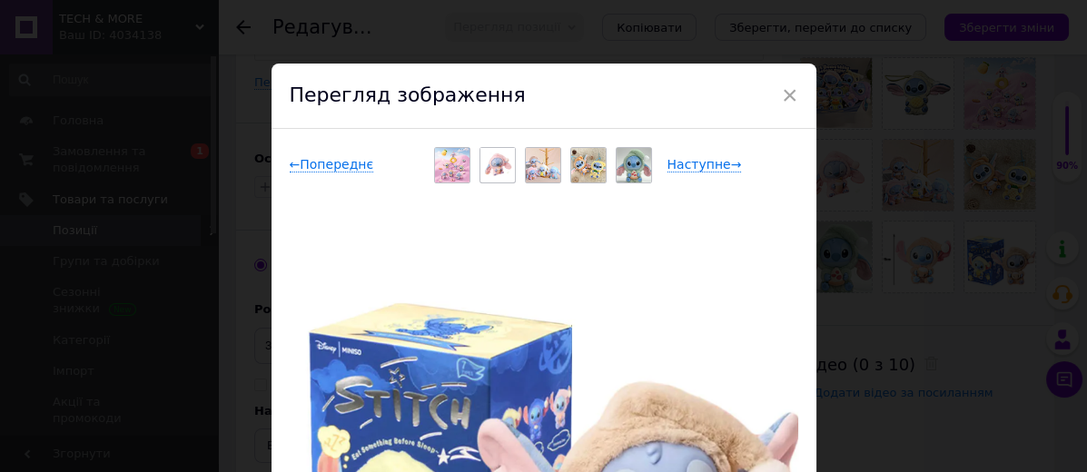
click at [914, 315] on div "× Перегляд зображення ← Попереднє Наступне → Видалити зображення Видалити всі з…" at bounding box center [543, 236] width 1087 height 472
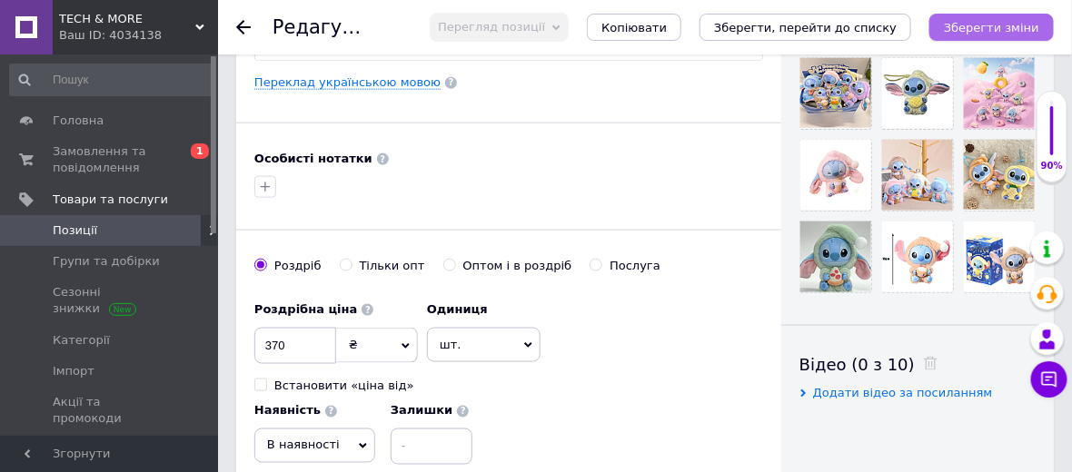
click at [999, 26] on icon "Зберегти зміни" at bounding box center [990, 28] width 95 height 14
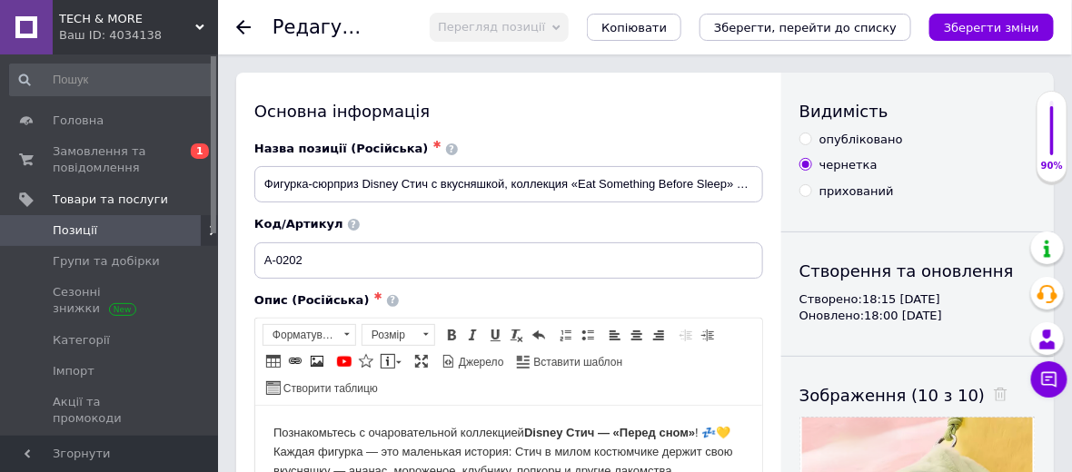
click at [800, 137] on input "опубліковано" at bounding box center [805, 139] width 12 height 12
radio input "true"
click at [996, 21] on icon "Зберегти зміни" at bounding box center [990, 28] width 95 height 14
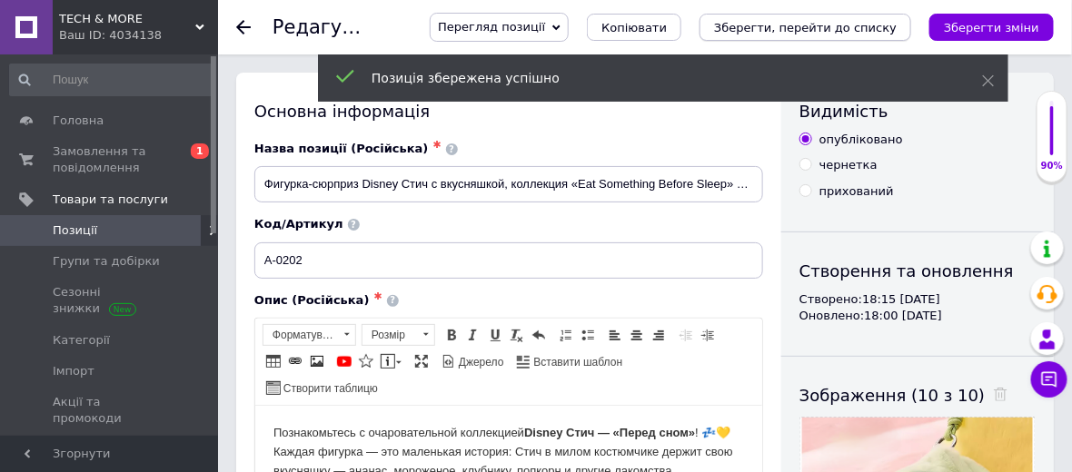
click at [846, 27] on icon "Зберегти, перейти до списку" at bounding box center [805, 28] width 183 height 14
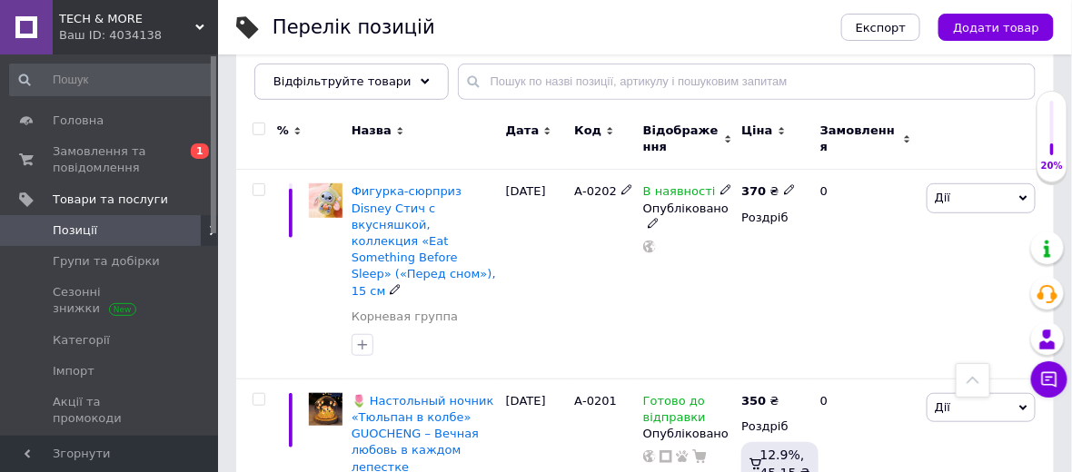
scroll to position [202, 0]
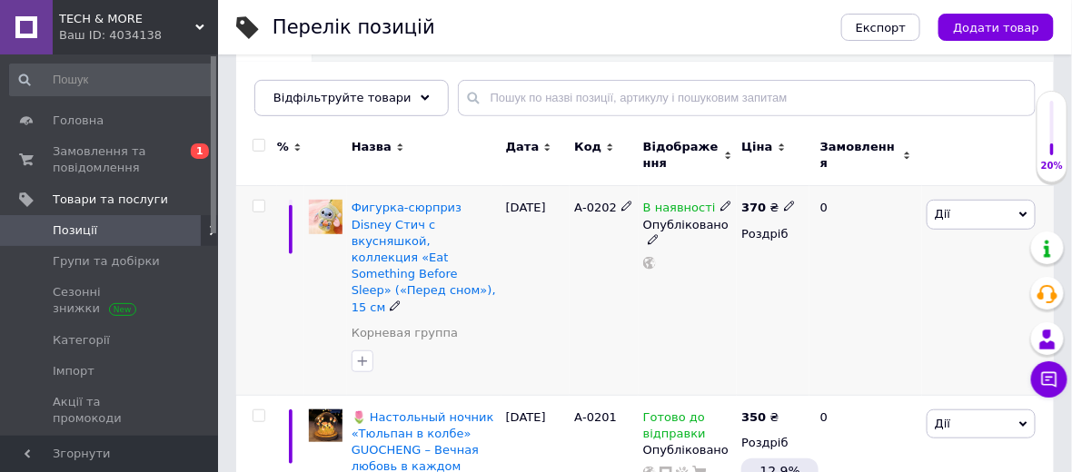
click at [720, 209] on use at bounding box center [725, 207] width 10 height 10
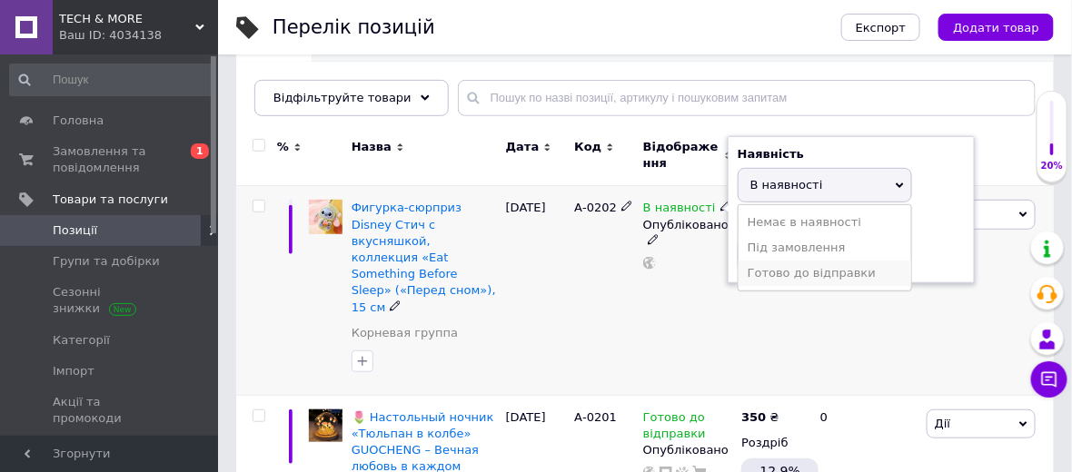
click at [776, 265] on li "Готово до відправки" at bounding box center [824, 273] width 173 height 25
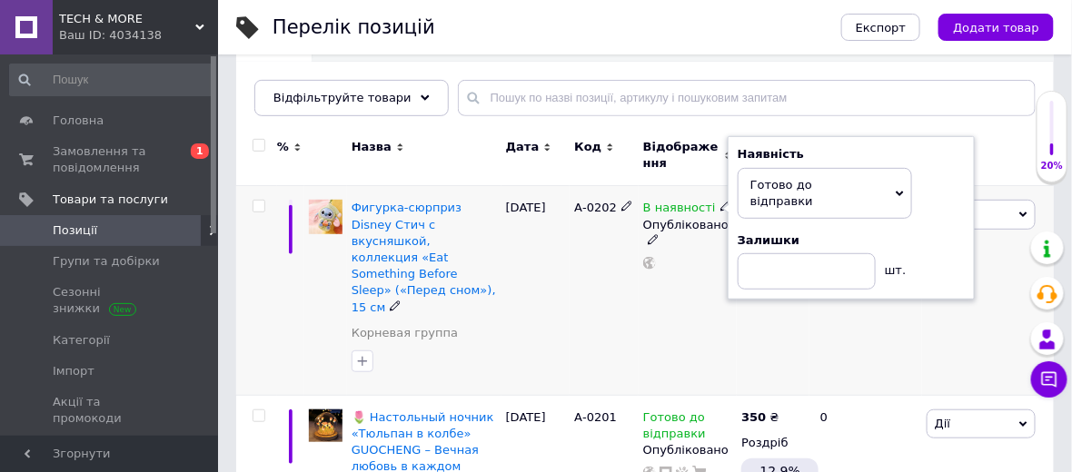
click at [580, 310] on div "А-0202" at bounding box center [603, 291] width 69 height 210
